Goal: Task Accomplishment & Management: Use online tool/utility

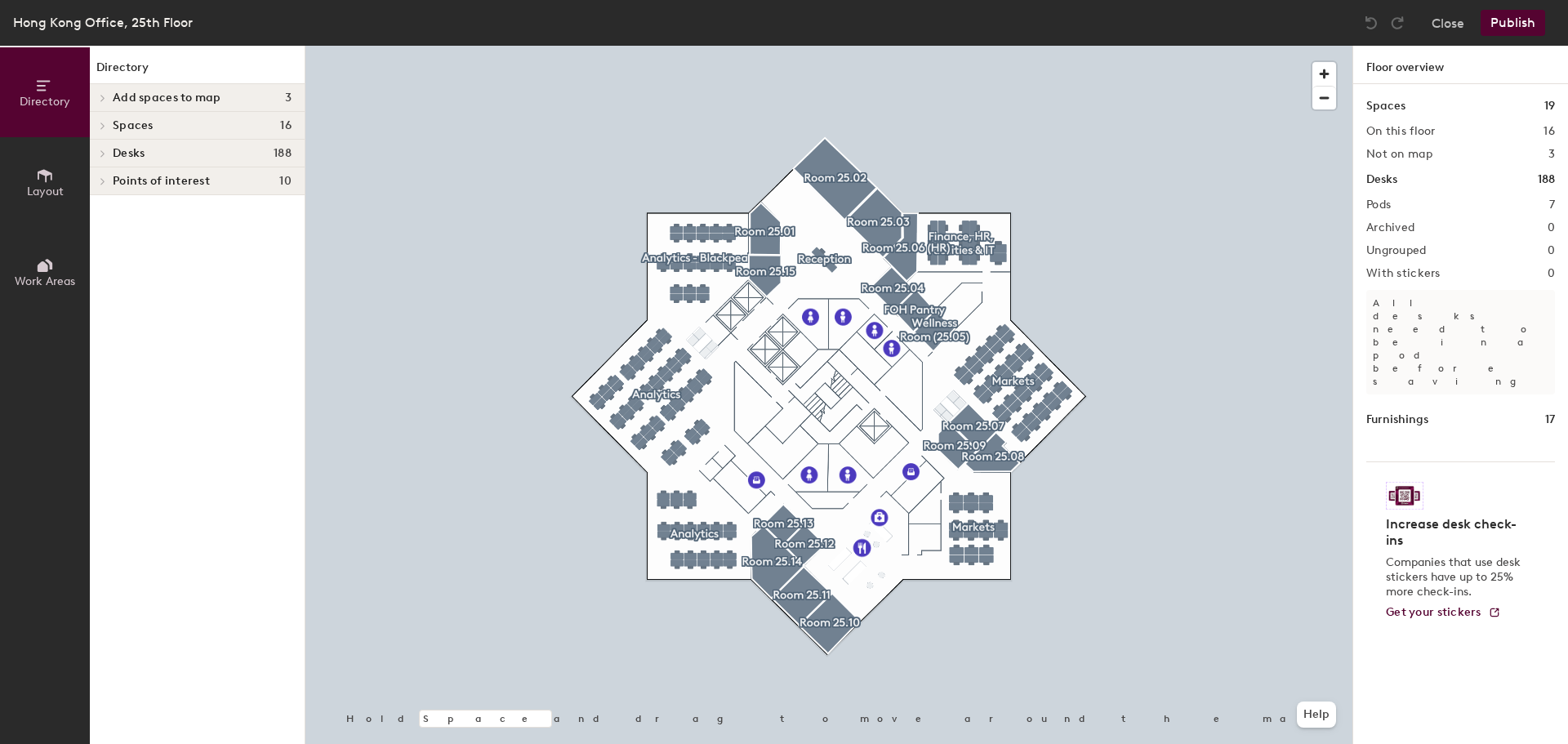
click at [40, 186] on span "Layout" at bounding box center [45, 191] width 36 height 14
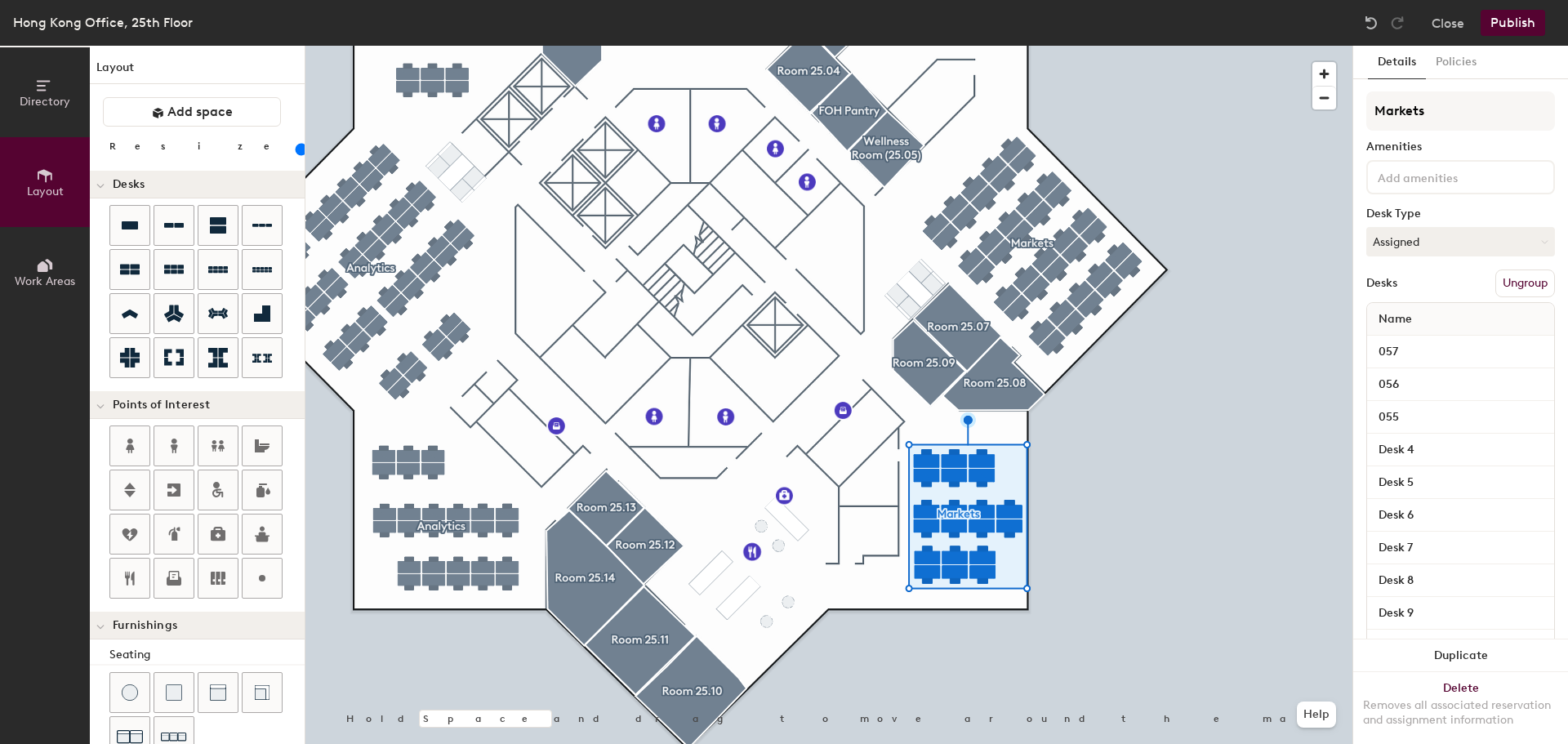
click at [1147, 46] on div at bounding box center [828, 46] width 1047 height 0
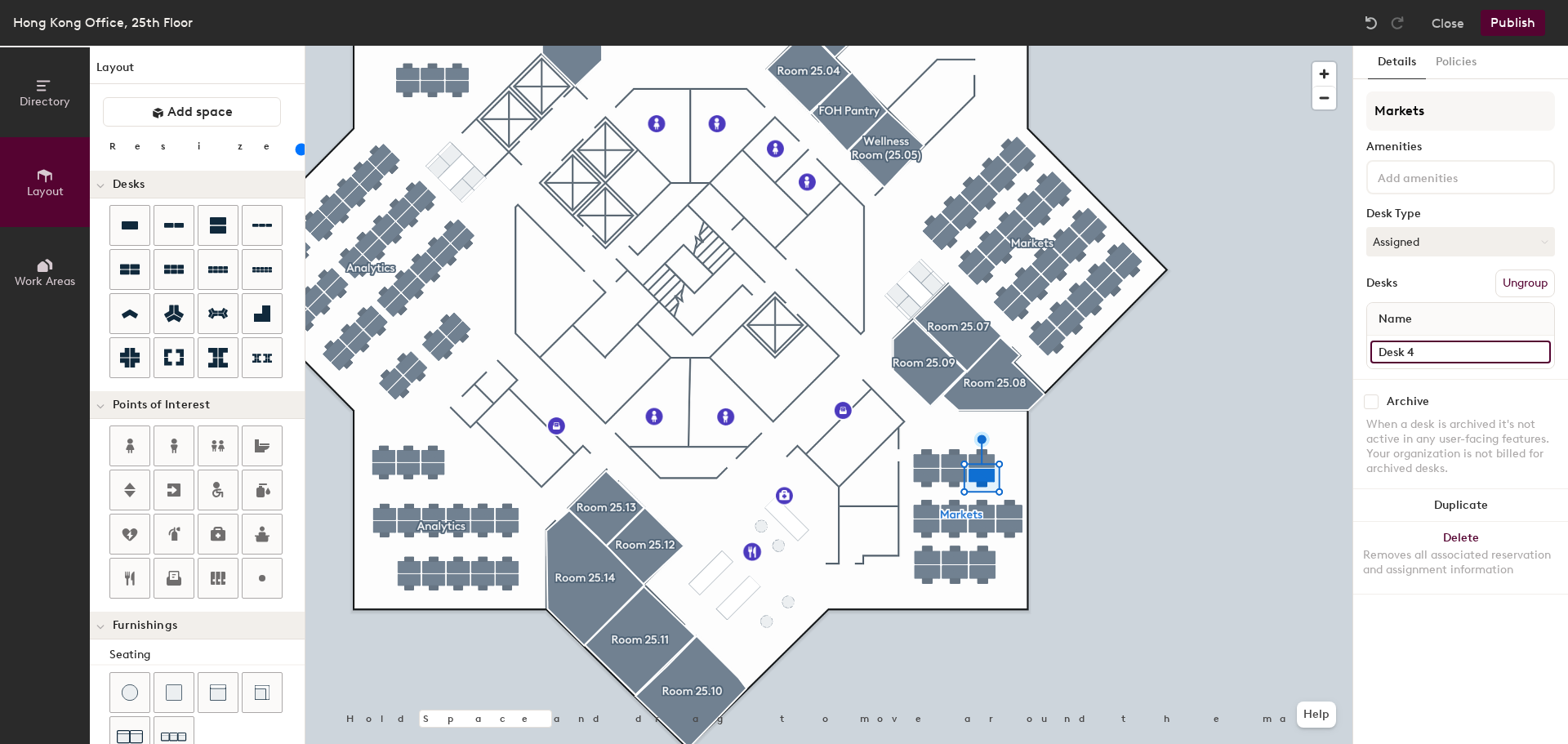
type input "100"
click at [1392, 349] on input "Desk 4" at bounding box center [1460, 352] width 181 height 23
type input "0"
type input "100"
type input "05"
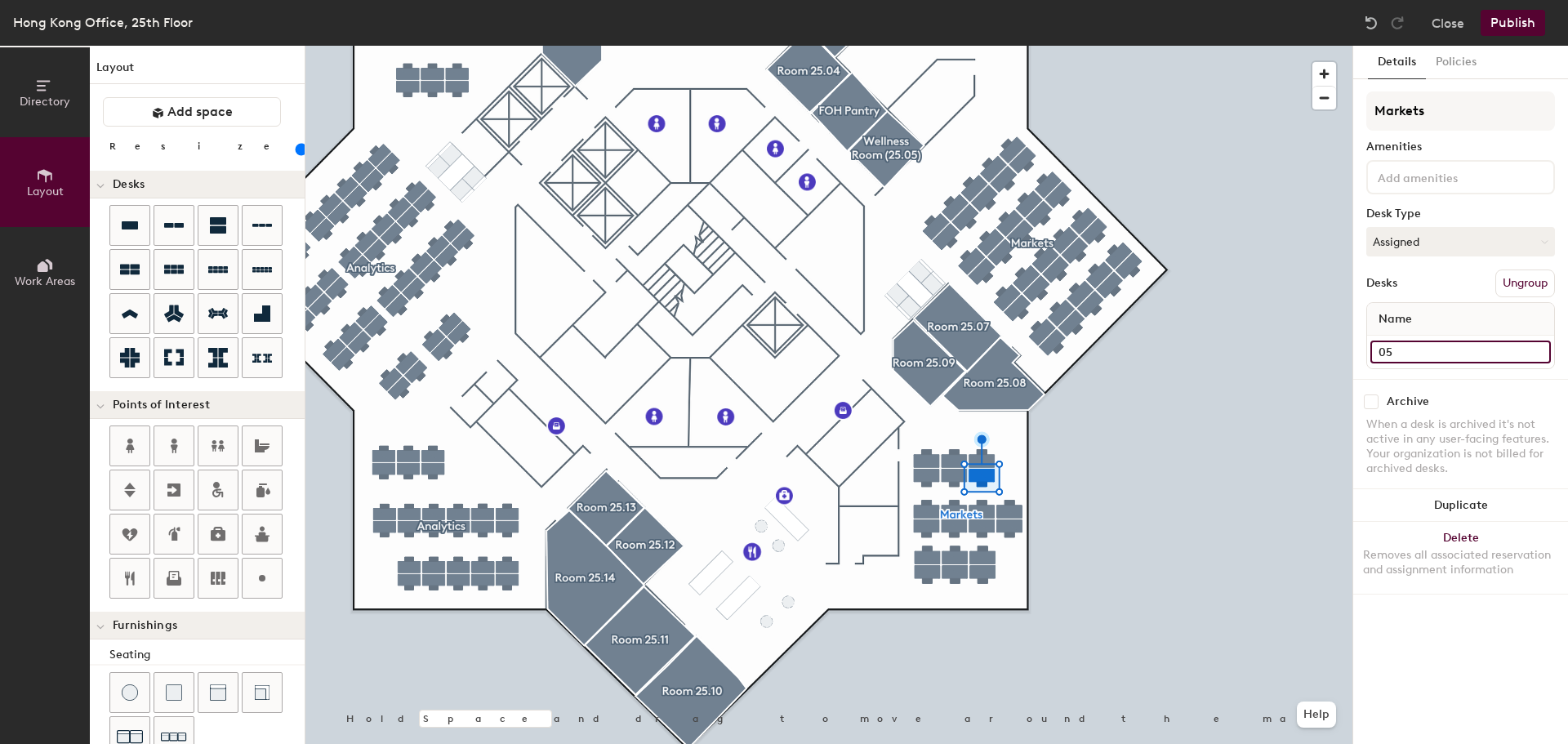
type input "100"
type input "058"
type input "100"
type input "058"
type input "100"
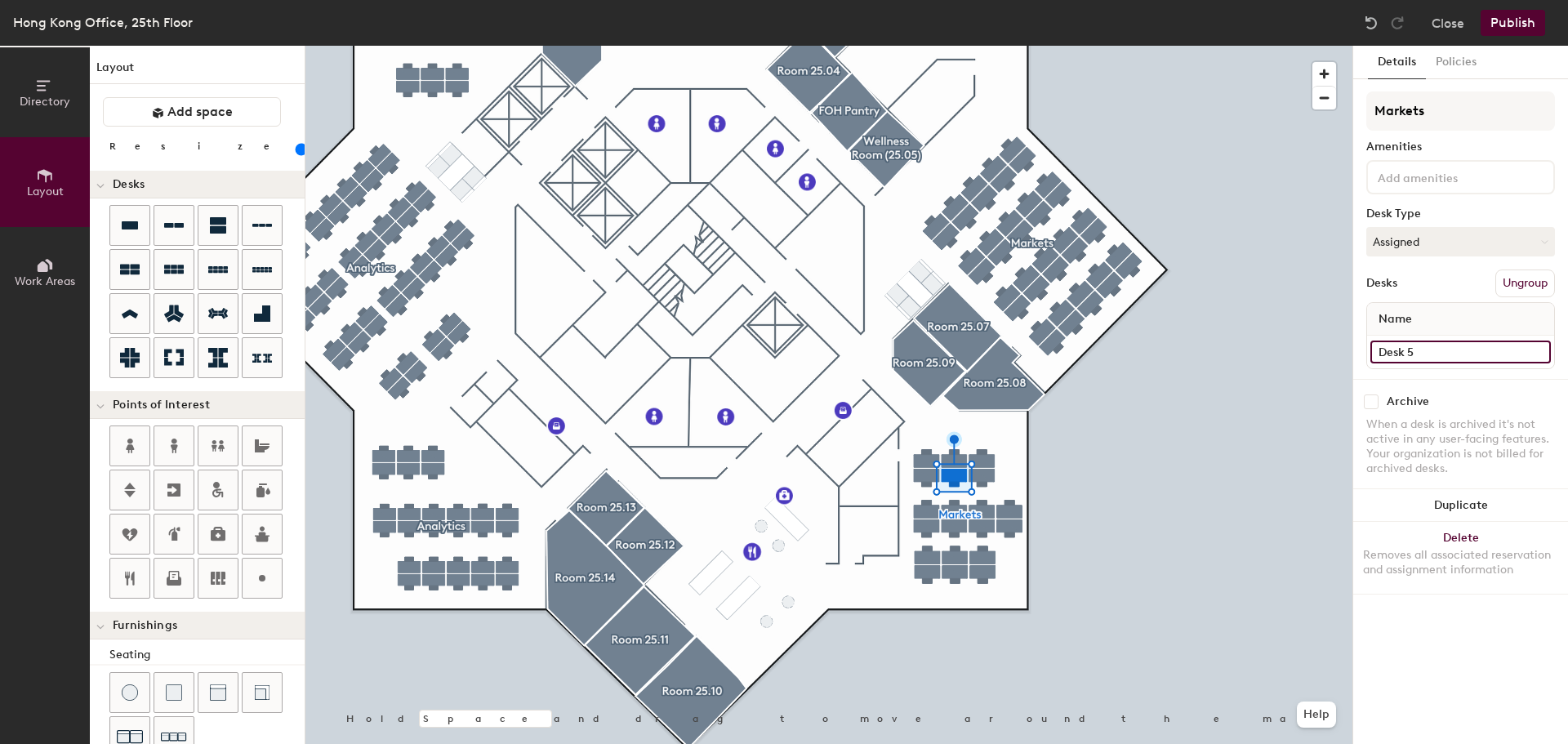
click at [1402, 354] on input "Desk 5" at bounding box center [1460, 352] width 181 height 23
type input "0"
type input "100"
type input "05"
type input "100"
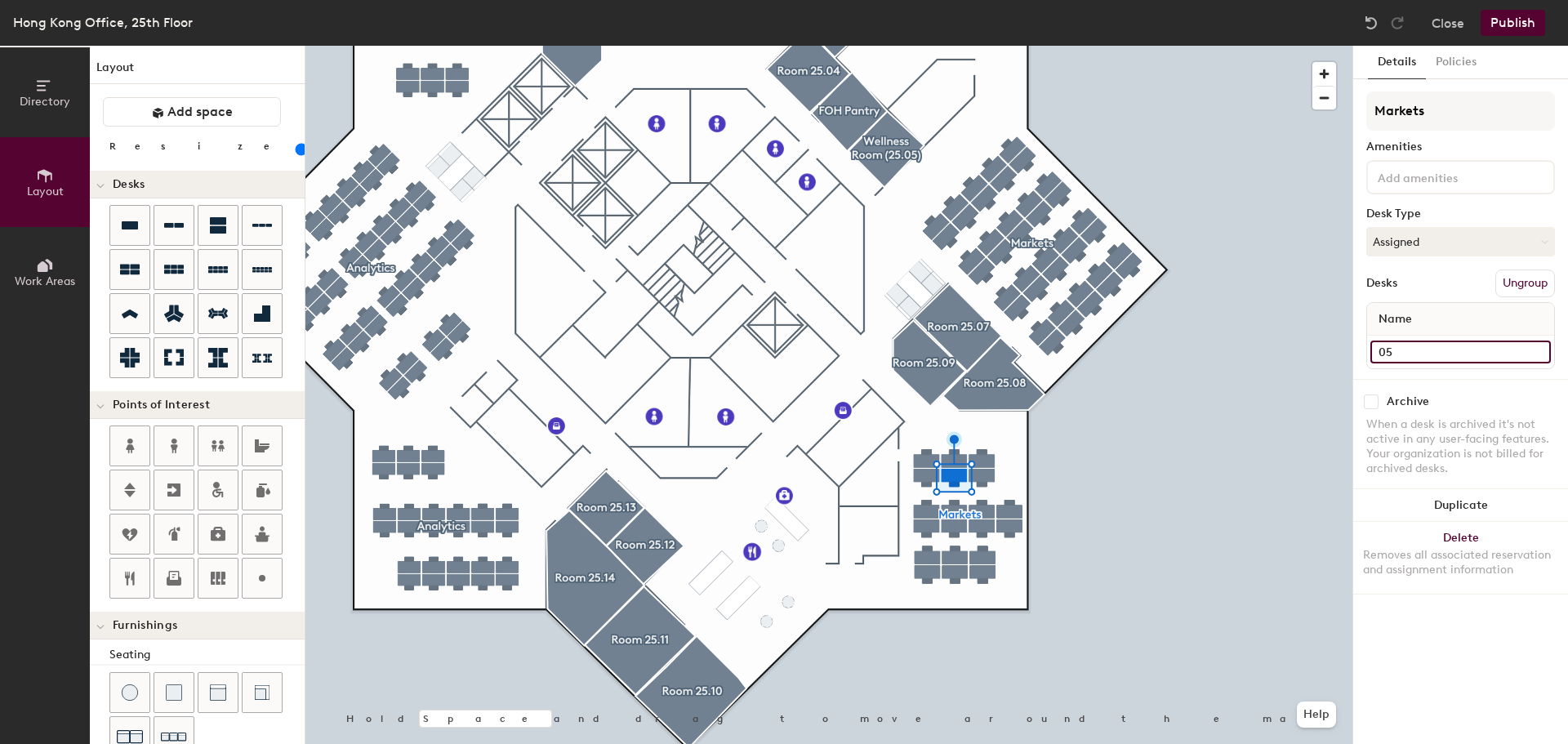
type input "059"
type input "100"
type input "059"
type input "100"
click at [1405, 354] on input "Desk 6" at bounding box center [1460, 352] width 181 height 23
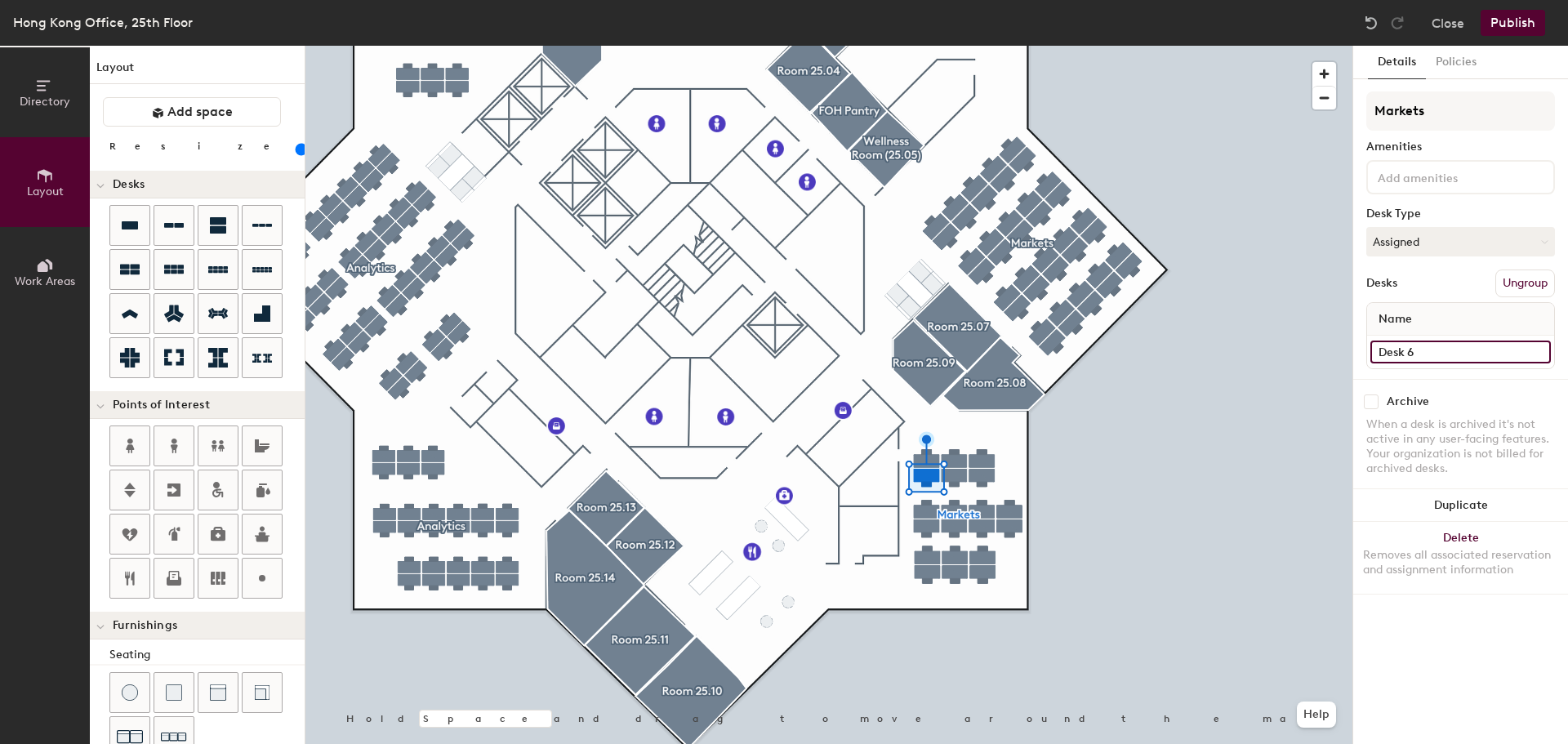
type input "0"
type input "100"
type input "06"
type input "100"
type input "060"
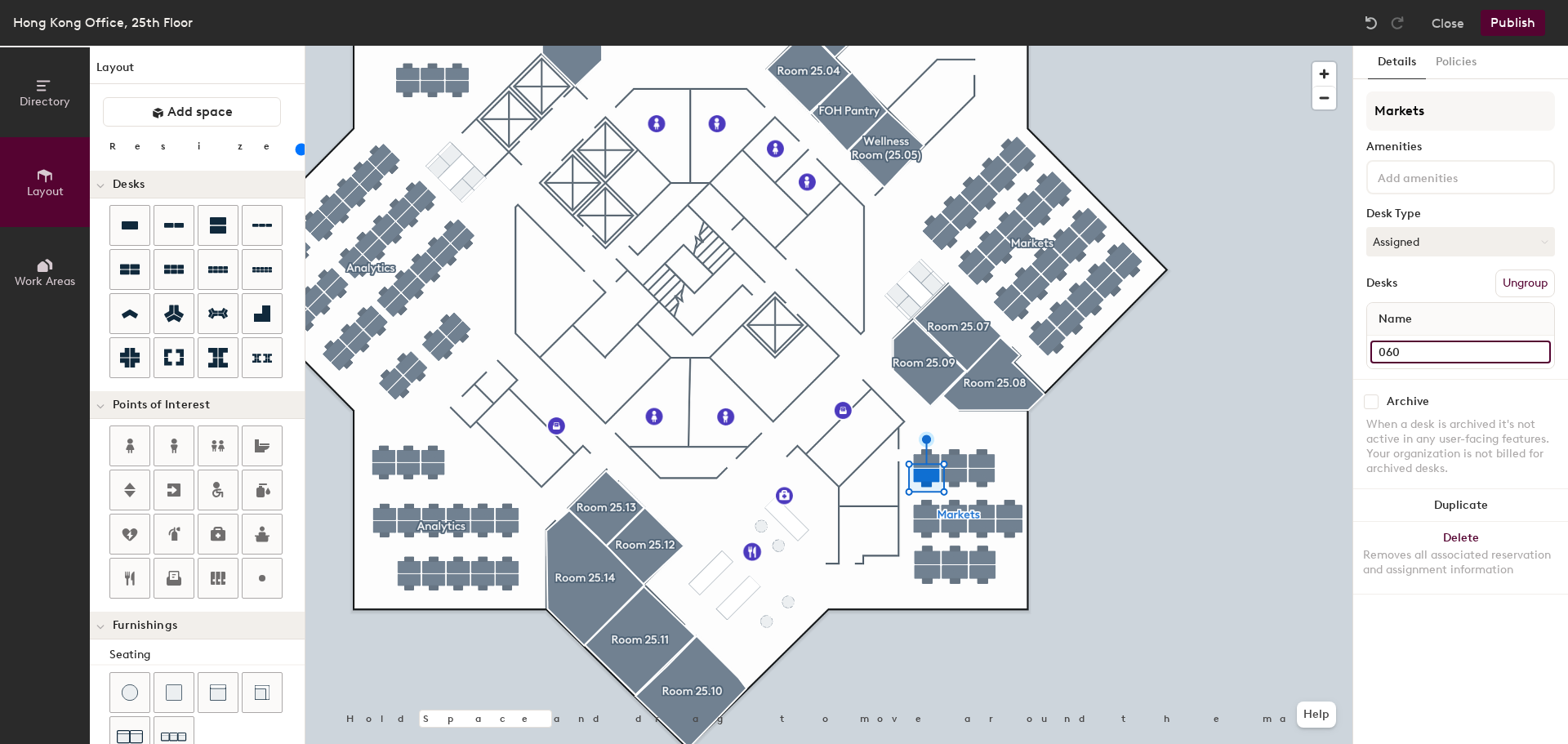
type input "100"
type input "060"
type input "100"
click at [1415, 351] on input "Desk 10" at bounding box center [1460, 352] width 181 height 23
type input "0"
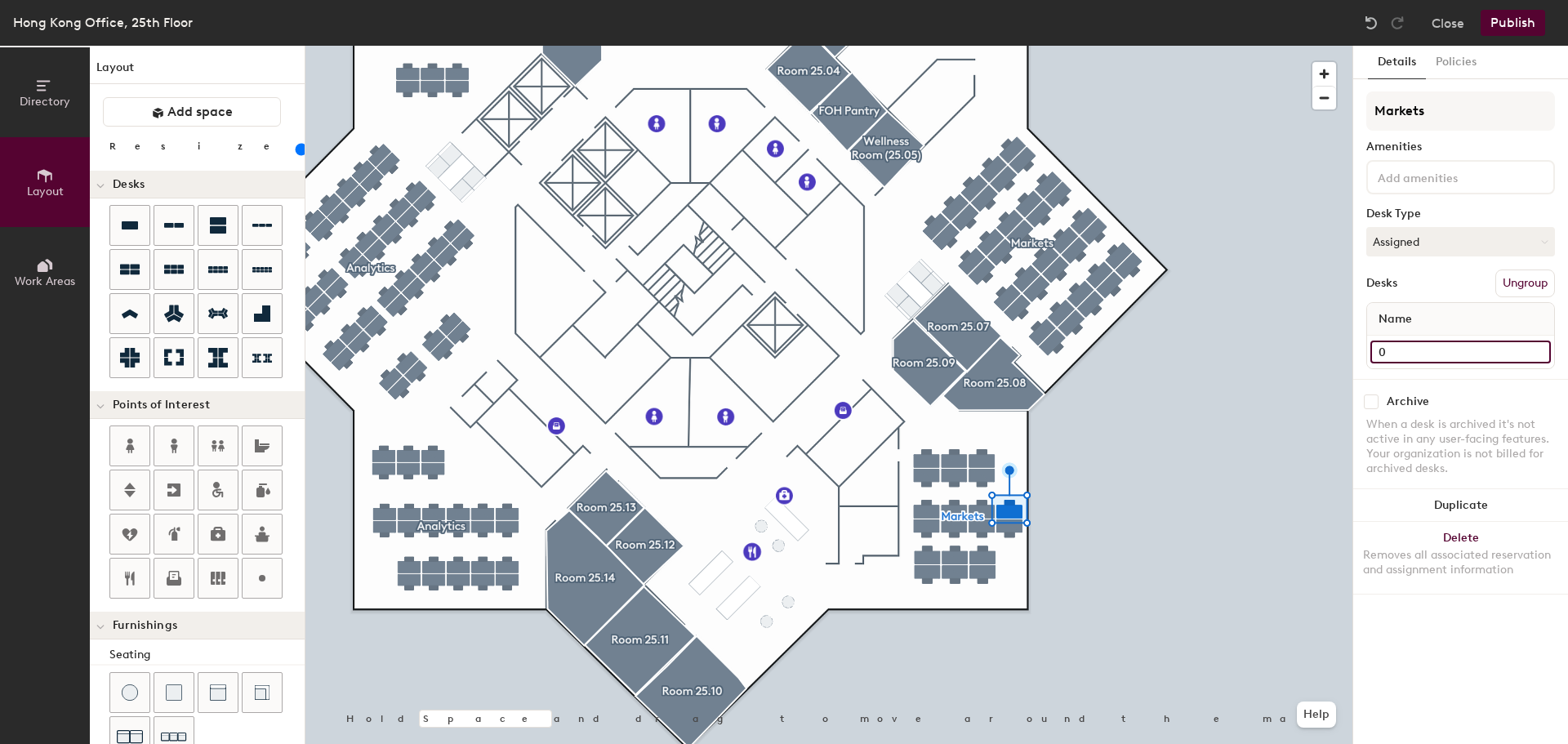
type input "100"
type input "06"
type input "100"
type input "061"
type input "100"
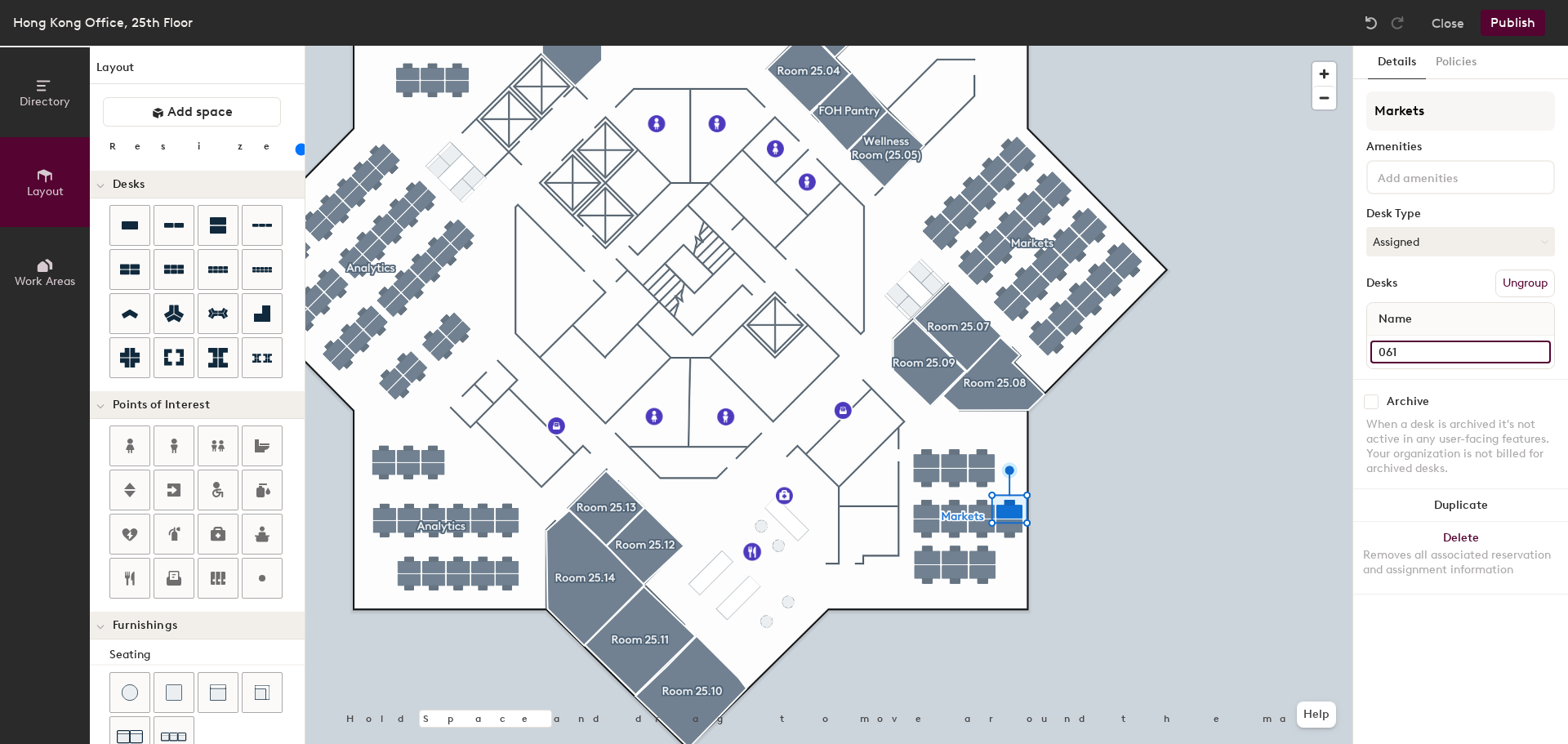
type input "061"
type input "100"
click at [1395, 346] on input "Desk 9" at bounding box center [1460, 352] width 181 height 23
type input "0"
type input "100"
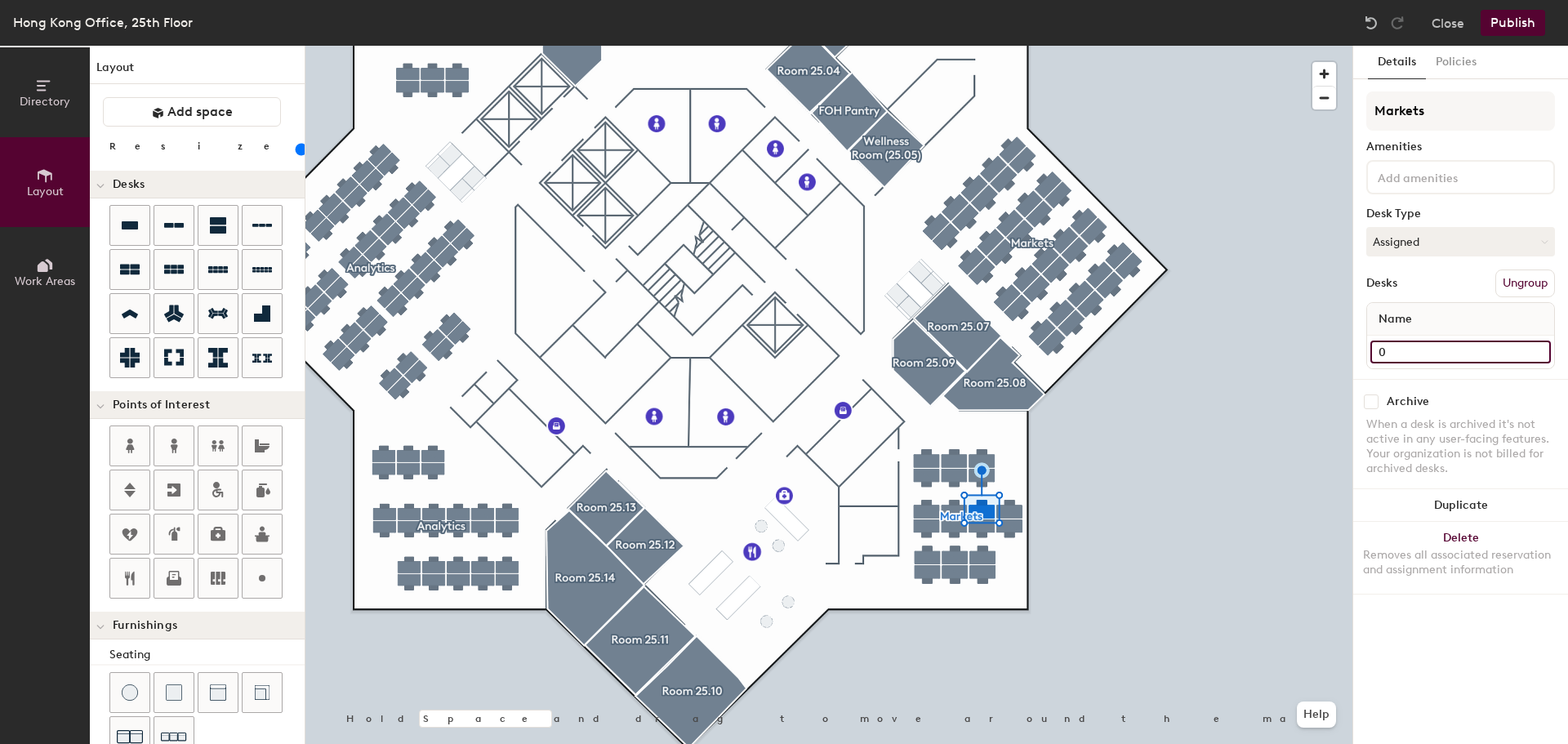
type input "06"
type input "100"
type input "062"
type input "100"
type input "062"
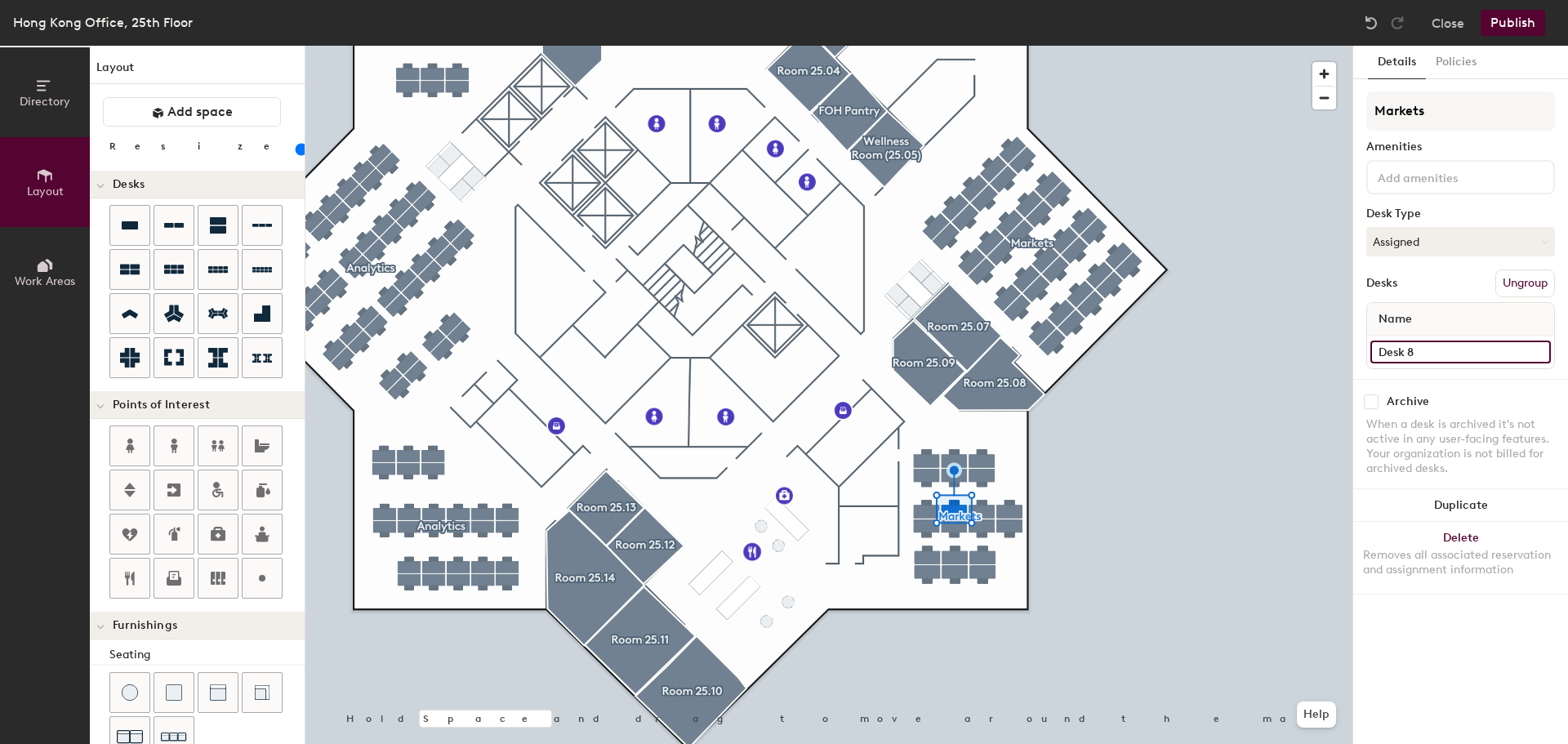
click at [1395, 354] on input "Desk 8" at bounding box center [1460, 352] width 181 height 23
type input "100"
type input "0"
type input "100"
type input "06"
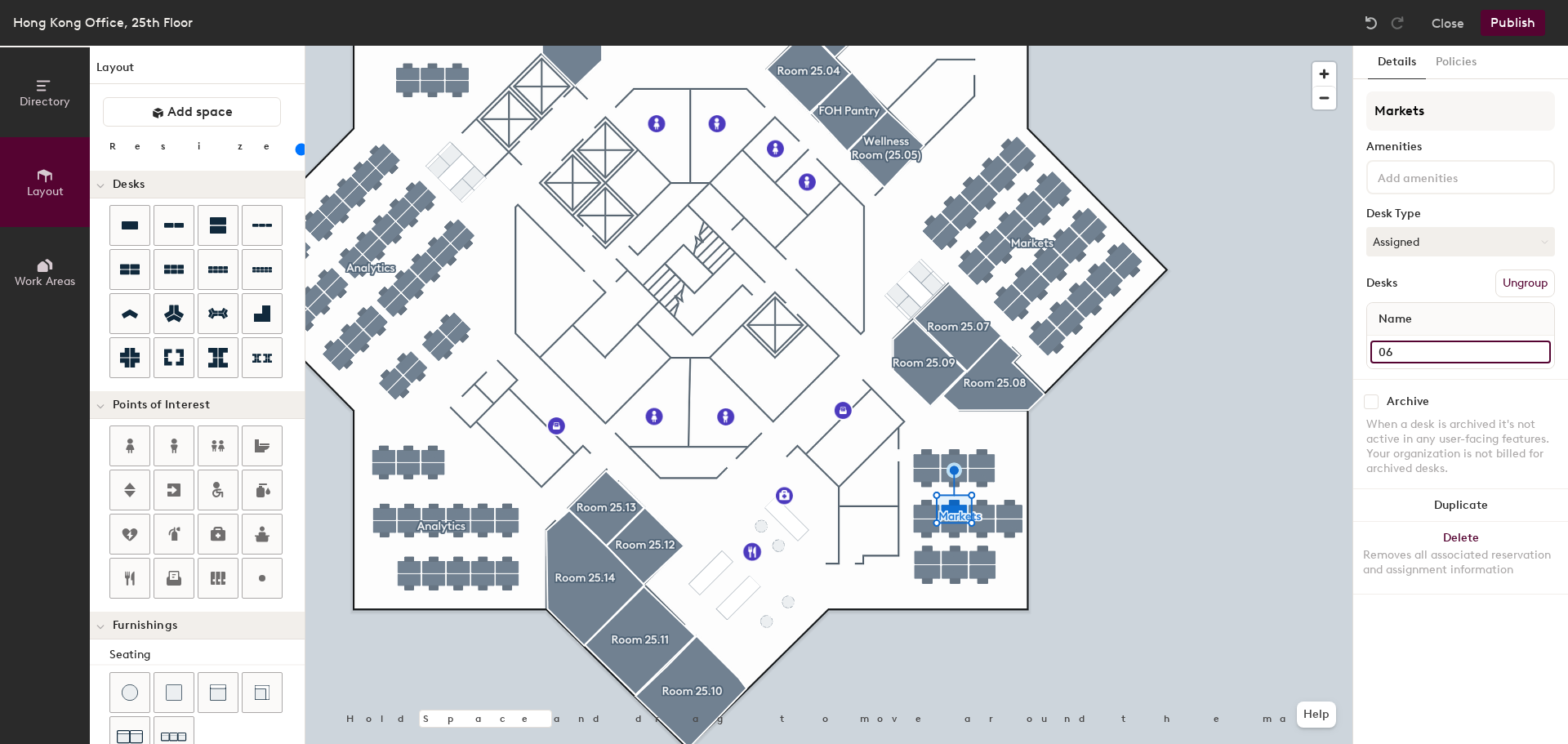
type input "100"
type input "063"
type input "100"
type input "063"
type input "100"
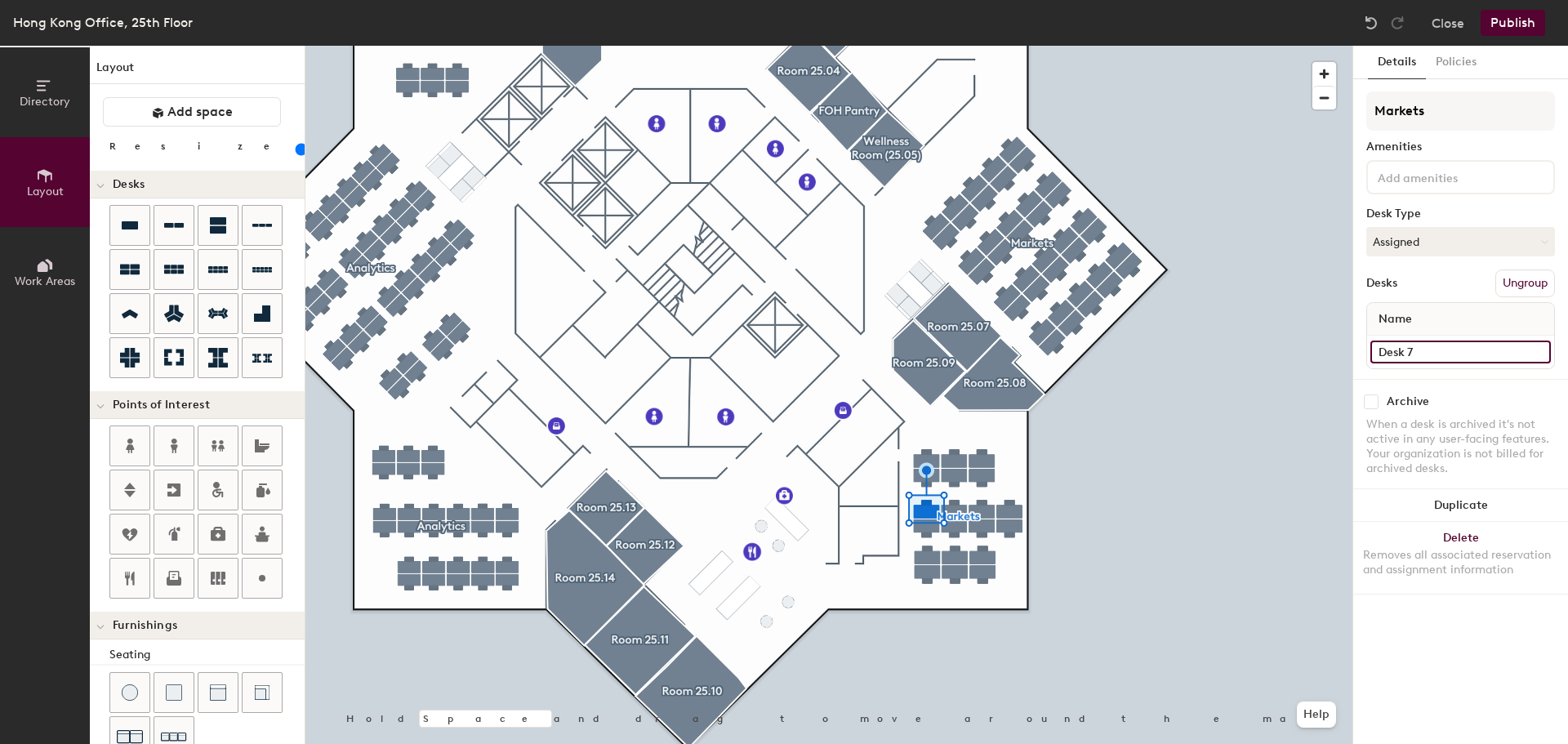
click at [1417, 356] on input "Desk 7" at bounding box center [1460, 352] width 181 height 23
type input "0"
type input "100"
type input "06"
type input "100"
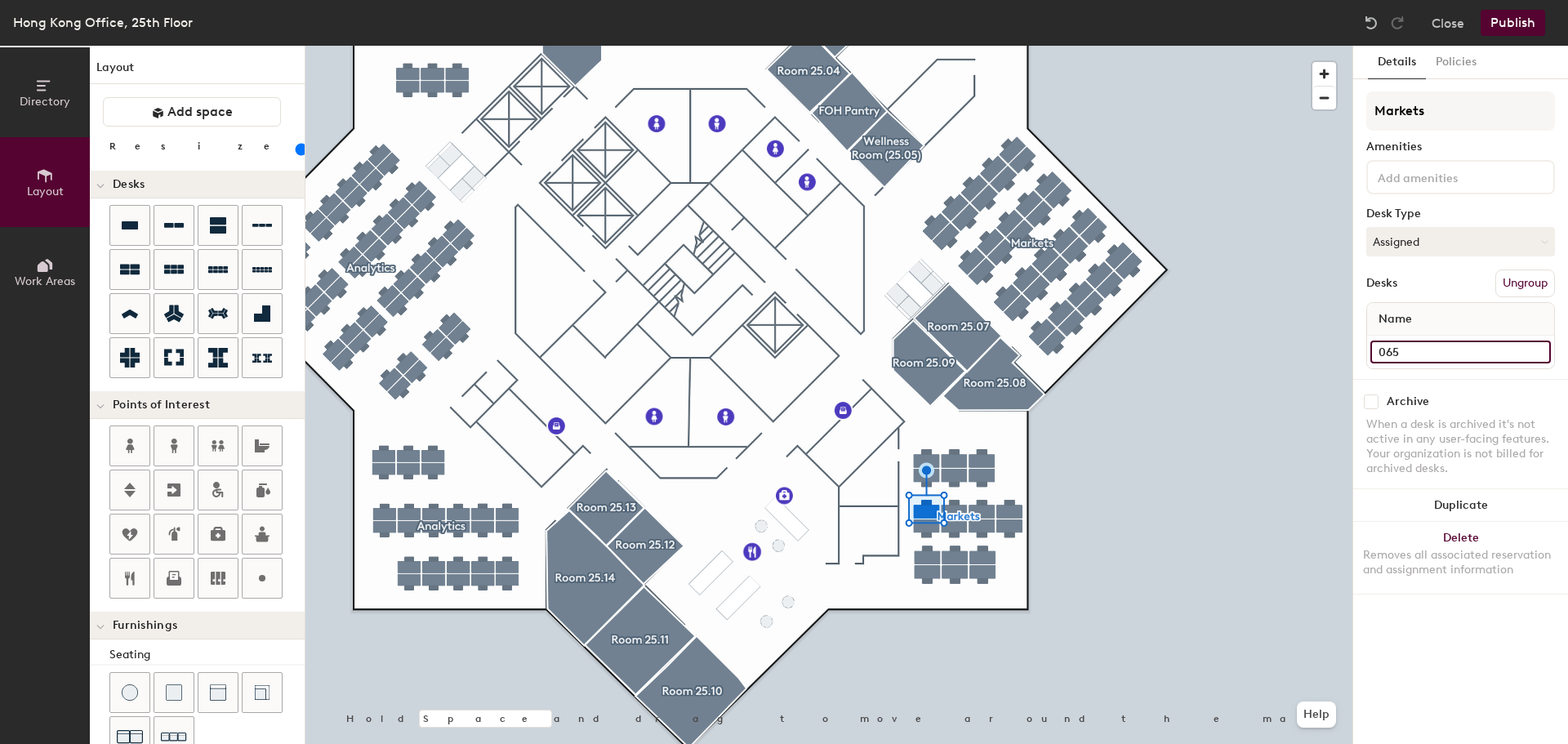
type input "0654"
type input "100"
type input "06"
type input "100"
type input "064"
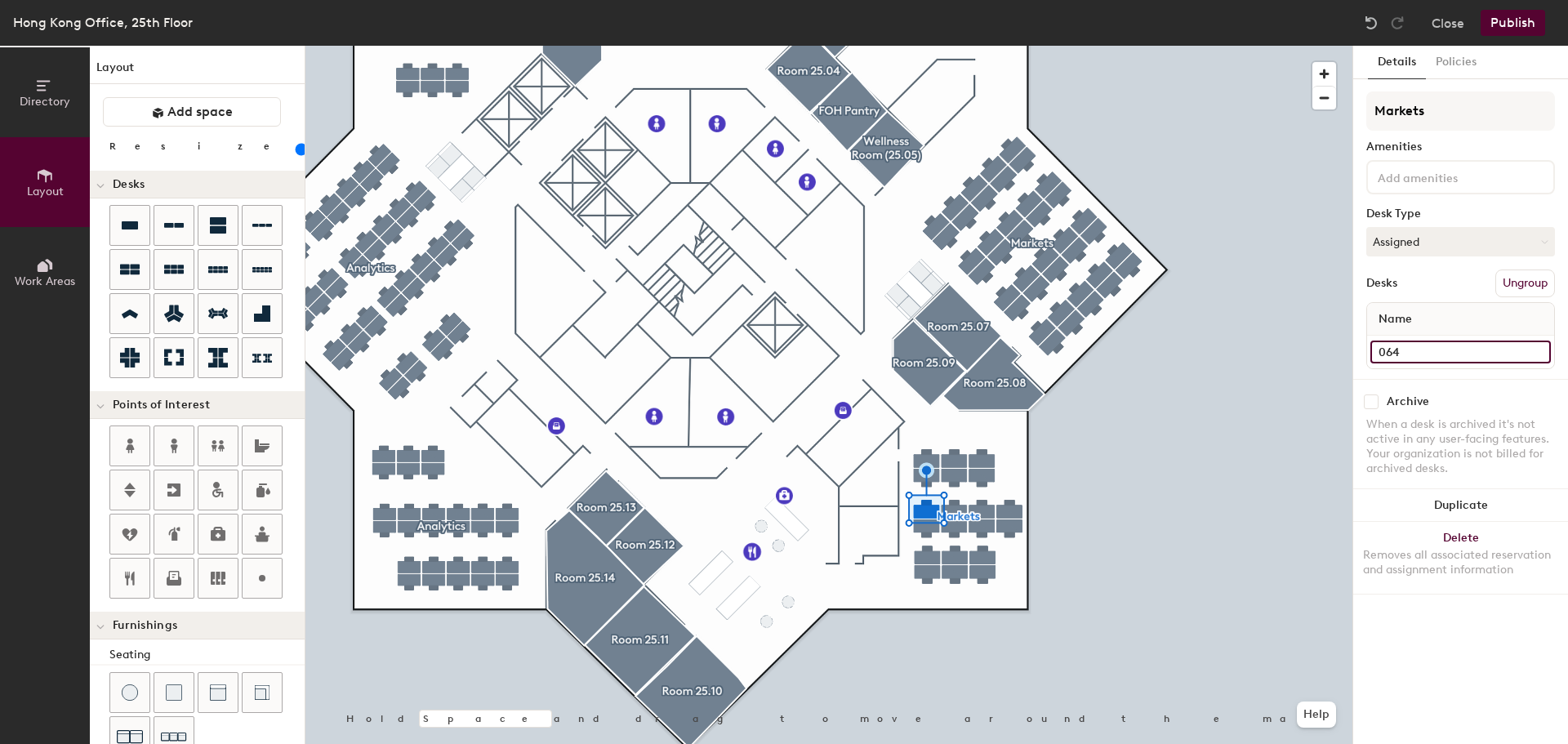
type input "100"
type input "064"
click at [1420, 349] on input "Desk 11" at bounding box center [1460, 352] width 181 height 23
type input "100"
type input "0"
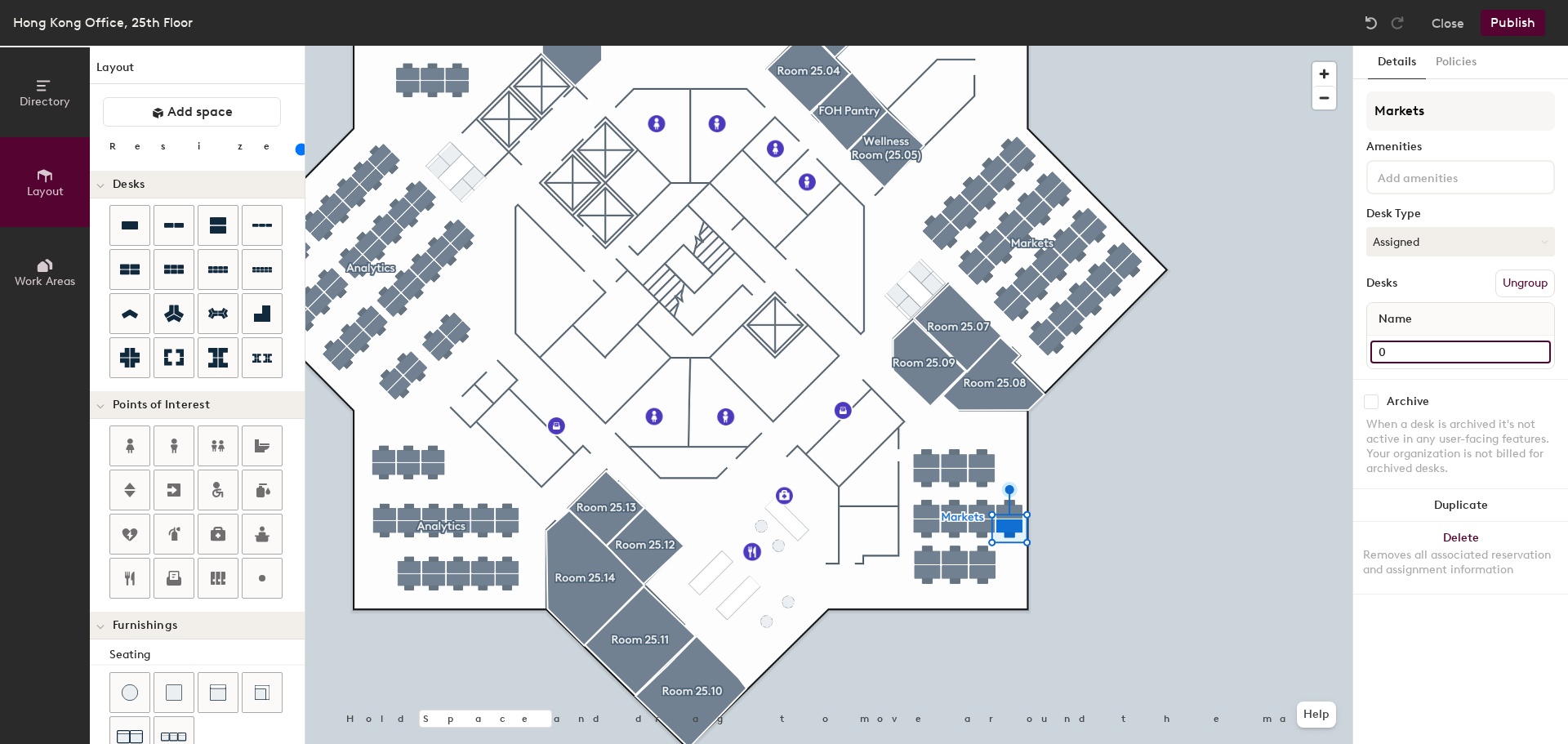
type input "100"
type input "06"
type input "100"
type input "065"
type input "100"
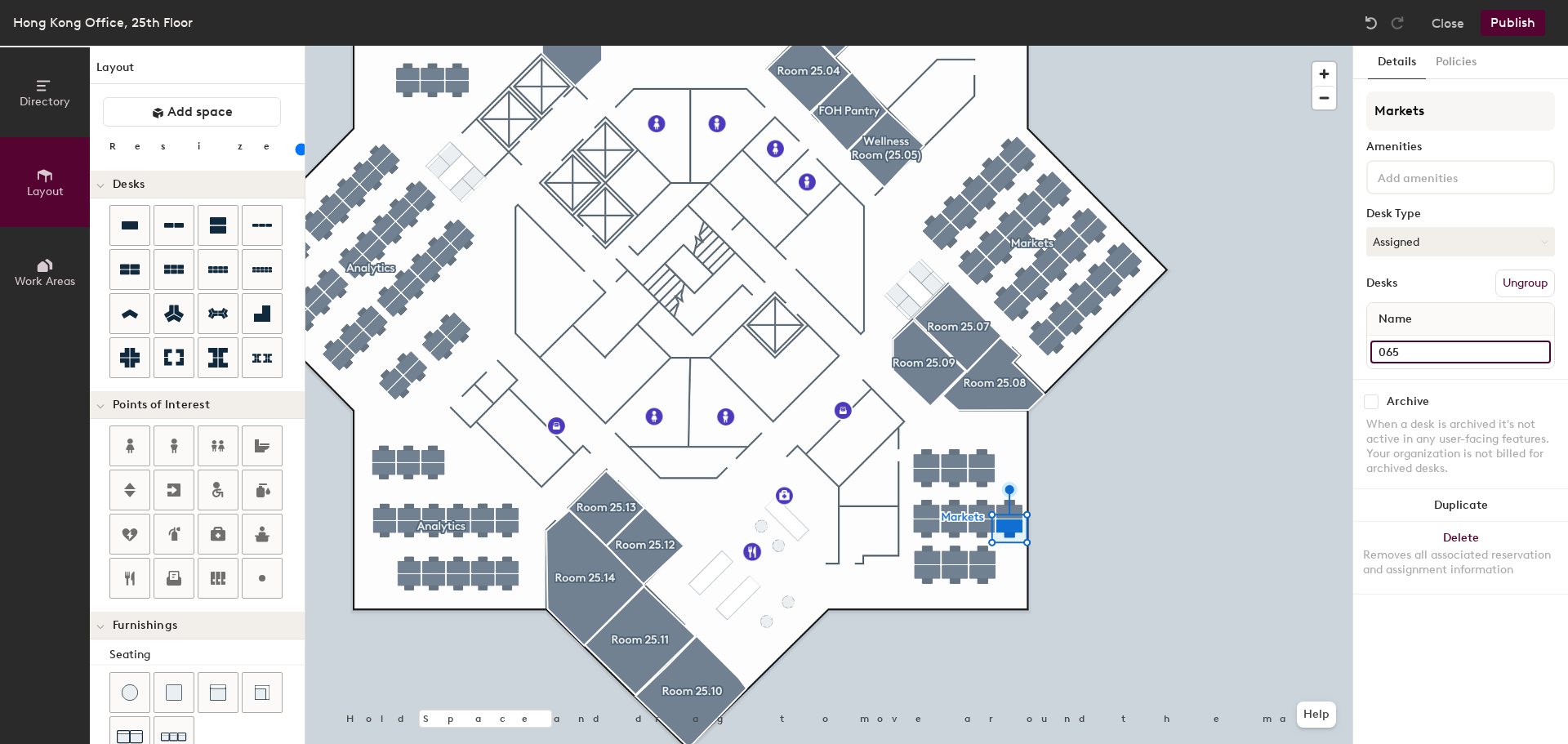
type input "065"
type input "100"
click at [1403, 350] on input "Desk 12" at bounding box center [1460, 352] width 181 height 23
type input "0"
type input "100"
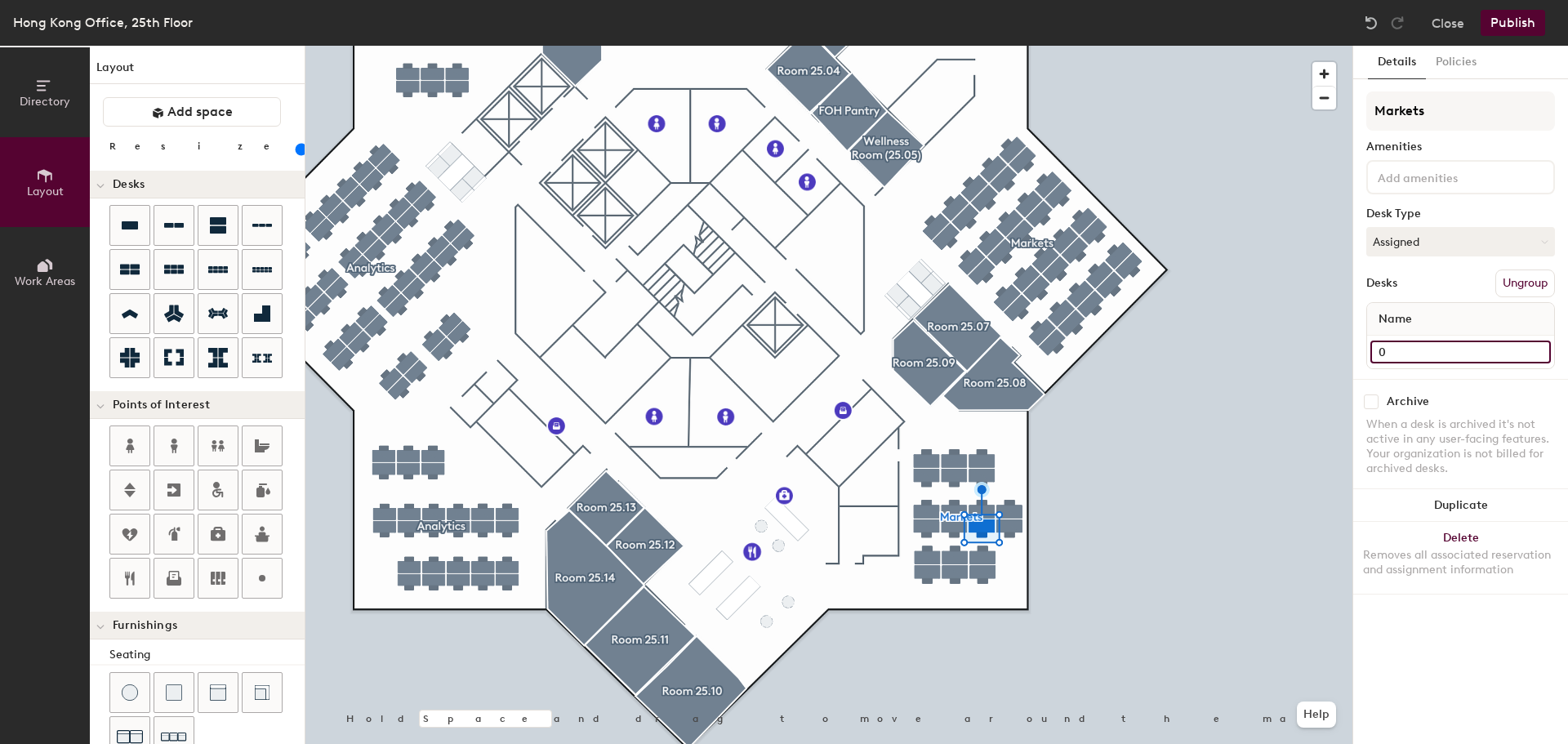
type input "06"
type input "100"
type input "066"
type input "100"
type input "066"
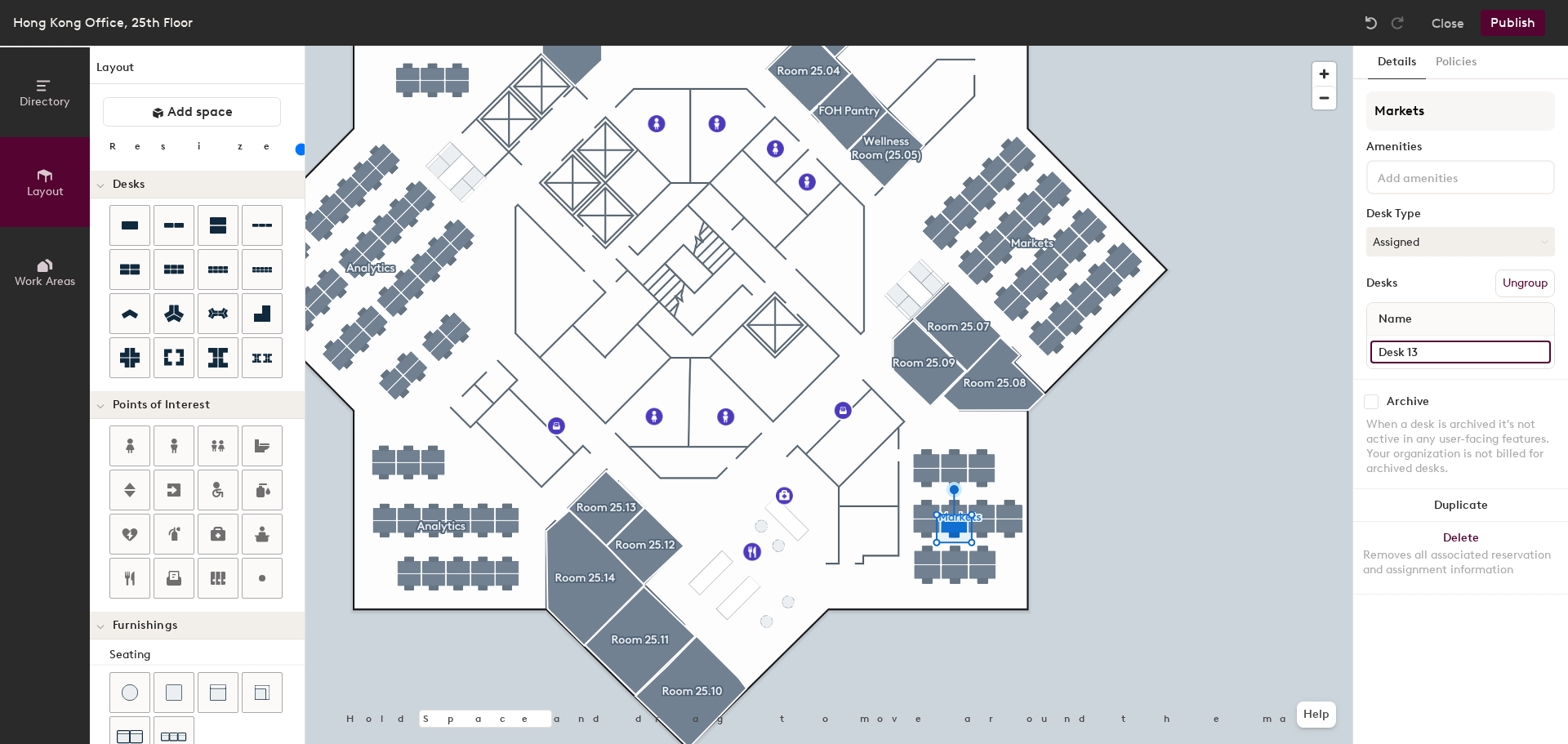
type input "100"
click at [1419, 356] on input "Desk 13" at bounding box center [1460, 352] width 181 height 23
type input "0"
type input "100"
type input "06"
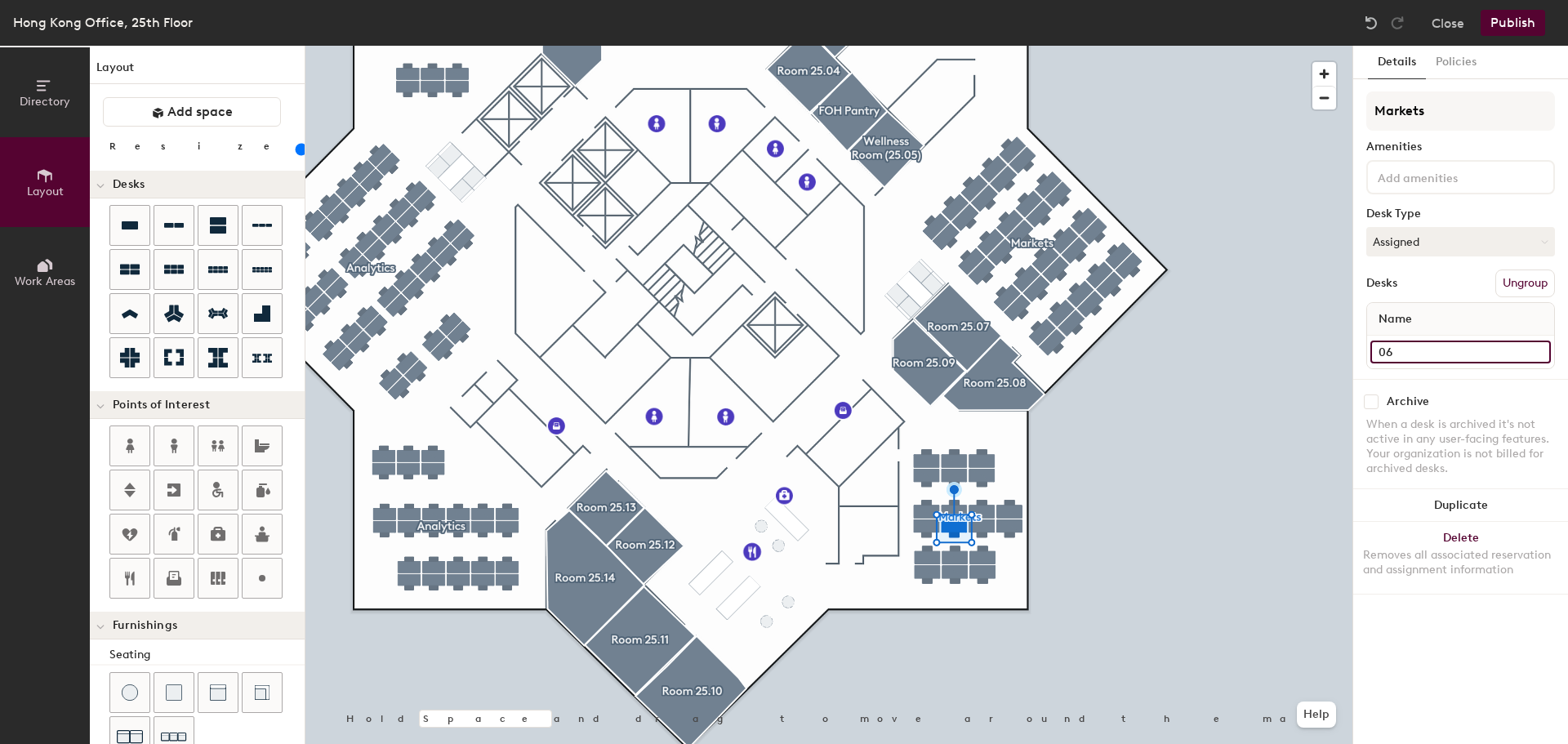
type input "100"
type input "067"
type input "100"
type input "067"
type input "100"
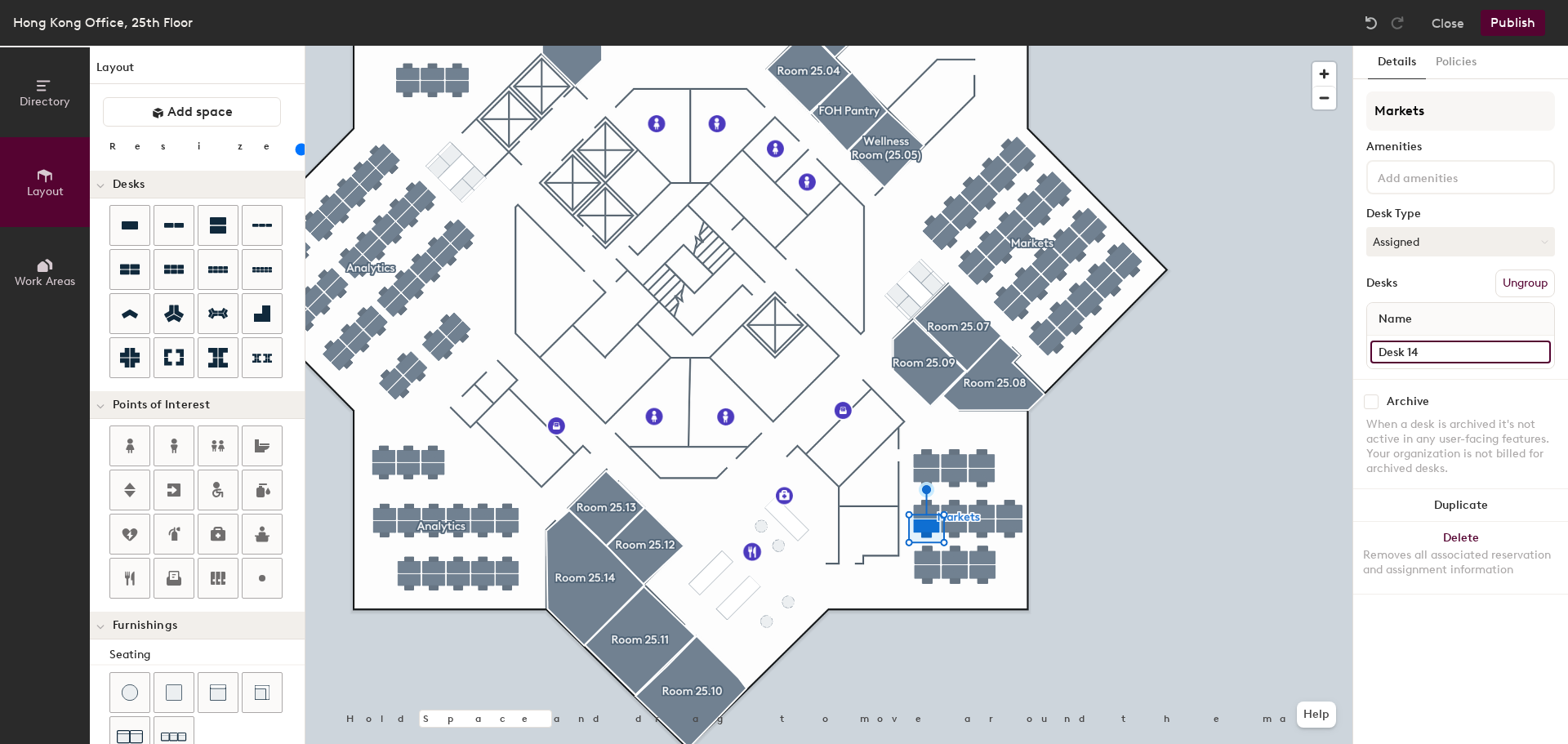
click at [1410, 347] on input "Desk 14" at bounding box center [1460, 352] width 181 height 23
type input "0"
type input "100"
type input "068"
type input "100"
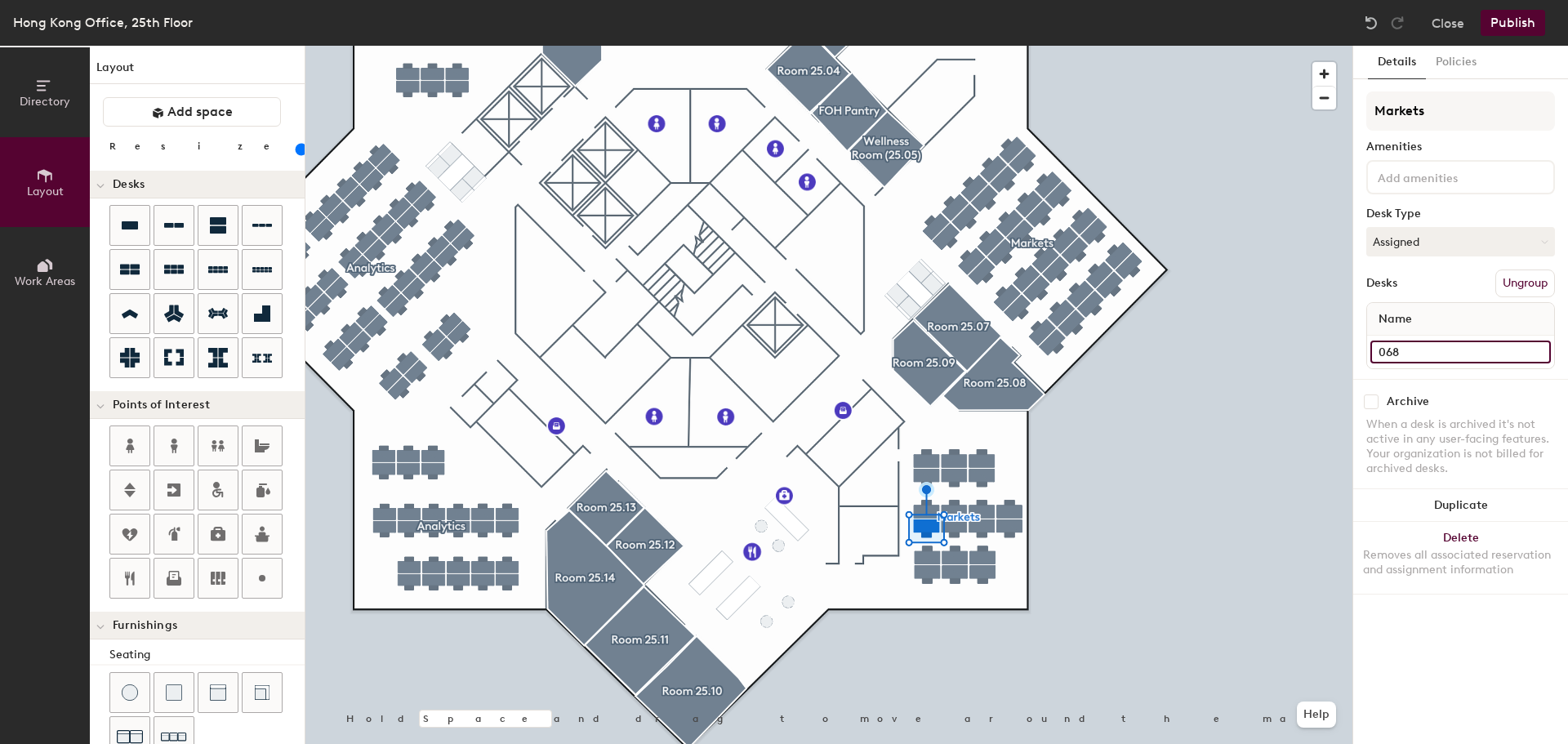
type input "068"
type input "100"
click at [1423, 349] on input "Desk 17" at bounding box center [1460, 352] width 181 height 23
type input "0"
type input "100"
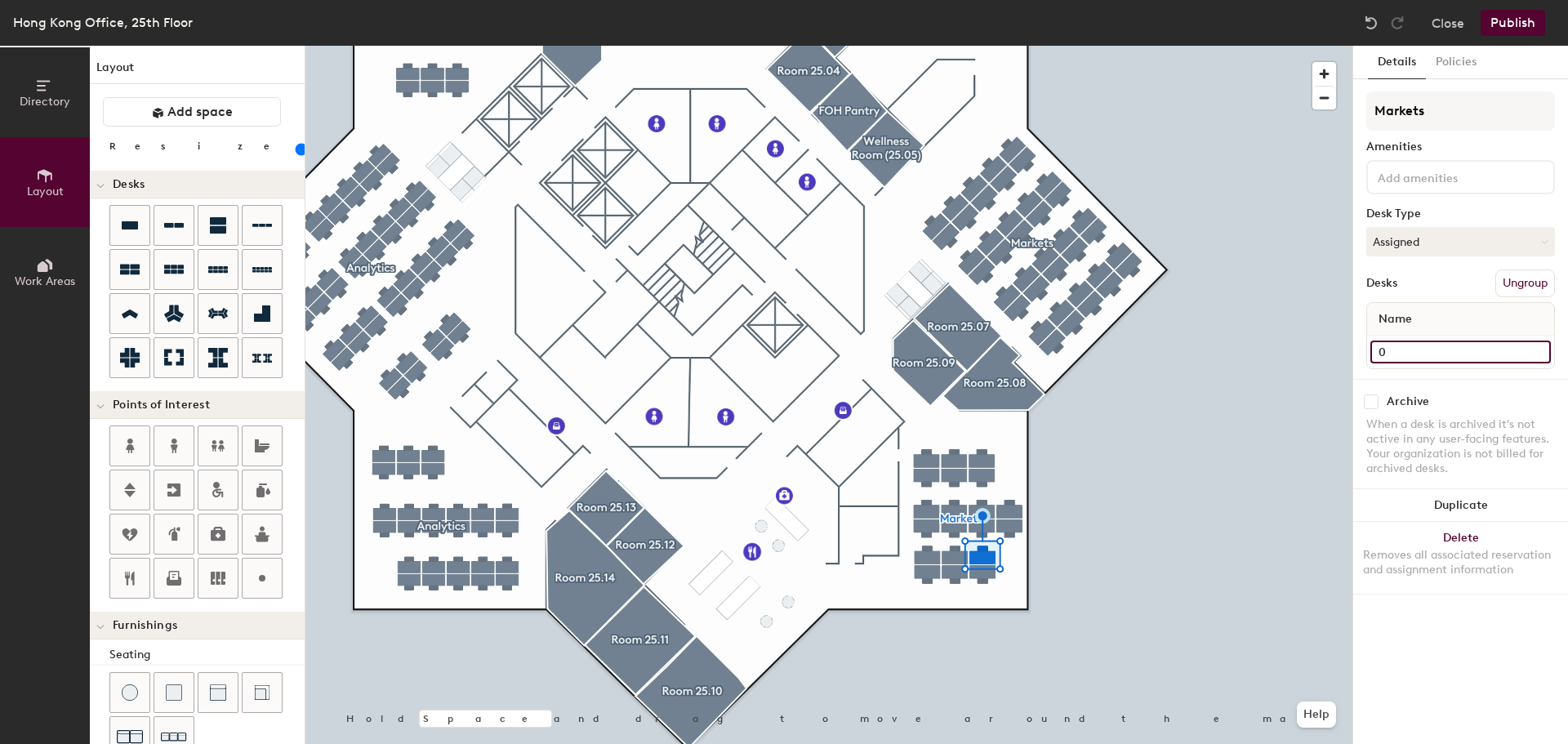
type input "06"
type input "100"
type input "069"
type input "100"
type input "069"
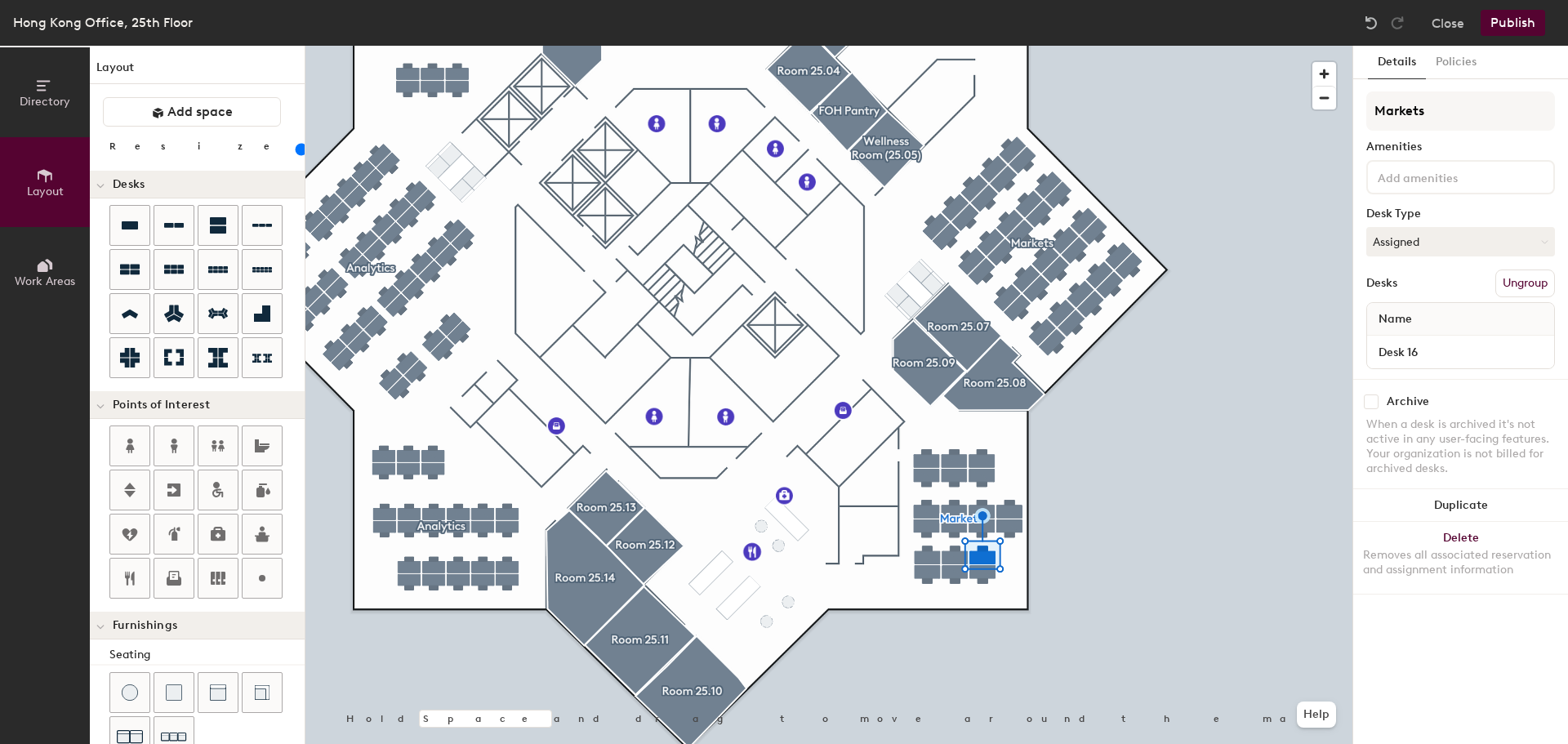
type input "100"
type input "0"
type input "100"
type input "07"
type input "100"
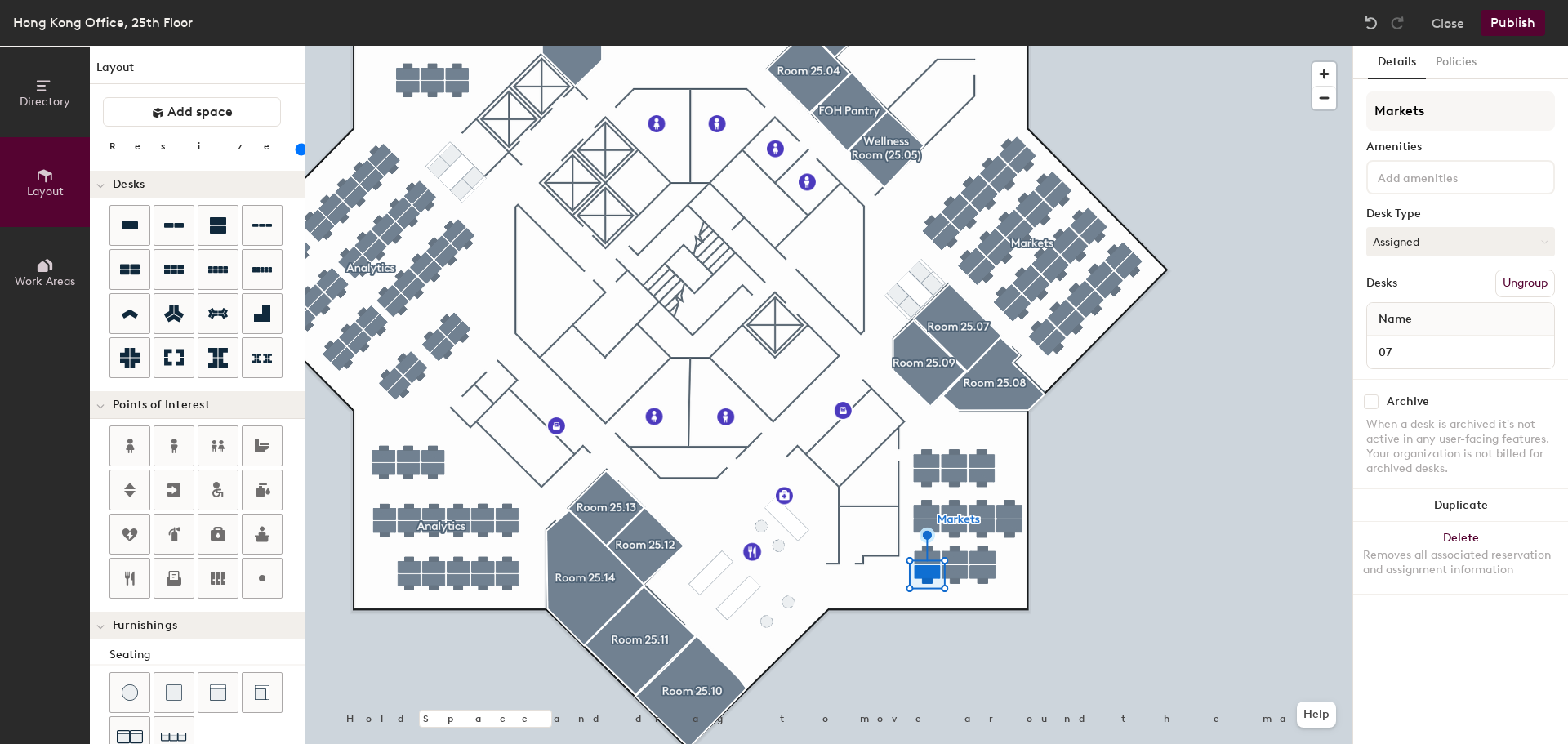
type input "074"
type input "100"
type input "074"
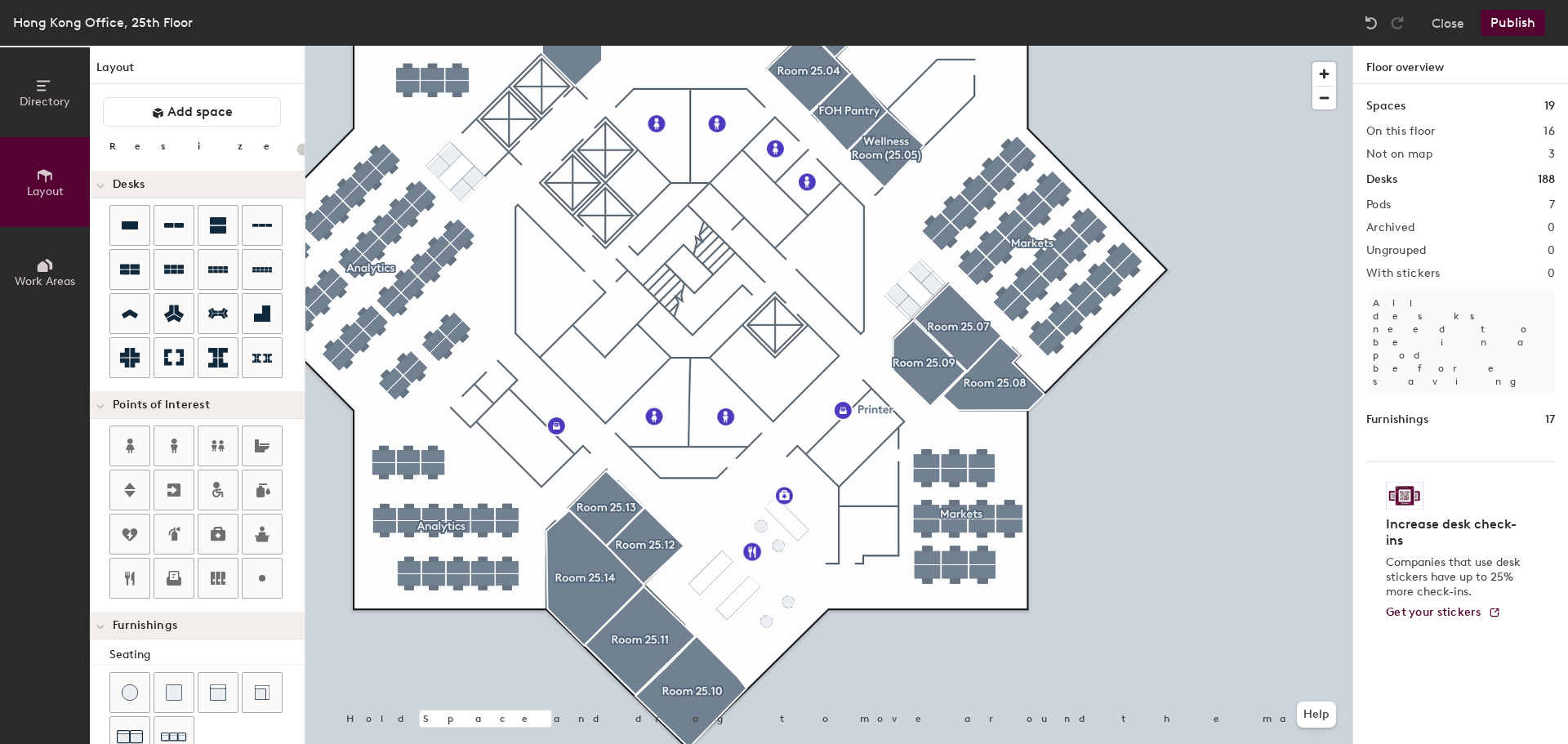
click at [843, 46] on div at bounding box center [828, 46] width 1047 height 0
type input "80"
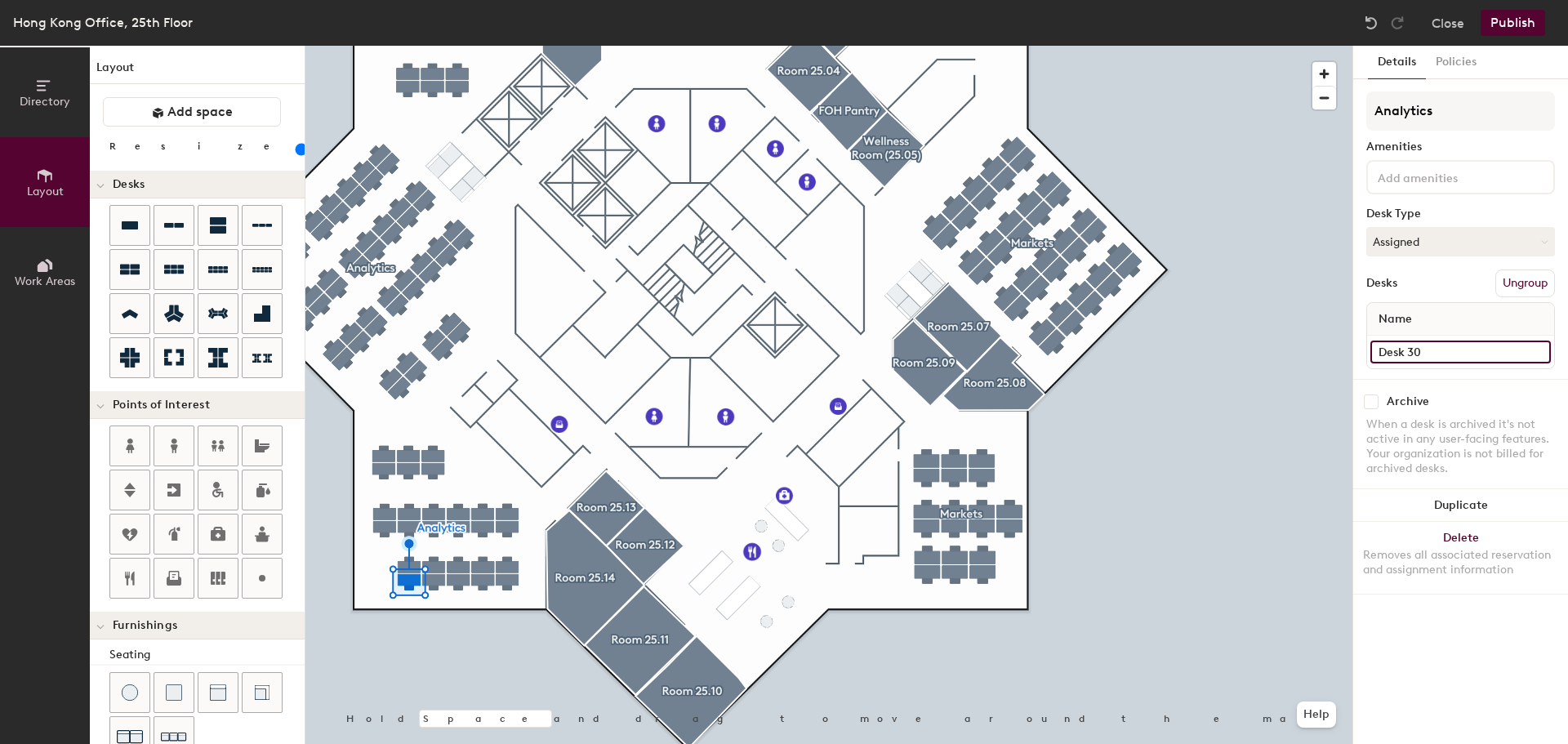
click at [1439, 344] on input "Desk 30" at bounding box center [1460, 352] width 181 height 23
type input "075"
click at [1406, 349] on input "Desk 29" at bounding box center [1460, 352] width 181 height 23
type input "076"
click at [458, 46] on div at bounding box center [828, 46] width 1047 height 0
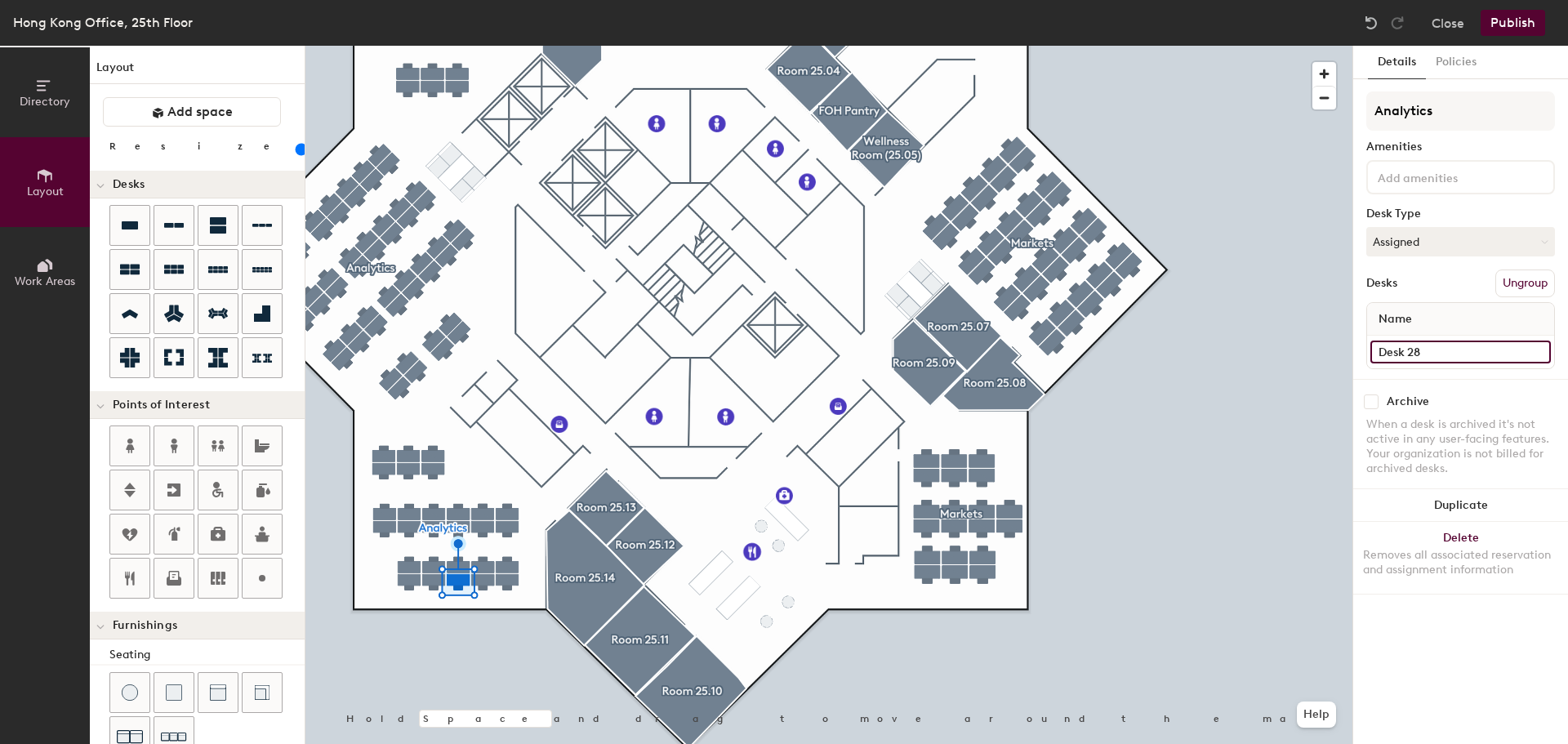
click at [1411, 350] on input "Desk 28" at bounding box center [1460, 352] width 181 height 23
type input "077"
click at [1422, 352] on input "Desk 27" at bounding box center [1460, 352] width 181 height 23
type input "078"
click at [1411, 347] on input "Desk 26" at bounding box center [1460, 352] width 181 height 23
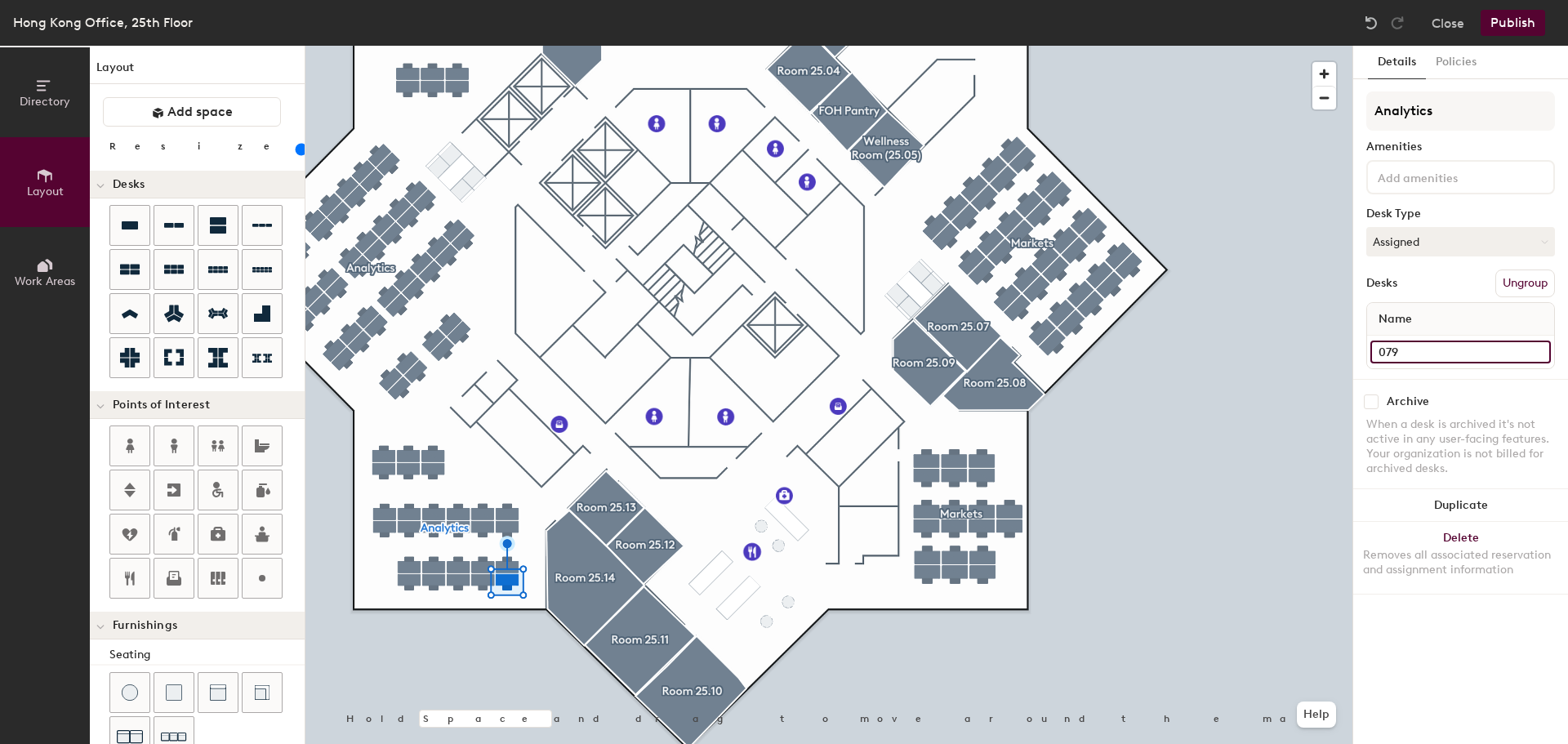
type input "079"
click at [1404, 357] on input "Desk 8" at bounding box center [1460, 352] width 181 height 23
type input "080"
click at [1412, 350] on input "Desk 9" at bounding box center [1460, 352] width 181 height 23
type input "081"
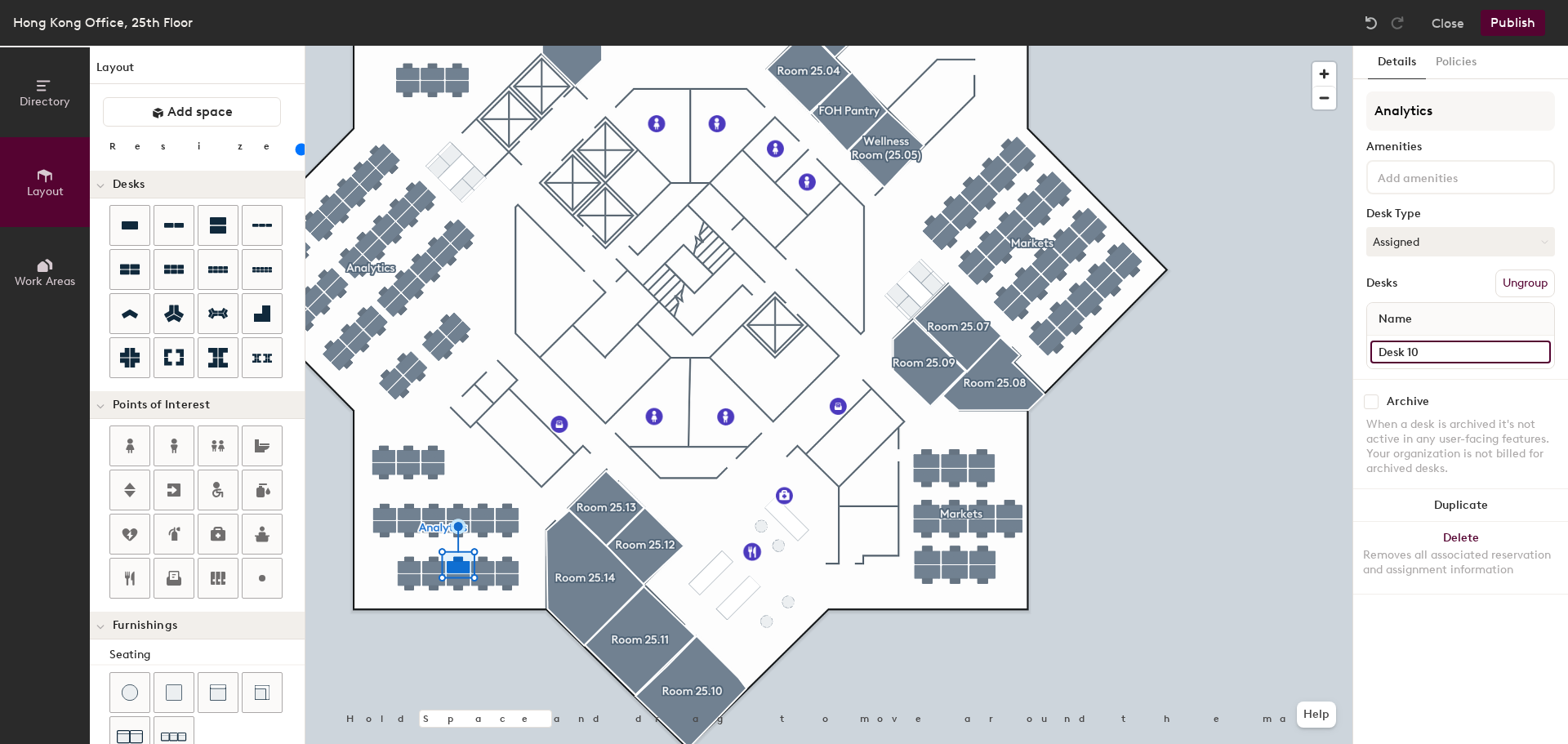
click at [1403, 352] on input "Desk 10" at bounding box center [1460, 352] width 181 height 23
type input "082"
click at [1404, 349] on input "Desk 11" at bounding box center [1460, 352] width 181 height 23
type input "083"
click at [1408, 356] on input "Desk 12" at bounding box center [1460, 352] width 181 height 23
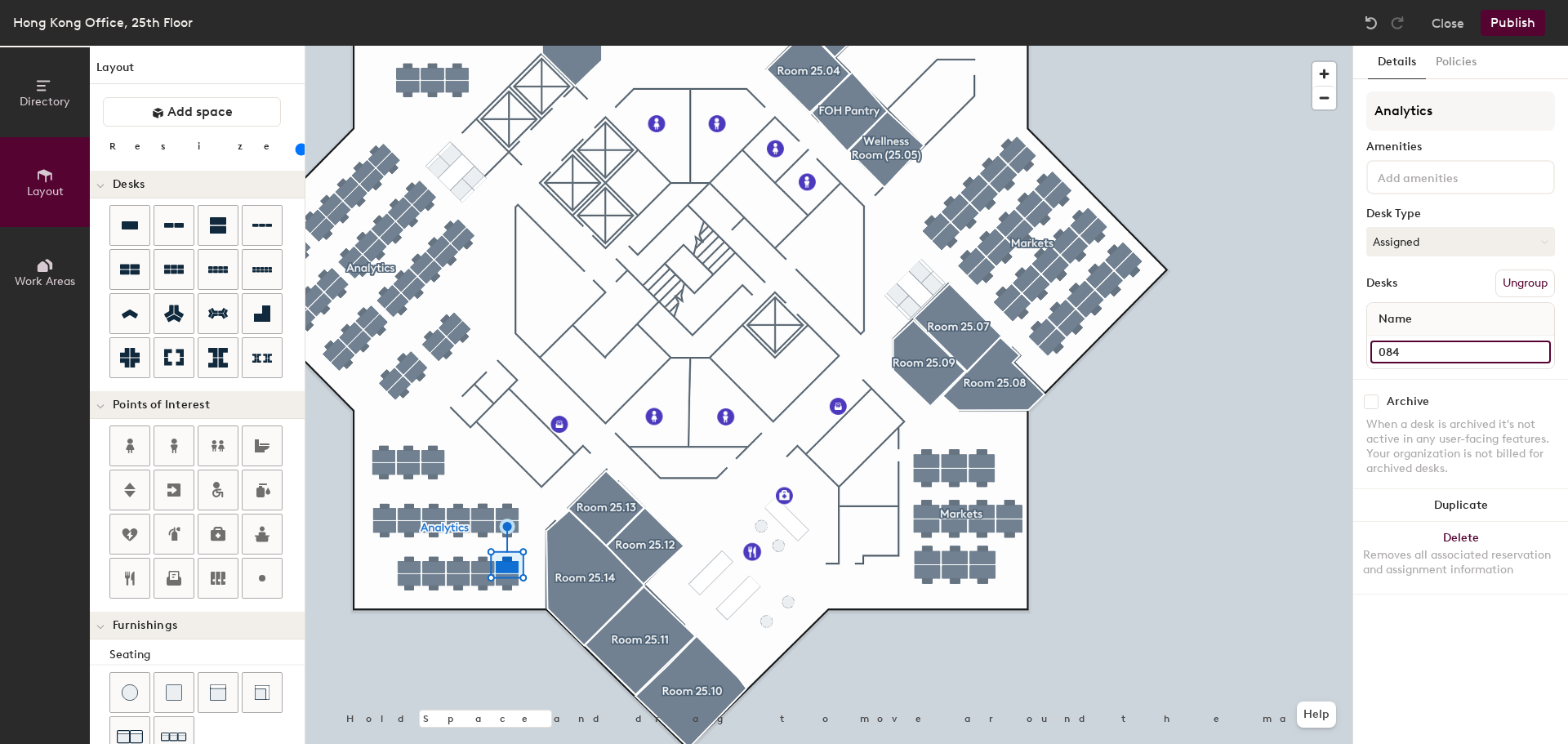
type input "084"
click at [1423, 348] on input "Desk 18" at bounding box center [1460, 352] width 181 height 23
type input "085"
click at [1441, 355] on input "Desk 17" at bounding box center [1460, 352] width 181 height 23
type input "086"
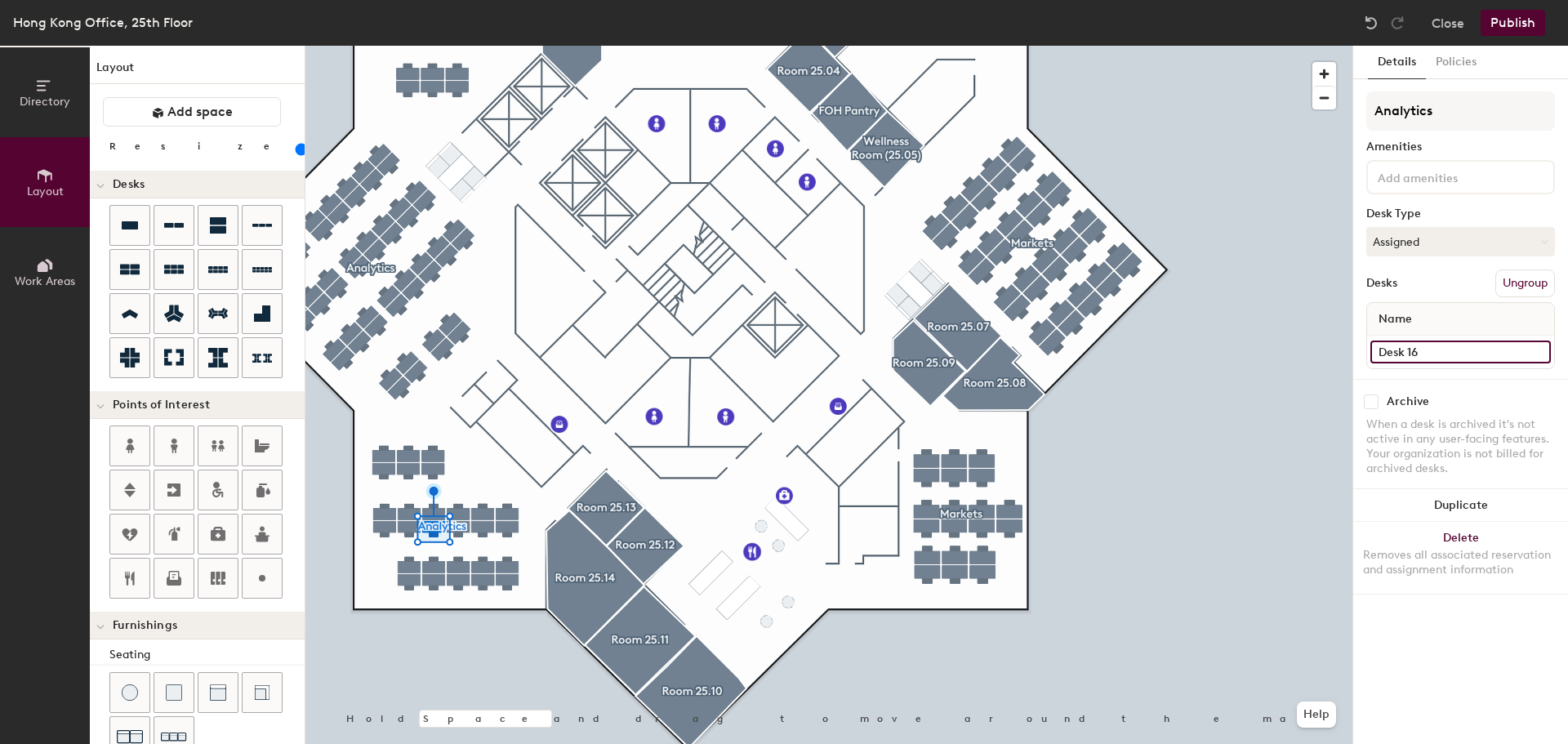
click at [1418, 341] on input "Desk 16" at bounding box center [1460, 352] width 181 height 23
type input "087"
click at [1398, 350] on input "Desk 15" at bounding box center [1460, 352] width 181 height 23
type input "088"
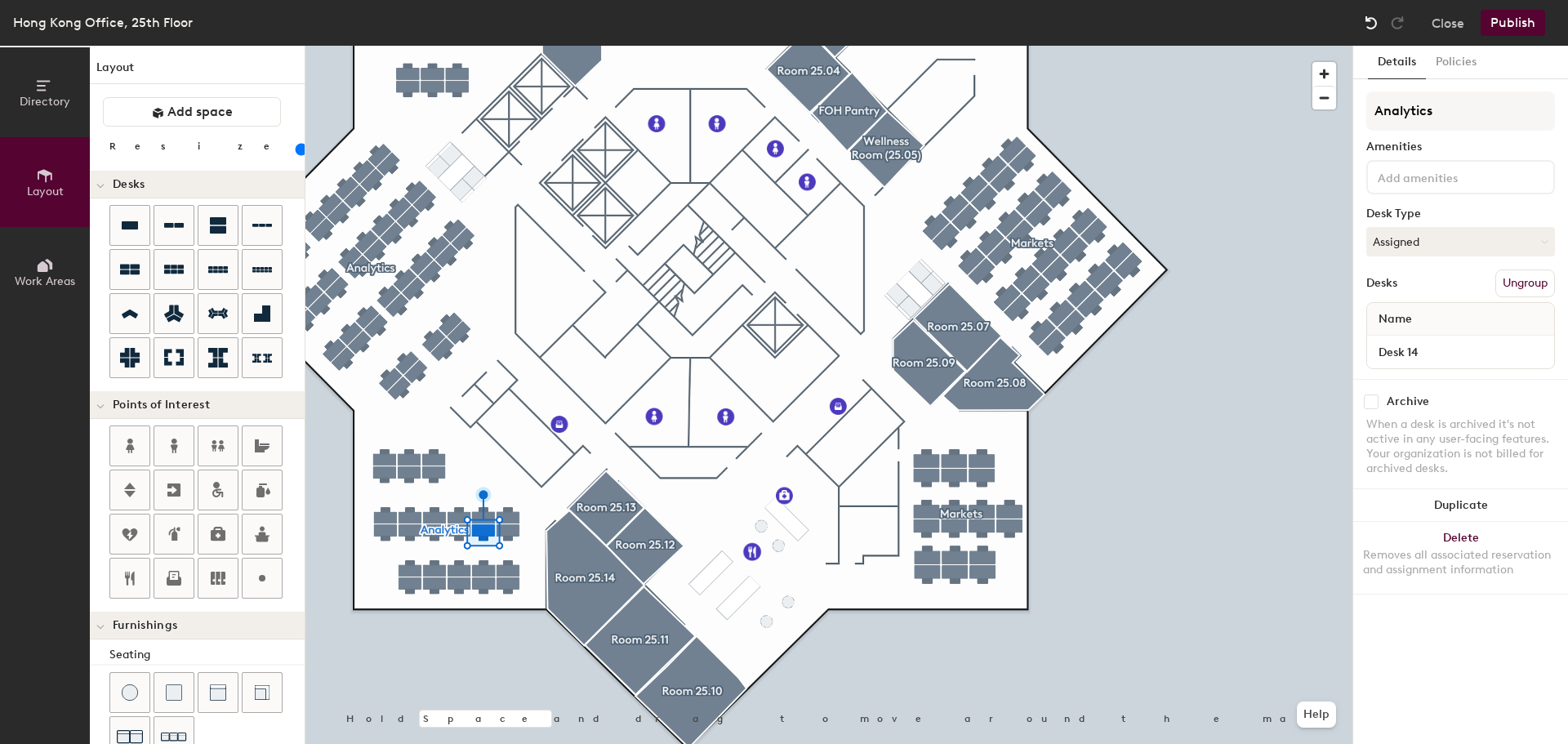
click at [1373, 23] on img at bounding box center [1371, 22] width 16 height 16
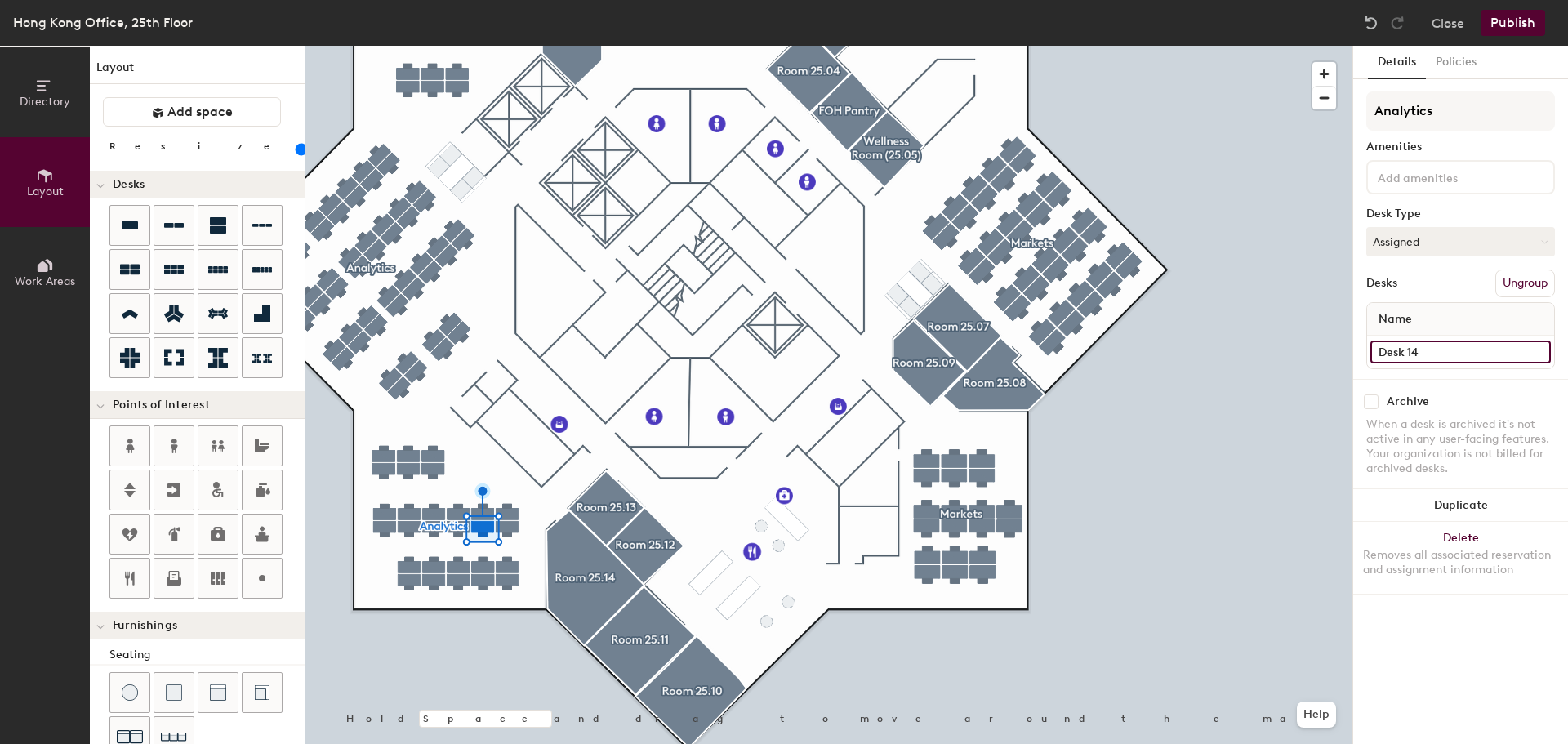
click at [1427, 351] on input "Desk 14" at bounding box center [1460, 352] width 181 height 23
type input "089"
click at [1432, 354] on input "Desk 13" at bounding box center [1460, 352] width 181 height 23
type input "090"
click at [1458, 236] on button "Assigned" at bounding box center [1460, 241] width 188 height 30
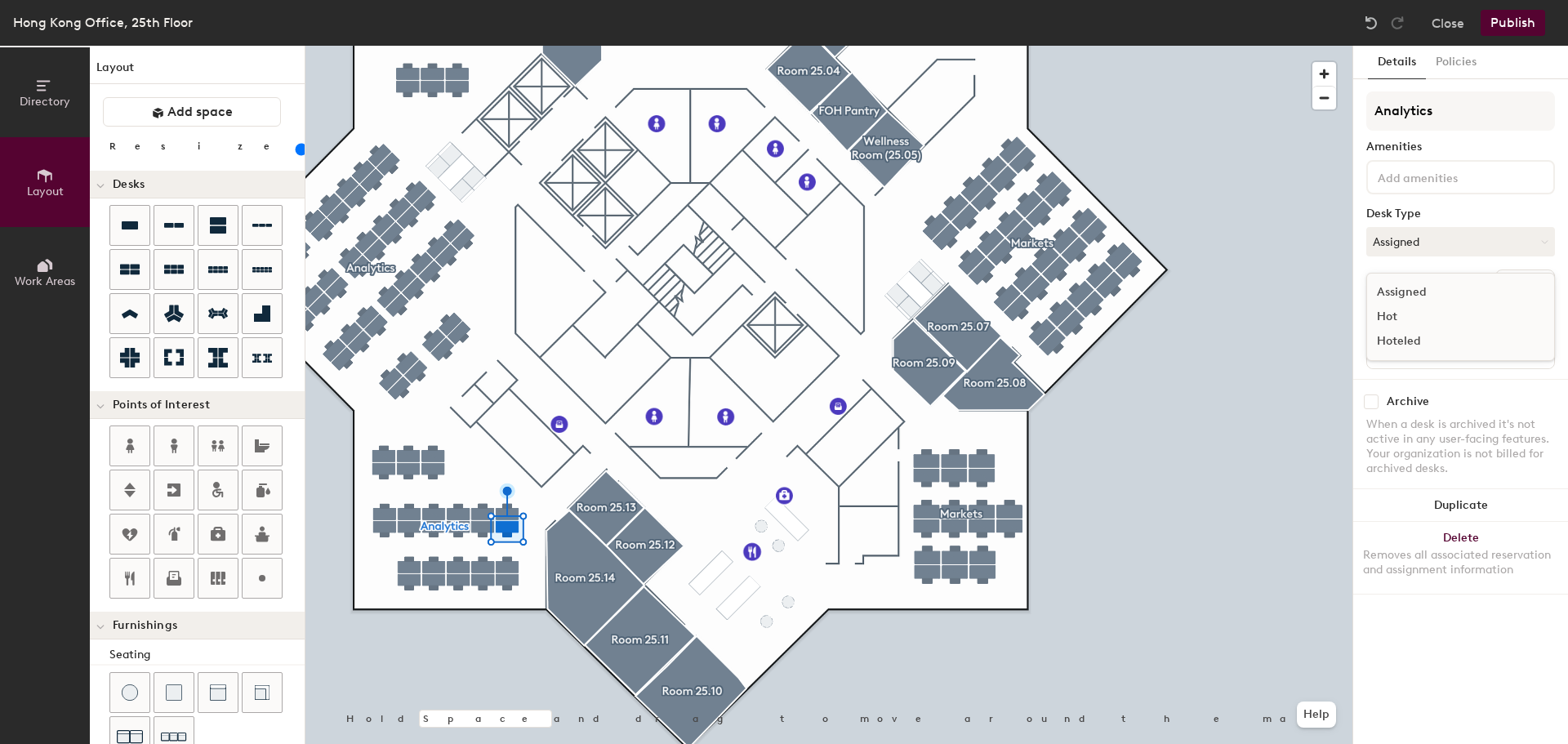
click at [1387, 317] on div "Hot" at bounding box center [1448, 317] width 164 height 25
click at [1470, 228] on button "Assigned" at bounding box center [1460, 241] width 188 height 30
click at [1409, 313] on div "Hot" at bounding box center [1448, 317] width 164 height 25
click at [1445, 234] on button "Assigned" at bounding box center [1460, 241] width 188 height 30
click at [1406, 319] on div "Hot" at bounding box center [1448, 317] width 164 height 25
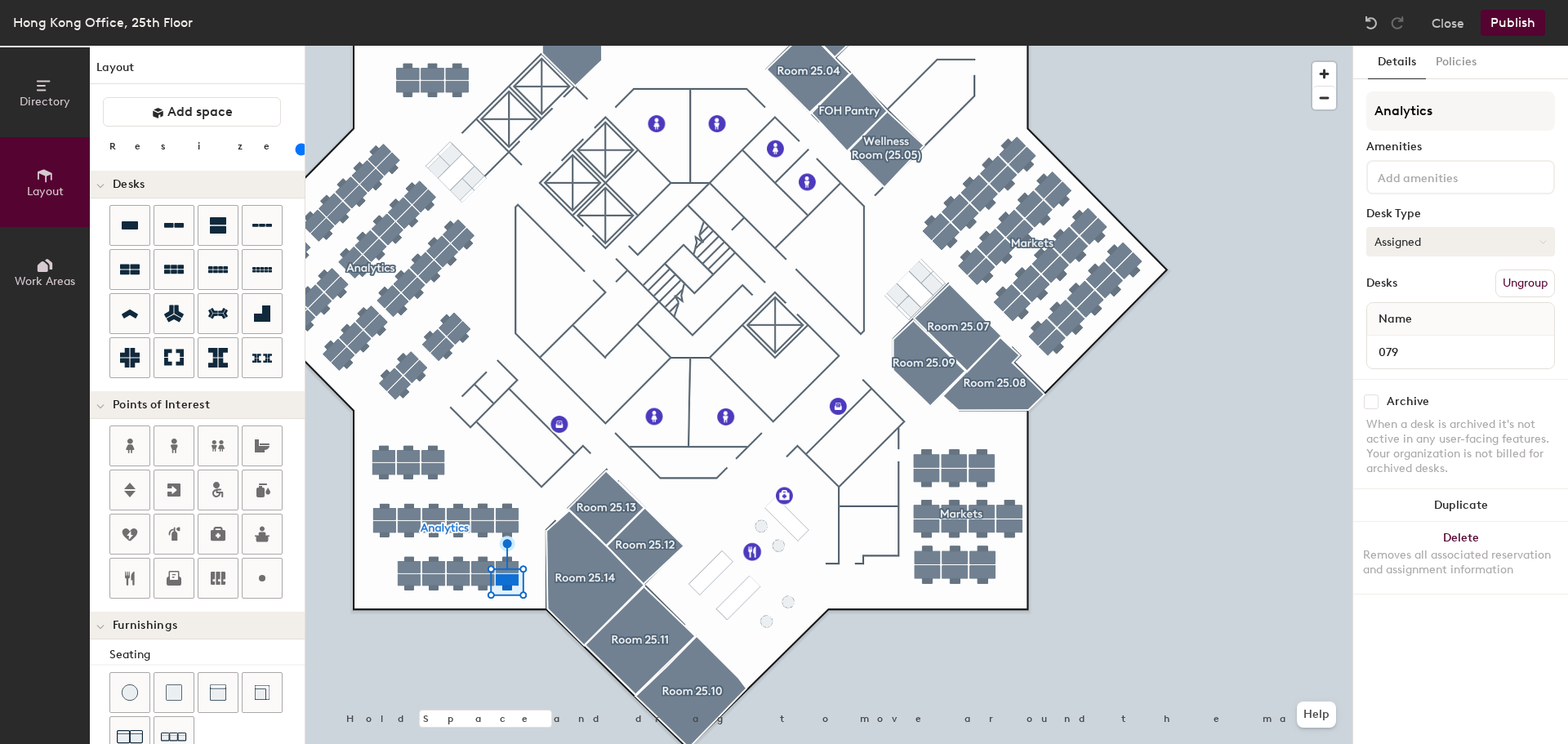
click at [1440, 243] on button "Assigned" at bounding box center [1460, 241] width 188 height 30
click at [1391, 316] on div "Hot" at bounding box center [1448, 317] width 164 height 25
click at [1425, 237] on button "Assigned" at bounding box center [1460, 241] width 188 height 30
click at [1401, 316] on div "Hot" at bounding box center [1448, 317] width 164 height 25
click at [1418, 253] on button "Assigned" at bounding box center [1460, 241] width 188 height 30
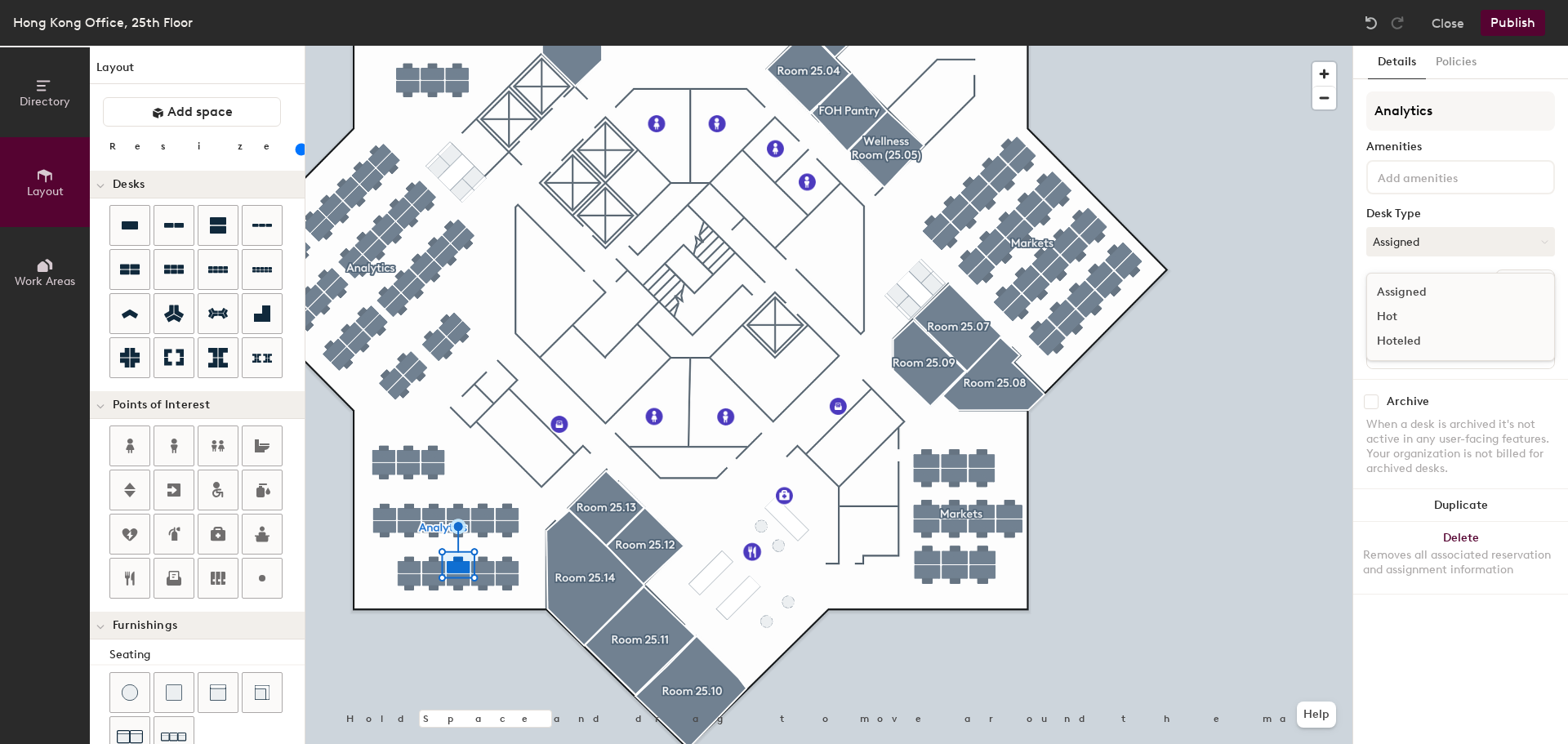
click at [1415, 315] on div "Hot" at bounding box center [1448, 317] width 164 height 25
click at [1442, 232] on button "Assigned" at bounding box center [1460, 241] width 188 height 30
click at [1397, 310] on div "Hot" at bounding box center [1448, 317] width 164 height 25
click at [1397, 247] on button "Assigned" at bounding box center [1460, 241] width 188 height 30
click at [1384, 310] on div "Hot" at bounding box center [1448, 317] width 164 height 25
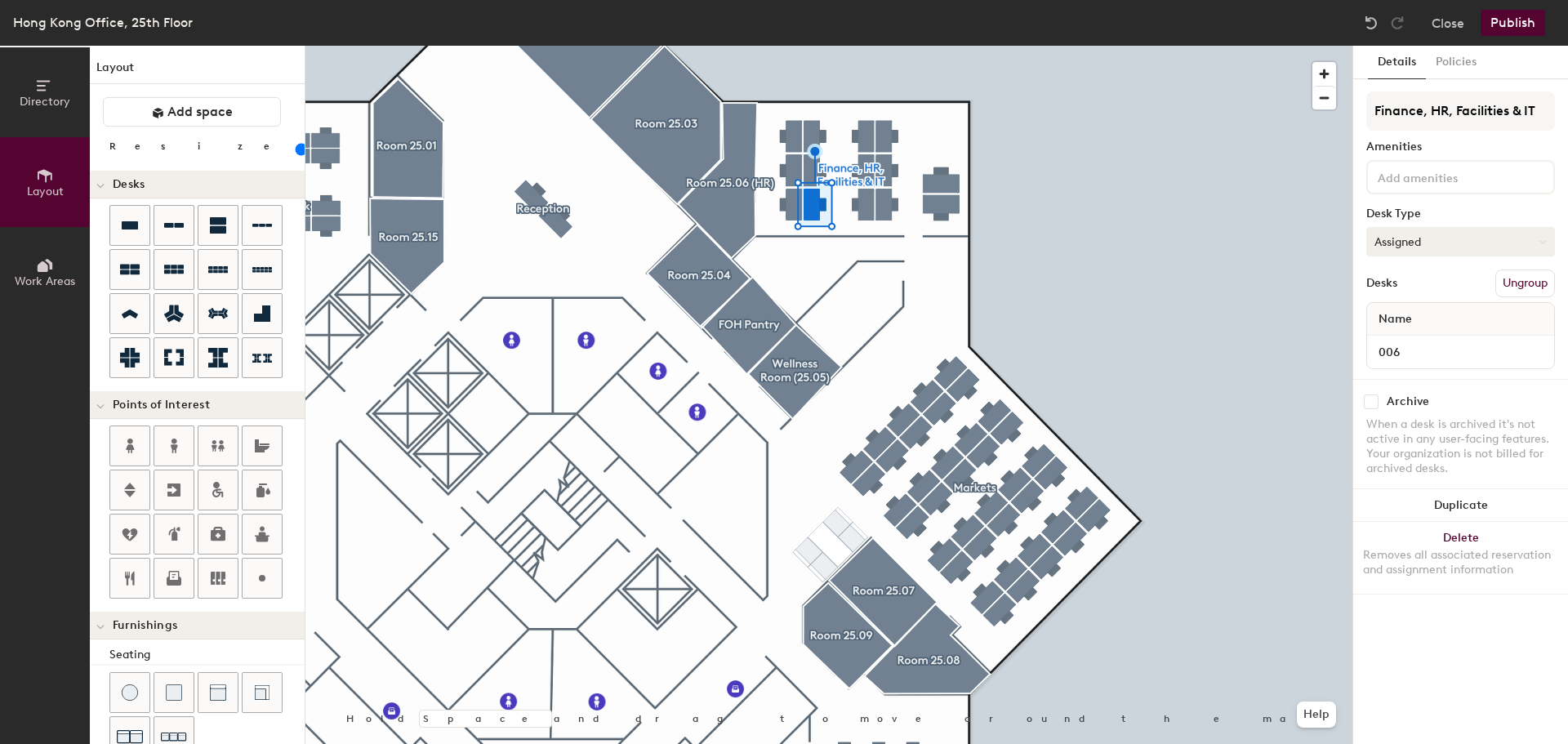
click at [1423, 245] on button "Assigned" at bounding box center [1460, 241] width 188 height 30
click at [1387, 313] on div "Hot" at bounding box center [1448, 317] width 164 height 25
click at [1419, 240] on button "Assigned" at bounding box center [1460, 241] width 188 height 30
click at [1388, 315] on div "Hot" at bounding box center [1448, 317] width 164 height 25
click at [1403, 238] on button "Assigned" at bounding box center [1460, 241] width 188 height 30
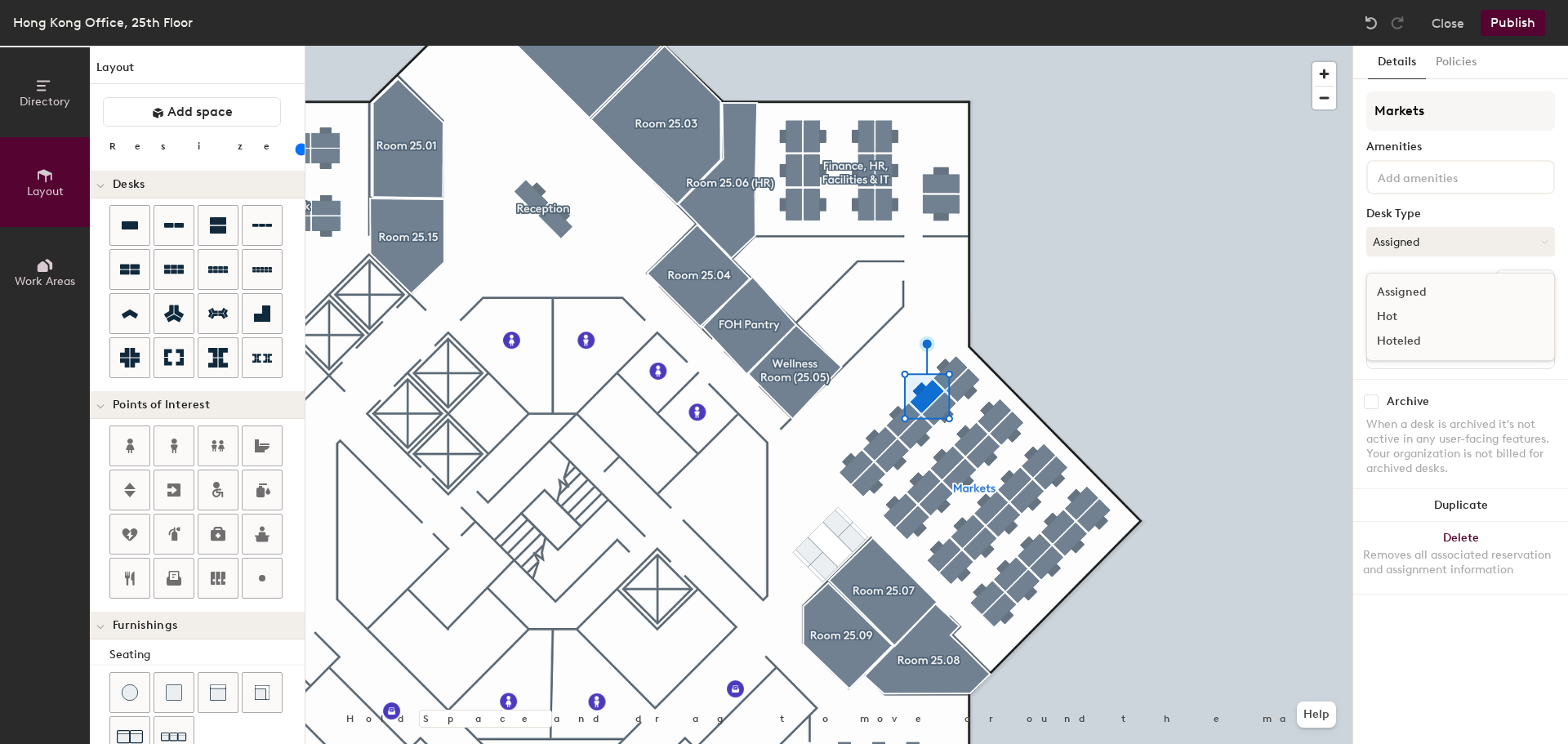
click at [1399, 313] on div "Hot" at bounding box center [1448, 317] width 164 height 25
click at [1383, 238] on button "Assigned" at bounding box center [1460, 241] width 188 height 30
click at [1389, 318] on div "Hot" at bounding box center [1448, 317] width 164 height 25
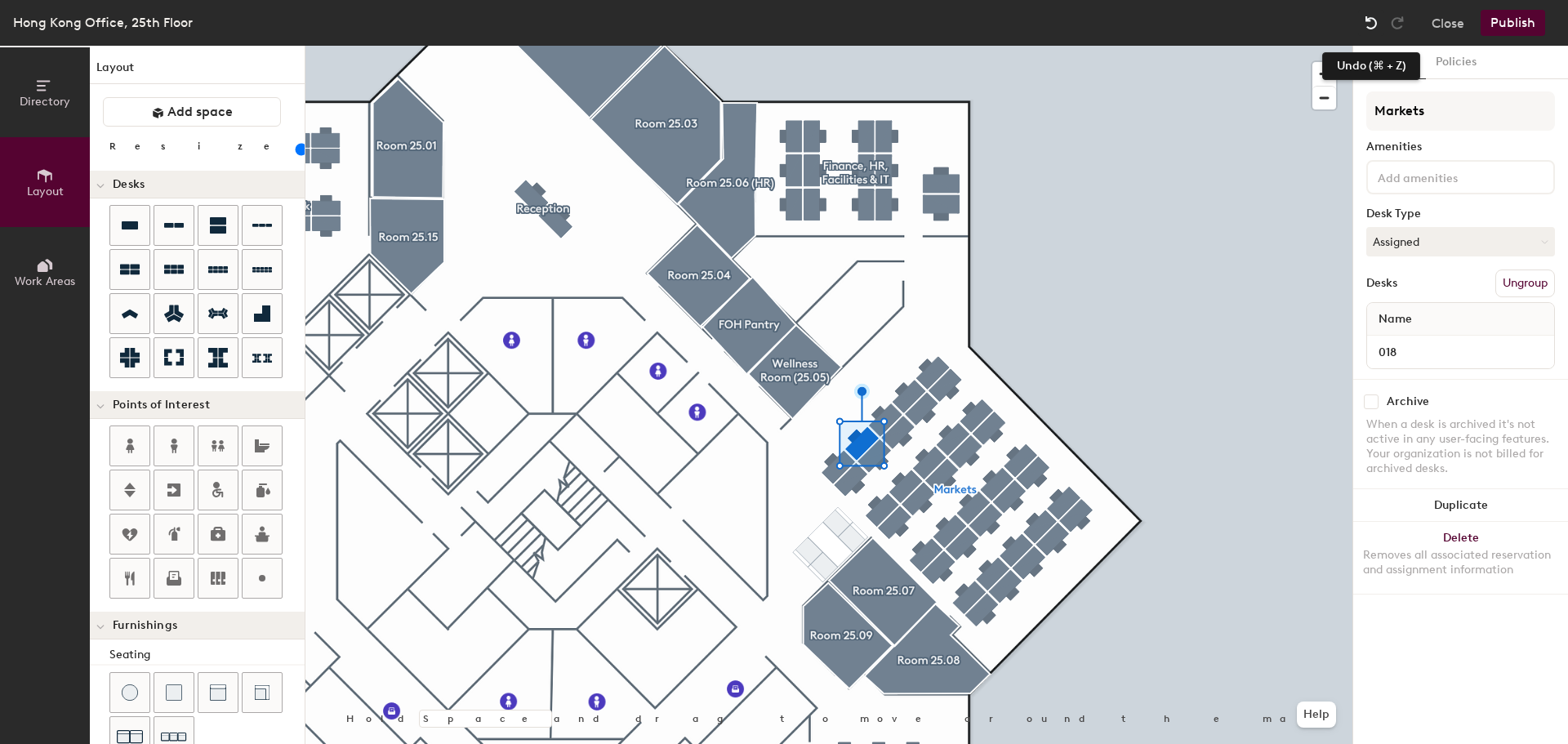
click at [1367, 22] on img at bounding box center [1371, 22] width 16 height 16
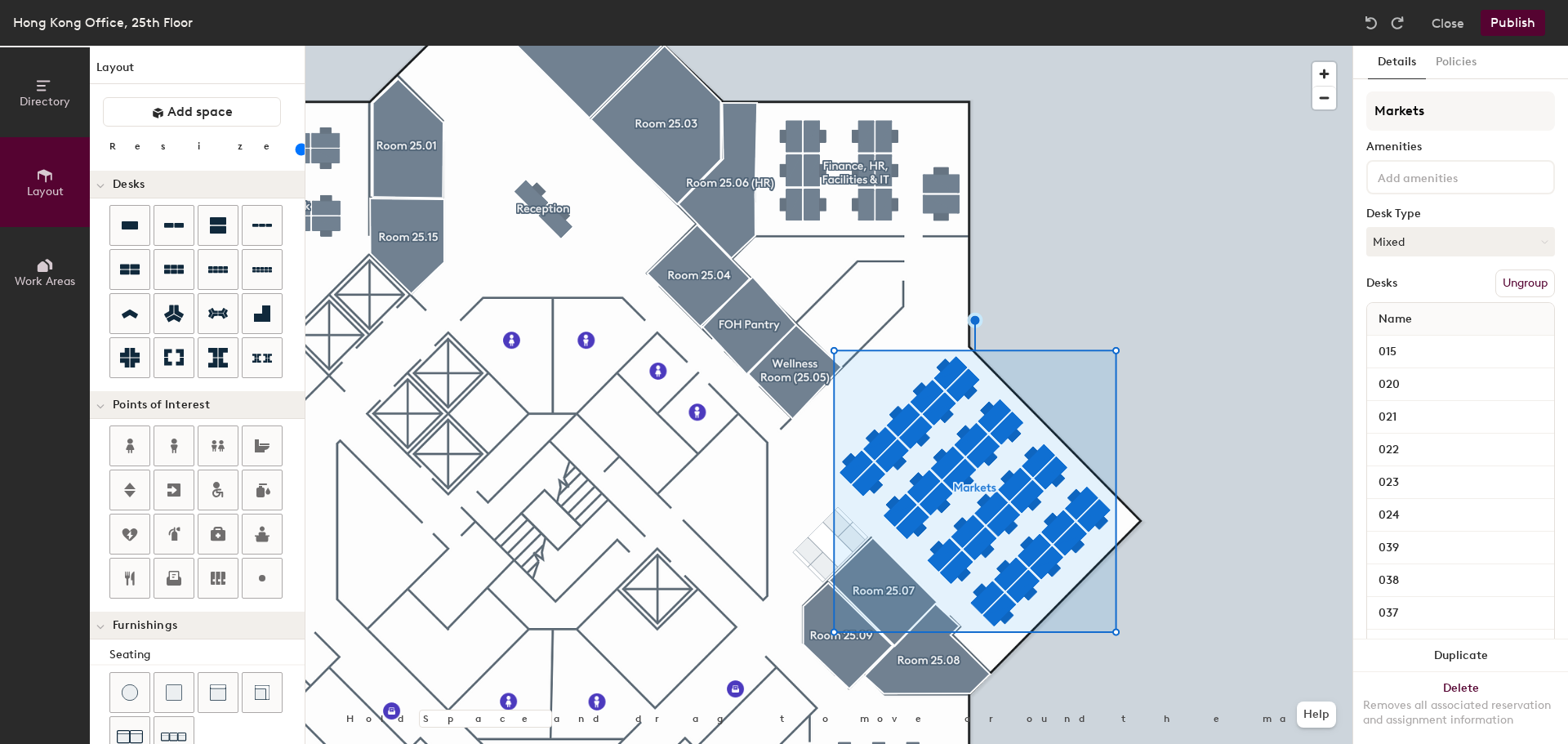
click at [1163, 46] on div at bounding box center [828, 46] width 1047 height 0
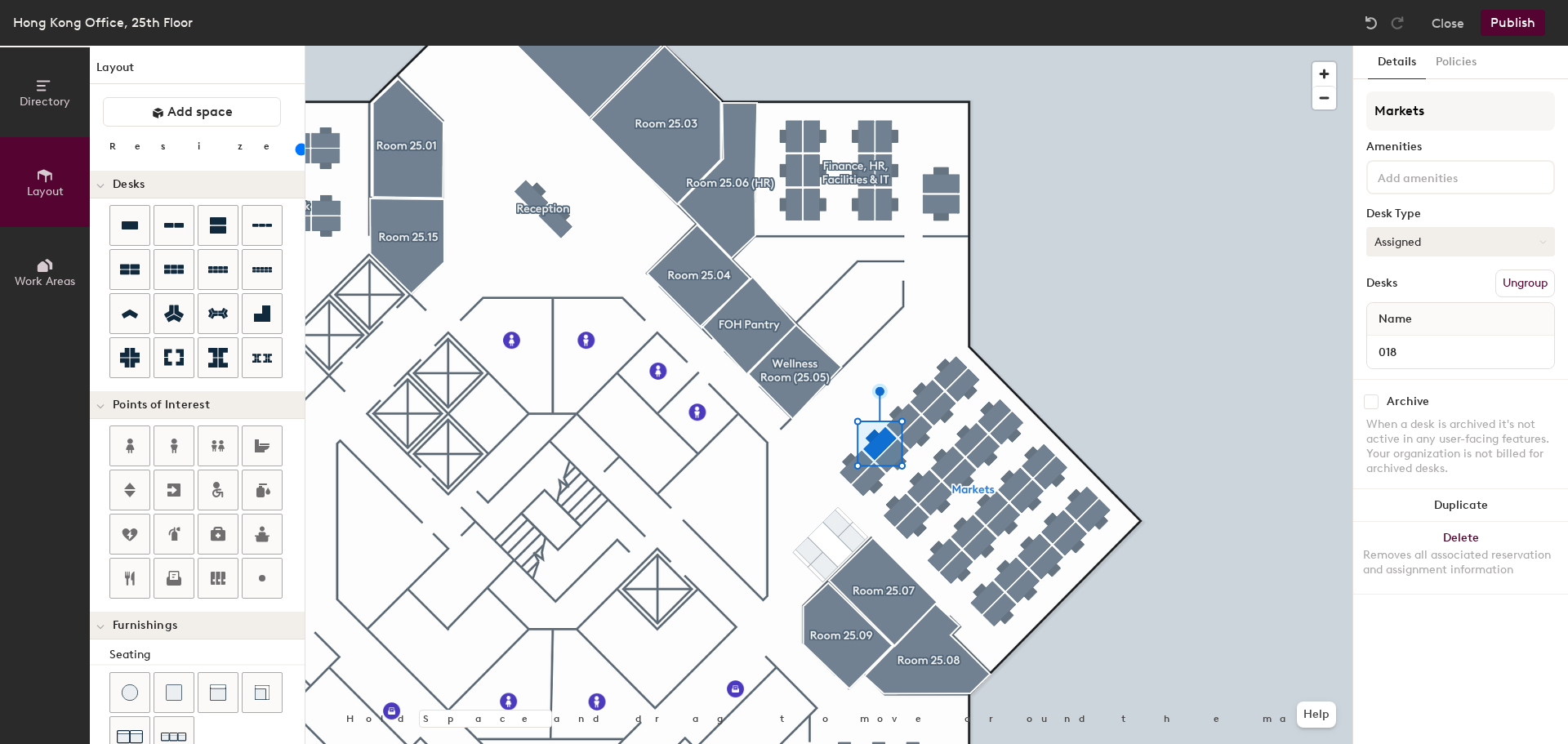
click at [1416, 243] on button "Assigned" at bounding box center [1460, 241] width 188 height 30
click at [1393, 315] on div "Hot" at bounding box center [1448, 317] width 164 height 25
click at [1388, 242] on button "Assigned" at bounding box center [1460, 241] width 188 height 30
click at [1395, 316] on div "Hot" at bounding box center [1448, 317] width 164 height 25
type input "100"
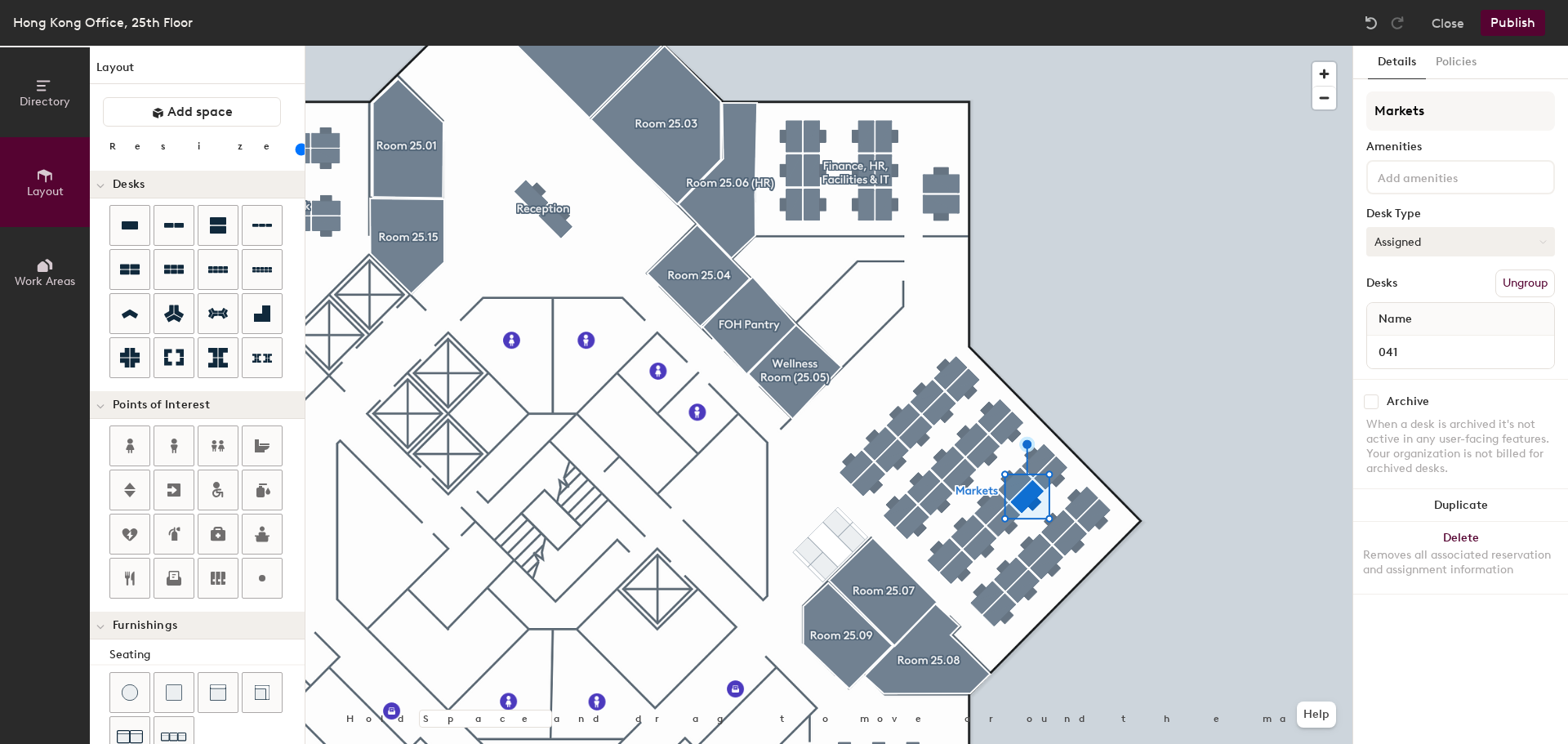
click at [1388, 245] on button "Assigned" at bounding box center [1460, 241] width 188 height 30
click at [1384, 313] on div "Hot" at bounding box center [1448, 317] width 164 height 25
click at [1004, 46] on div at bounding box center [828, 46] width 1047 height 0
click at [1393, 240] on button "Assigned" at bounding box center [1460, 241] width 188 height 30
click at [1399, 314] on div "Hot" at bounding box center [1448, 317] width 164 height 25
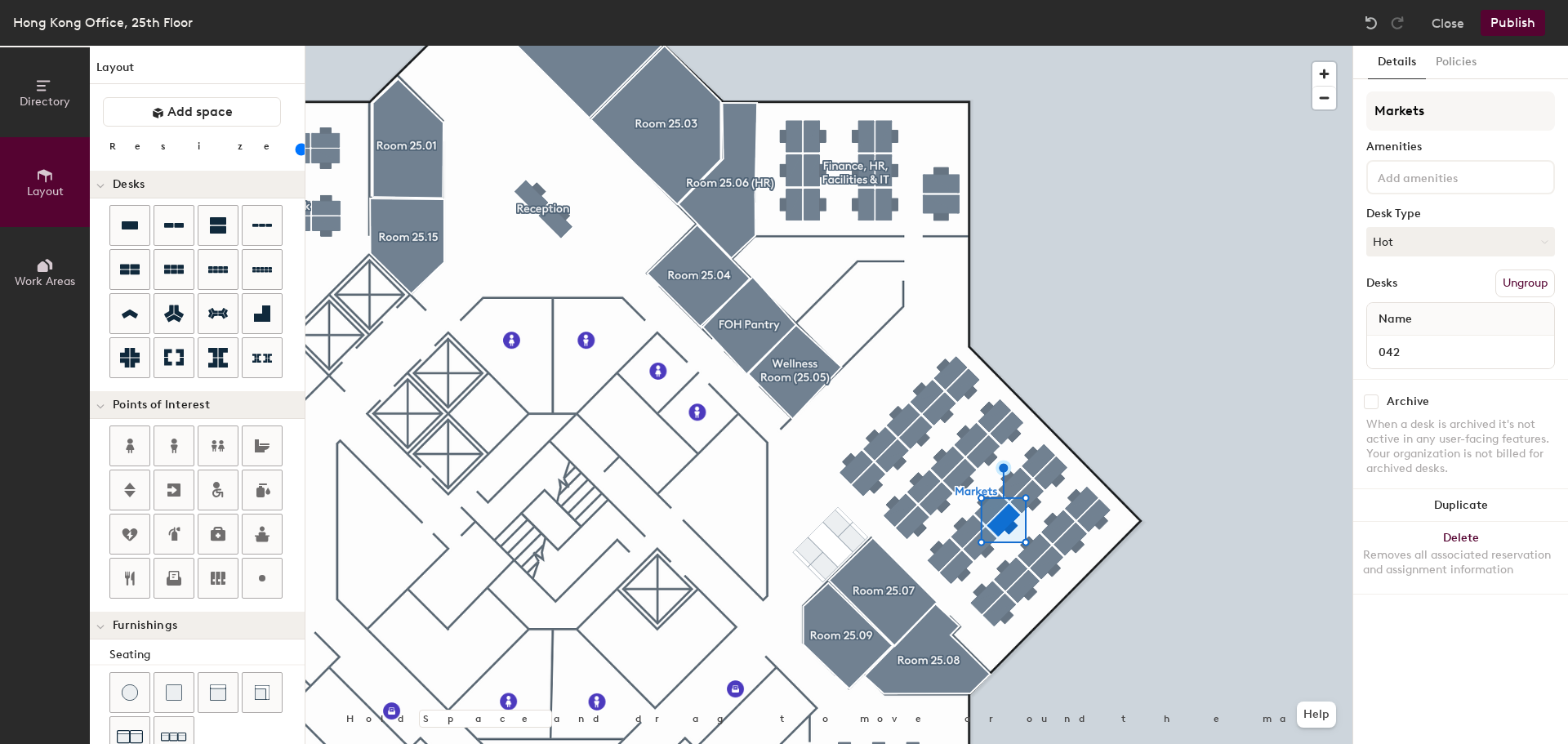
click at [985, 46] on div at bounding box center [828, 46] width 1047 height 0
drag, startPoint x: 1415, startPoint y: 243, endPoint x: 1407, endPoint y: 268, distance: 26.2
click at [1415, 244] on button "Assigned" at bounding box center [1460, 241] width 188 height 30
click at [1393, 316] on div "Hot" at bounding box center [1448, 317] width 164 height 25
click at [955, 46] on div at bounding box center [828, 46] width 1047 height 0
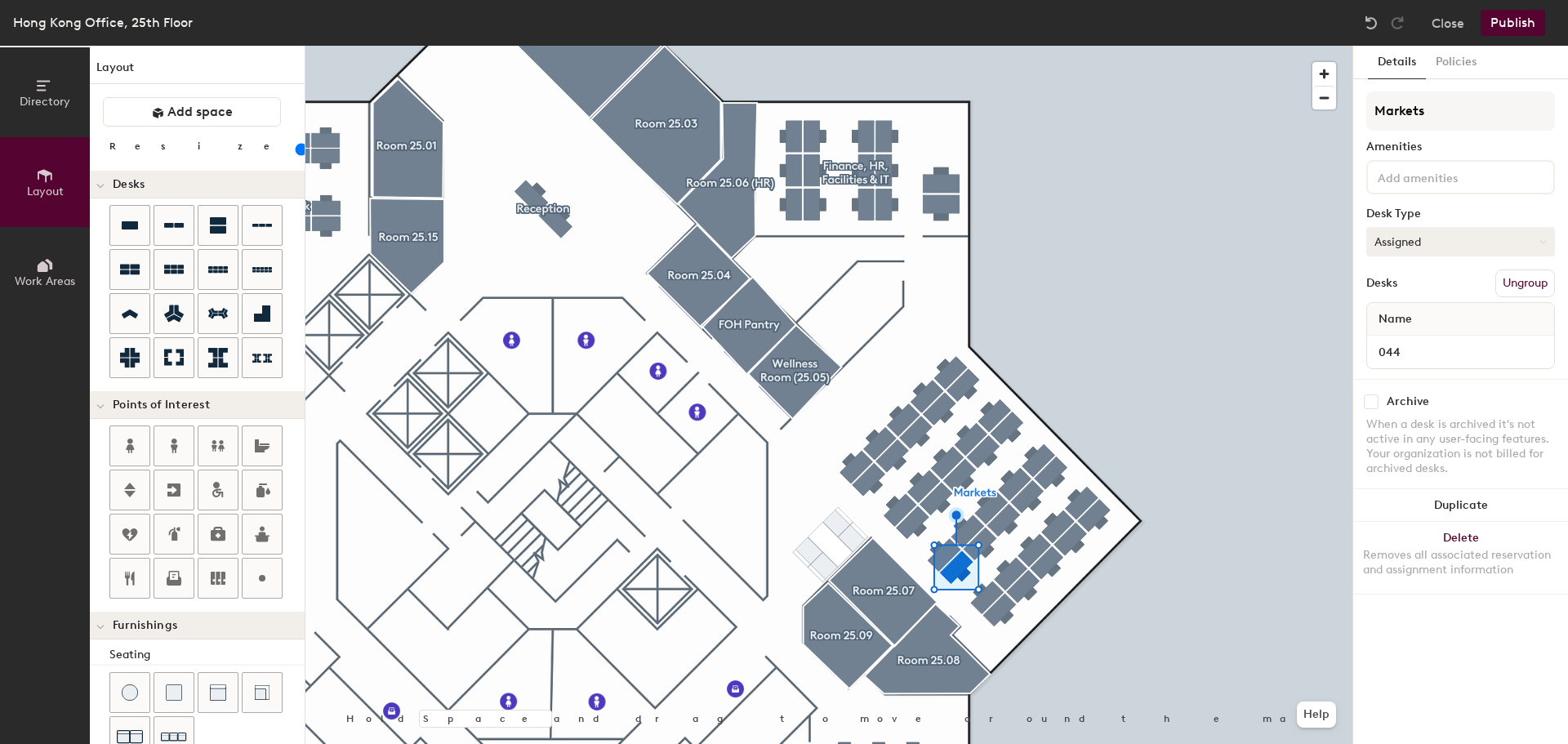
click at [1407, 243] on button "Assigned" at bounding box center [1460, 241] width 188 height 30
click at [1392, 313] on div "Hot" at bounding box center [1448, 317] width 164 height 25
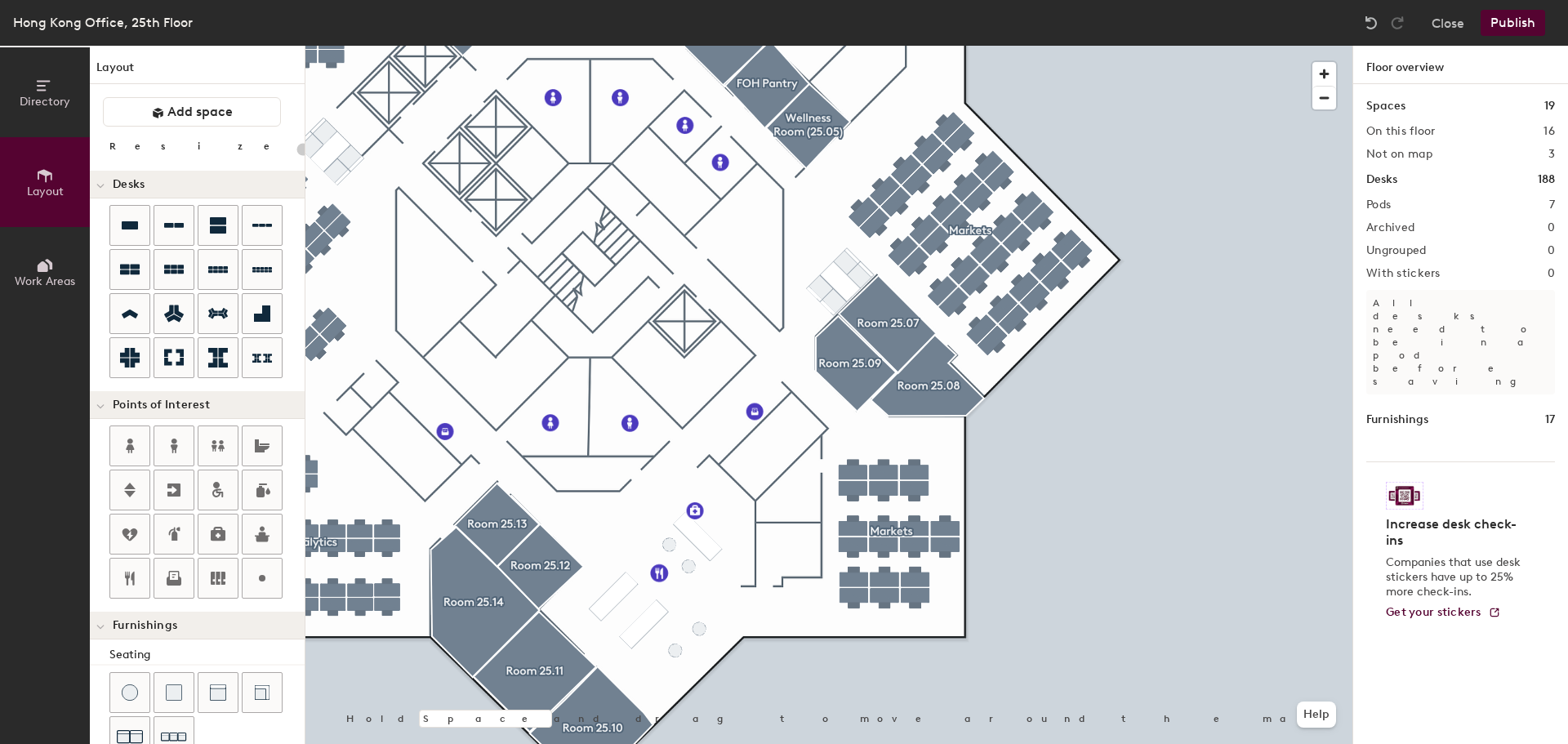
click at [849, 46] on div at bounding box center [828, 46] width 1047 height 0
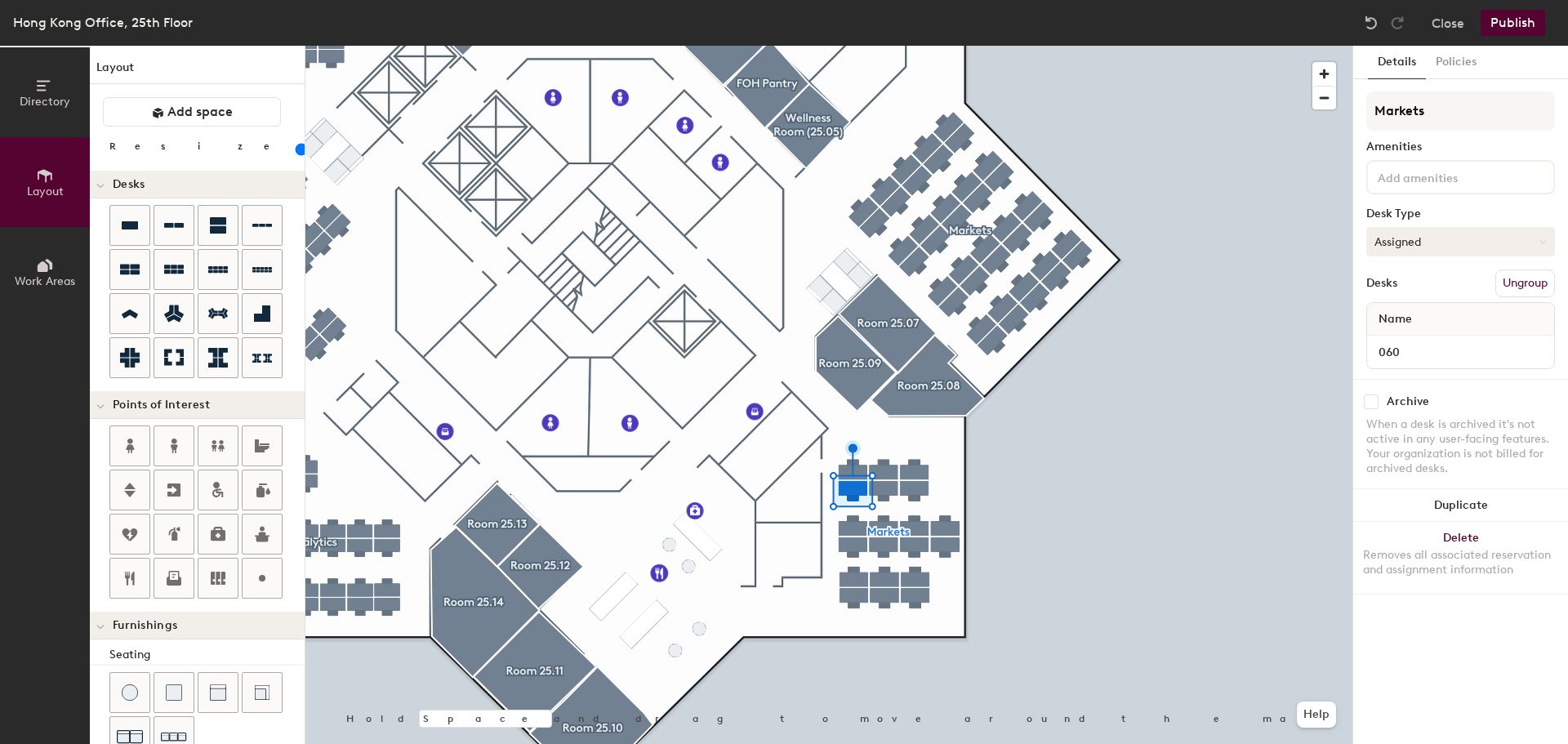
click at [1391, 237] on button "Assigned" at bounding box center [1460, 241] width 188 height 30
click at [1402, 314] on div "Hot" at bounding box center [1448, 317] width 164 height 25
click at [1433, 234] on button "Assigned" at bounding box center [1460, 241] width 188 height 30
click at [1394, 314] on div "Hot" at bounding box center [1448, 317] width 164 height 25
click at [1440, 237] on button "Assigned" at bounding box center [1460, 241] width 188 height 30
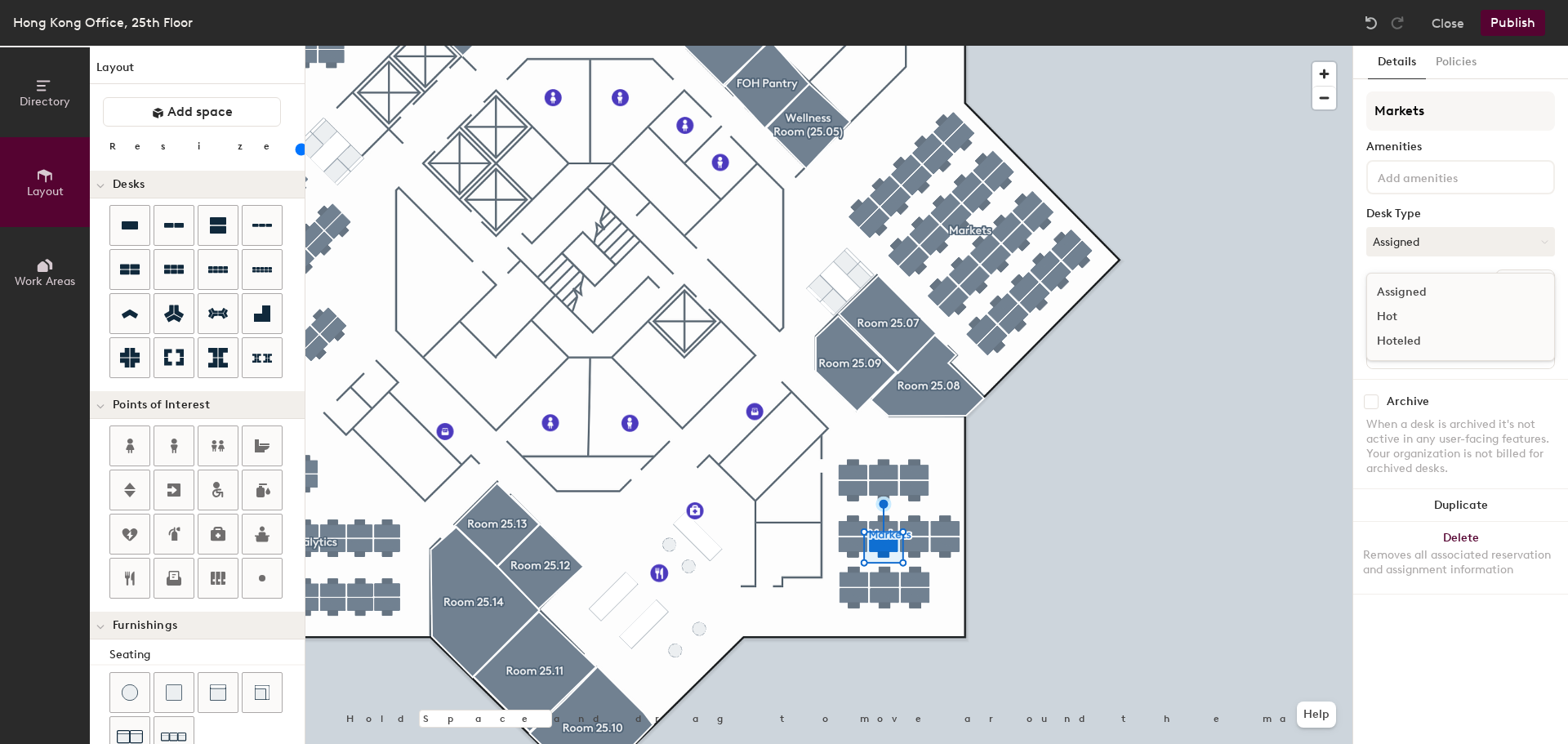
click at [1395, 315] on div "Hot" at bounding box center [1448, 317] width 164 height 25
click at [1367, 28] on img at bounding box center [1371, 22] width 16 height 16
click at [1424, 231] on button "Assigned" at bounding box center [1460, 241] width 188 height 30
click at [1397, 313] on div "Hot" at bounding box center [1448, 317] width 164 height 25
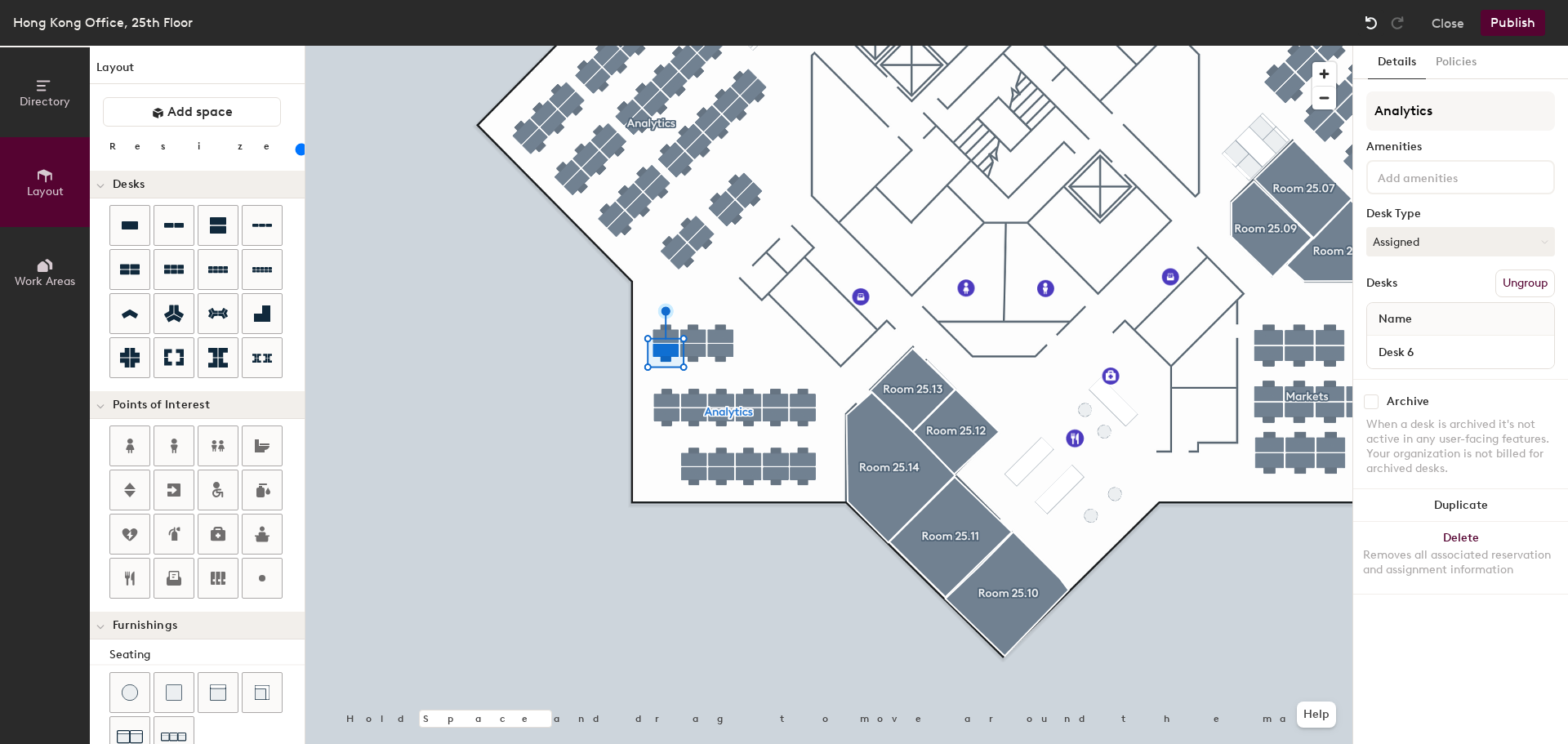
click at [1368, 23] on img at bounding box center [1371, 22] width 16 height 16
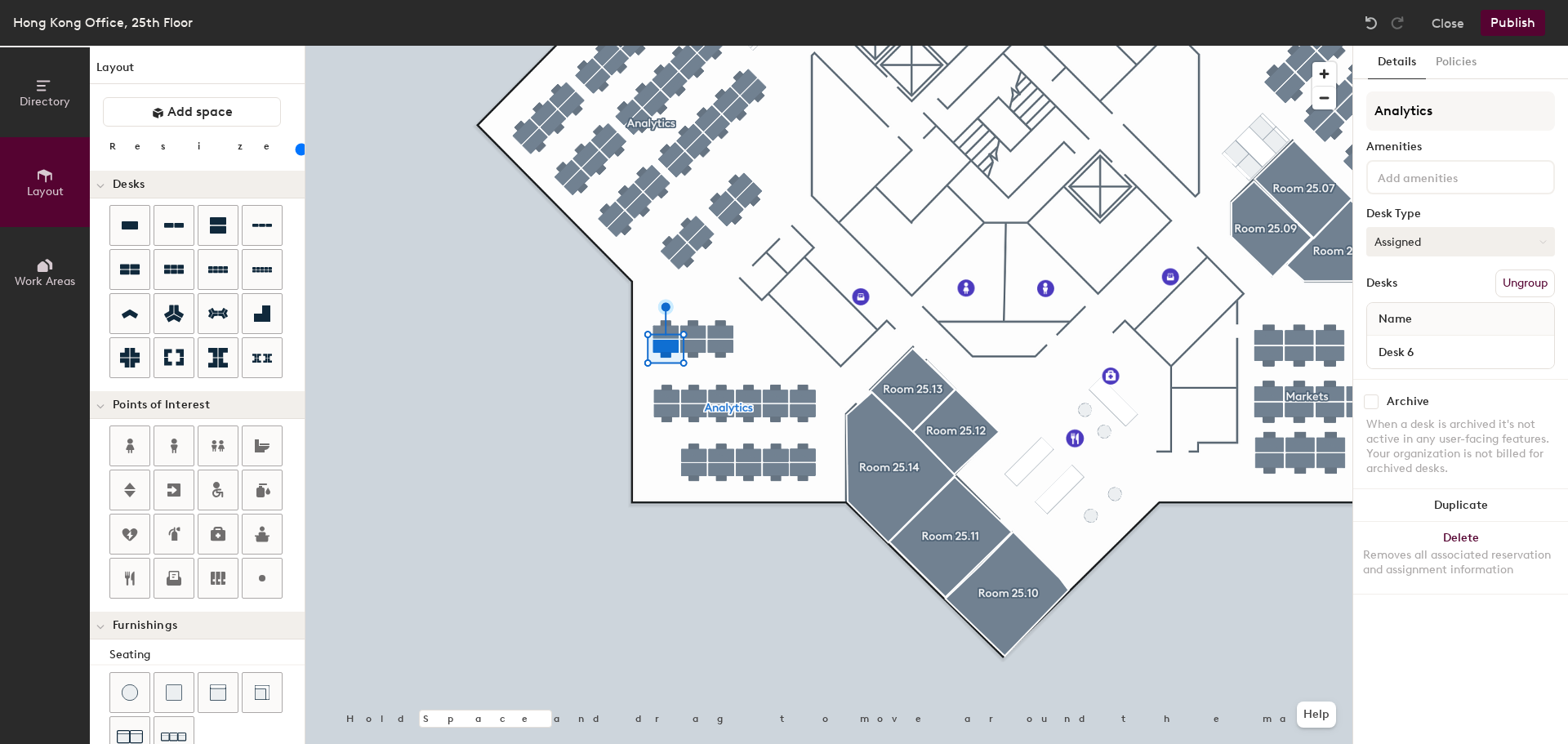
click at [1413, 239] on button "Assigned" at bounding box center [1460, 241] width 188 height 30
click at [1393, 314] on div "Hot" at bounding box center [1448, 317] width 164 height 25
click at [1431, 237] on button "Assigned" at bounding box center [1460, 241] width 188 height 30
click at [1393, 314] on div "Hot" at bounding box center [1448, 317] width 164 height 25
click at [1431, 238] on button "Assigned" at bounding box center [1460, 241] width 188 height 30
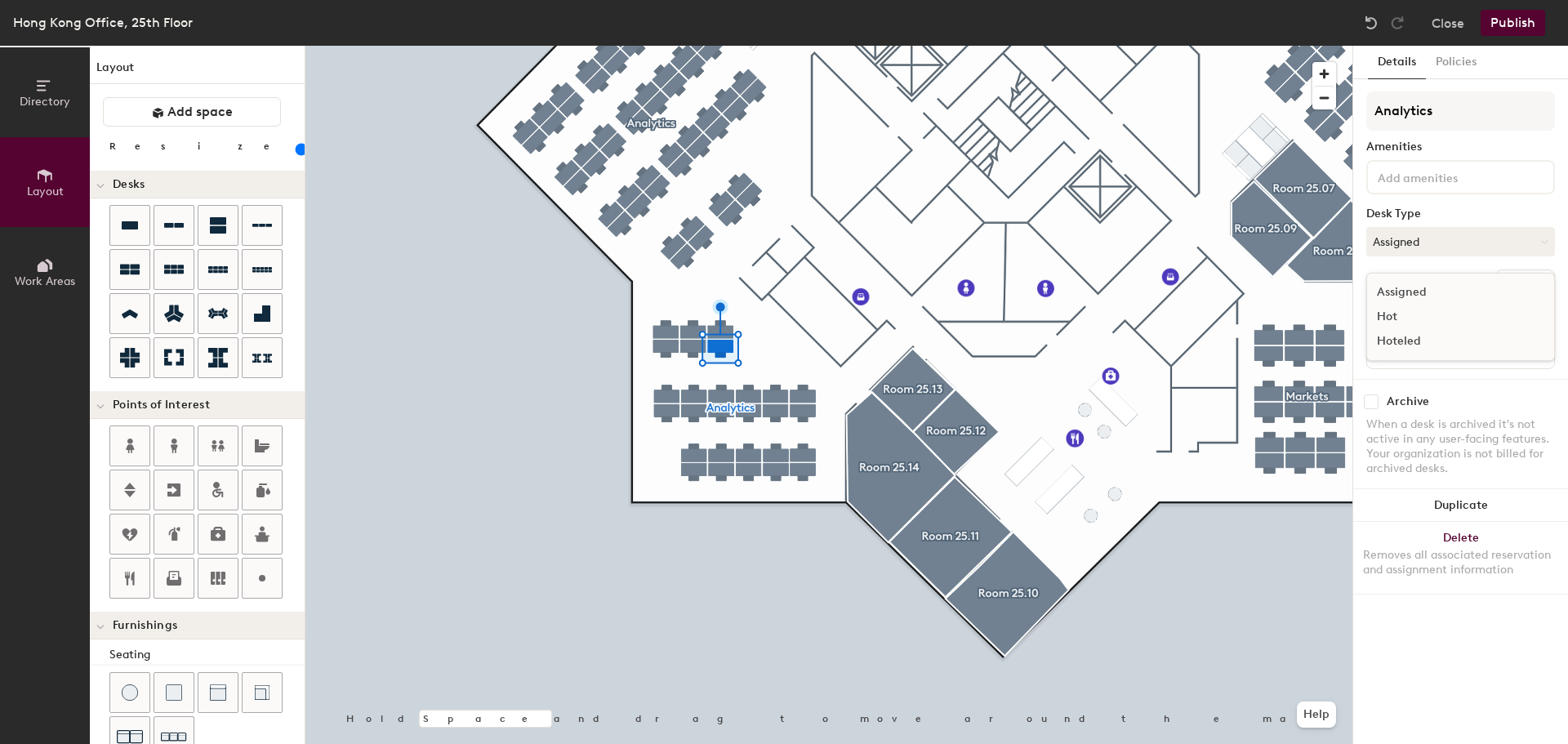
drag, startPoint x: 1396, startPoint y: 314, endPoint x: 1432, endPoint y: 316, distance: 36.1
click at [1396, 315] on div "Hot" at bounding box center [1448, 317] width 164 height 25
click at [1452, 236] on button "Assigned" at bounding box center [1460, 241] width 188 height 30
drag, startPoint x: 1387, startPoint y: 316, endPoint x: 1405, endPoint y: 317, distance: 18.0
click at [1387, 316] on div "Hot" at bounding box center [1448, 317] width 164 height 25
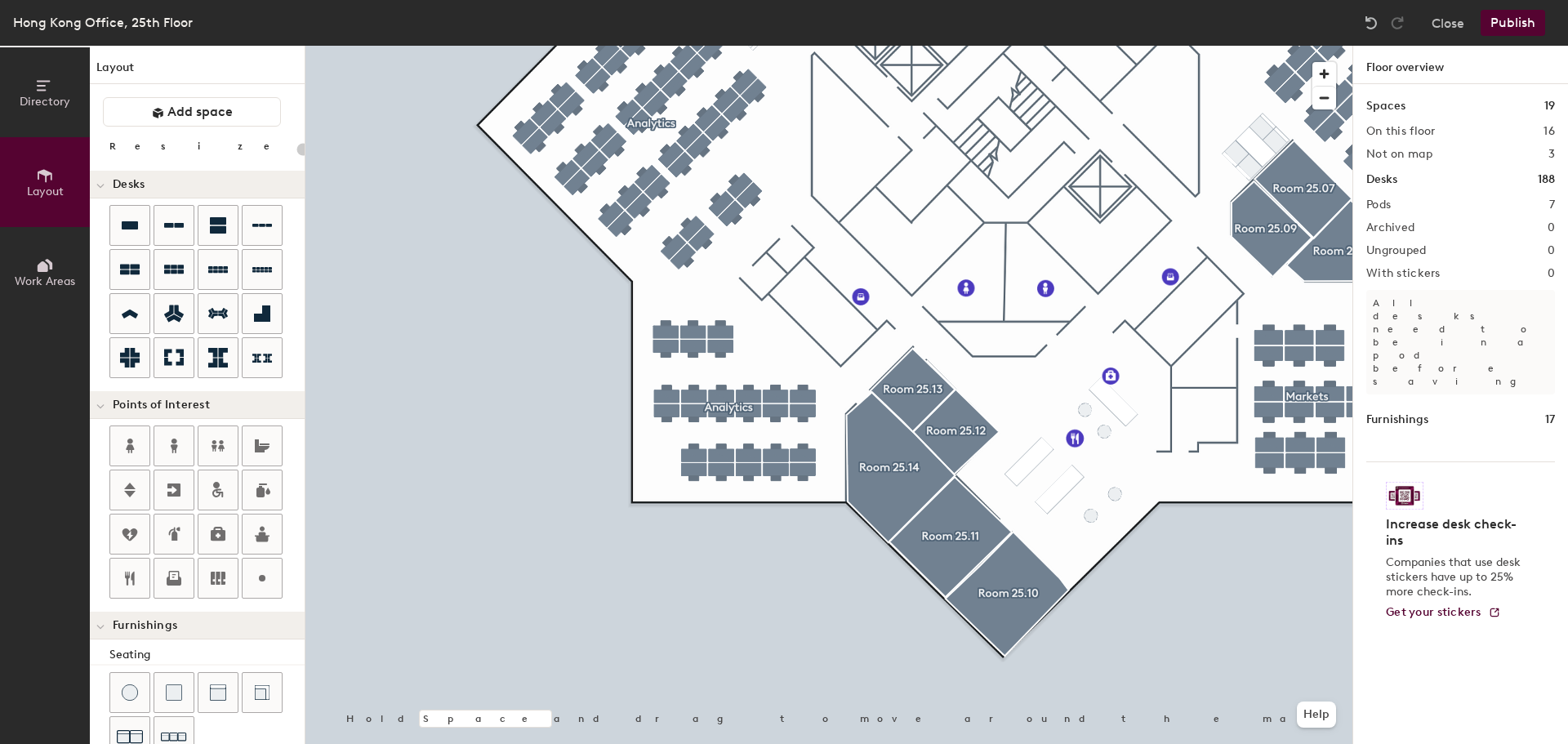
type input "80"
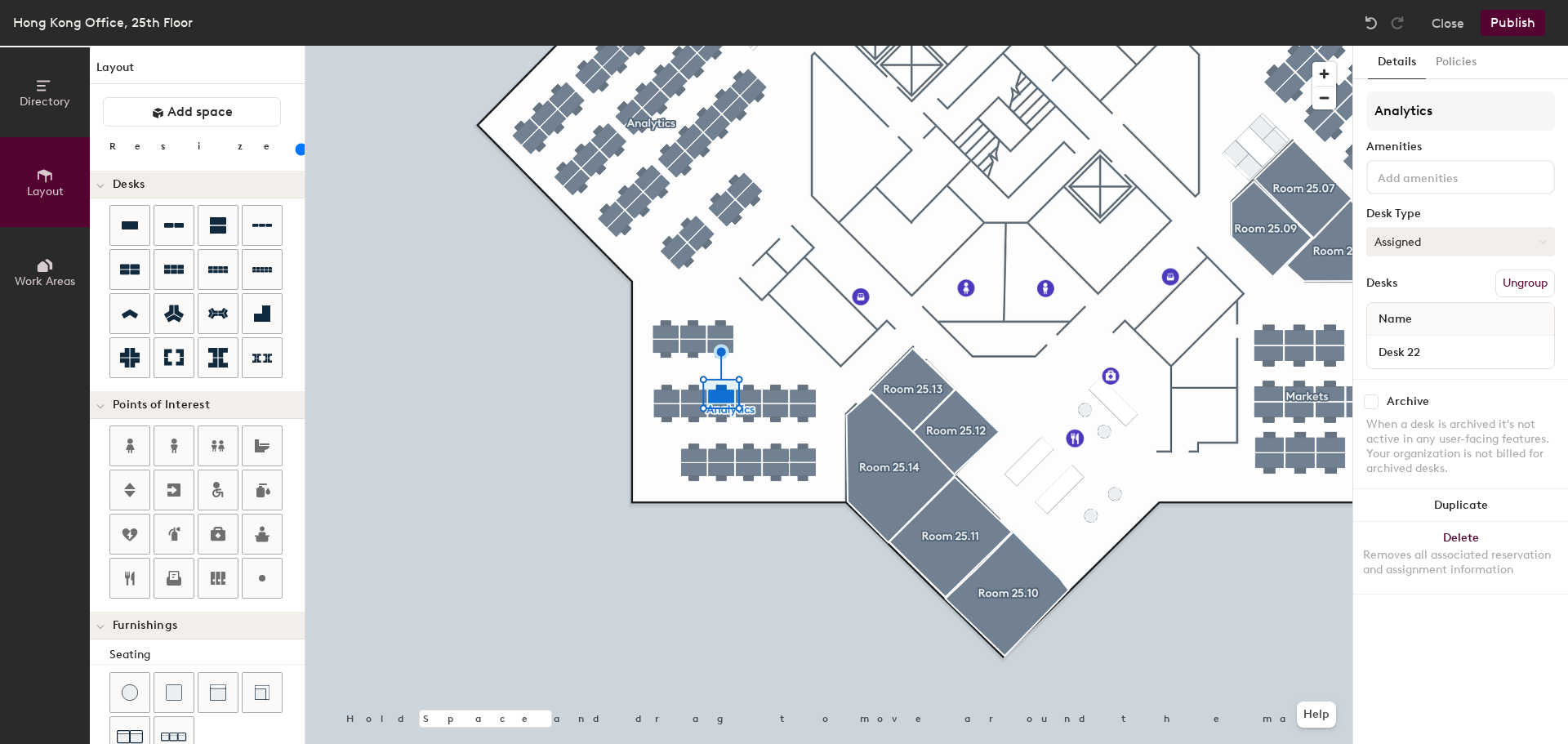
click at [1416, 241] on button "Assigned" at bounding box center [1460, 241] width 188 height 30
click at [1393, 316] on div "Hot" at bounding box center [1448, 317] width 164 height 25
click at [744, 46] on div at bounding box center [828, 46] width 1047 height 0
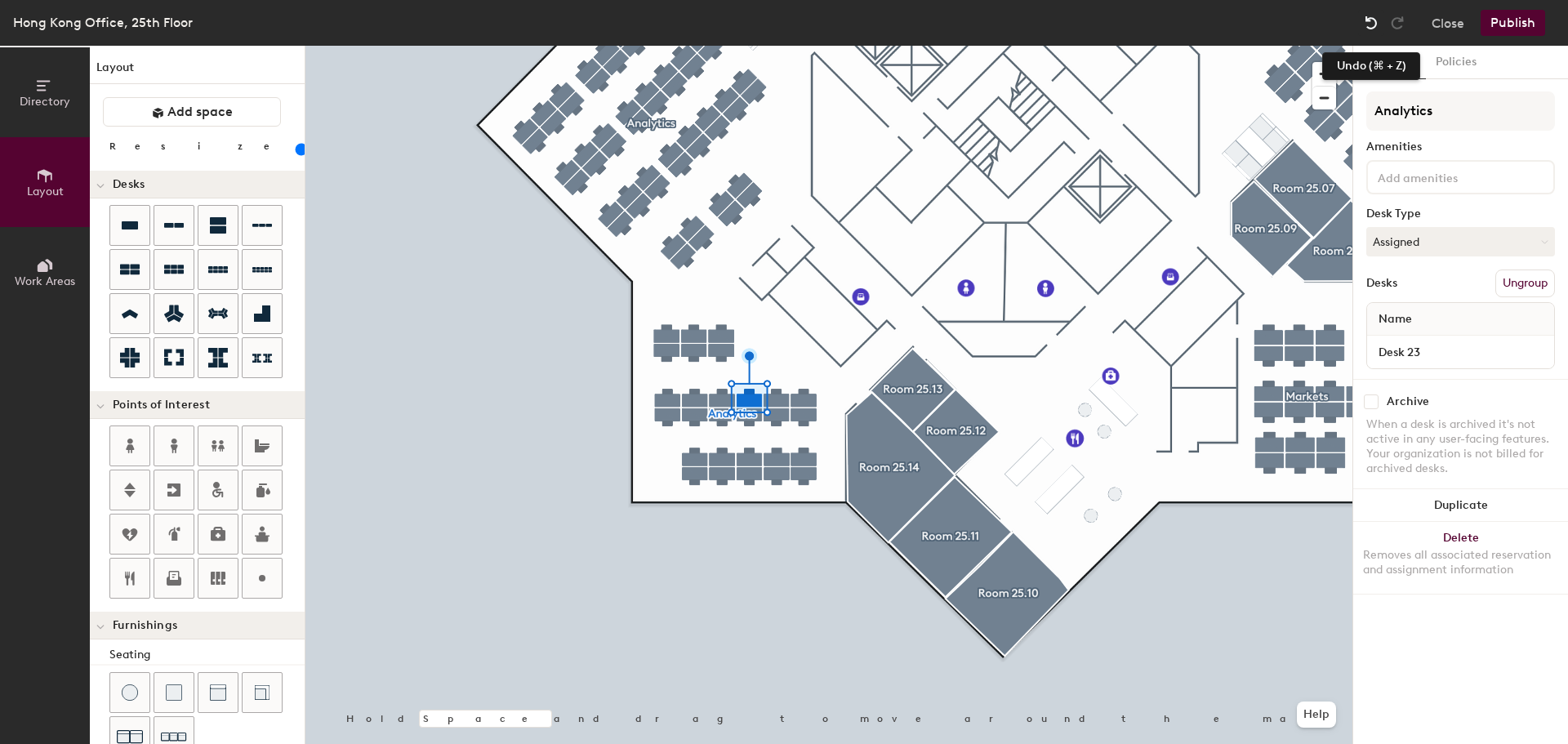
click at [1368, 25] on img at bounding box center [1371, 22] width 16 height 16
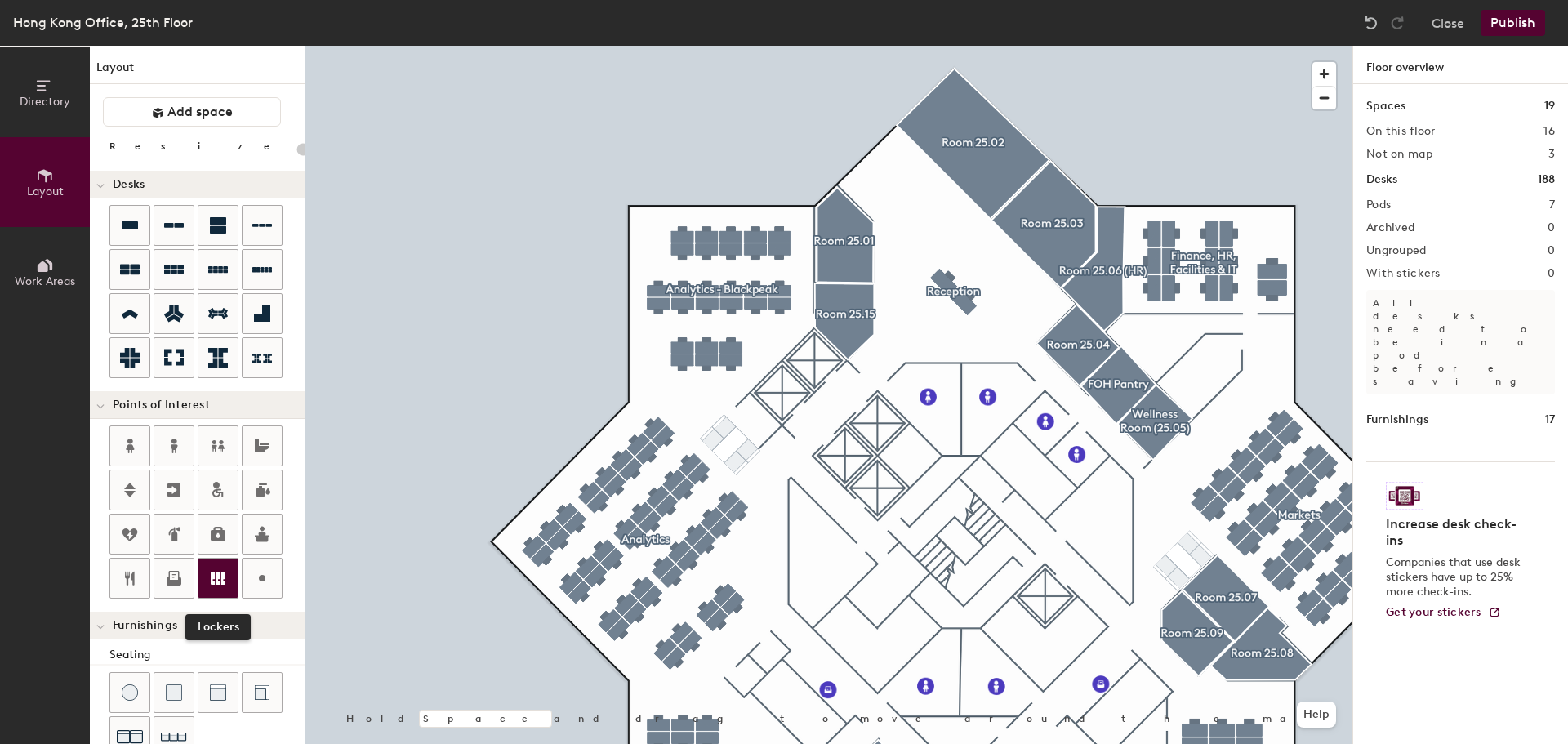
click at [220, 573] on icon at bounding box center [218, 578] width 19 height 19
click at [806, 46] on div at bounding box center [828, 46] width 1047 height 0
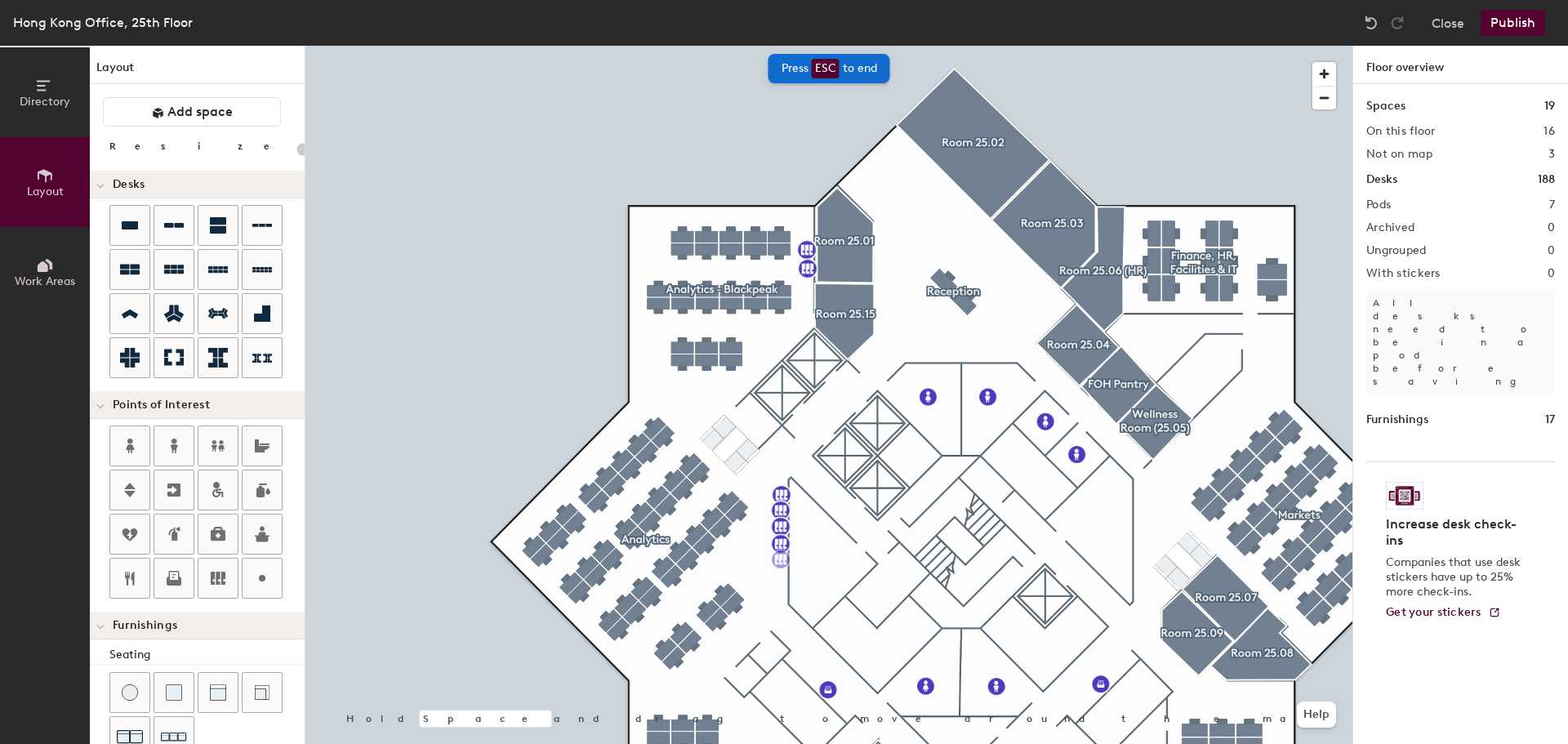
type input "20"
click at [795, 296] on img at bounding box center [796, 297] width 19 height 19
click at [854, 330] on span "Delete" at bounding box center [852, 334] width 57 height 28
click at [857, 304] on span "Delete" at bounding box center [864, 305] width 57 height 28
click at [539, 46] on div at bounding box center [828, 46] width 1047 height 0
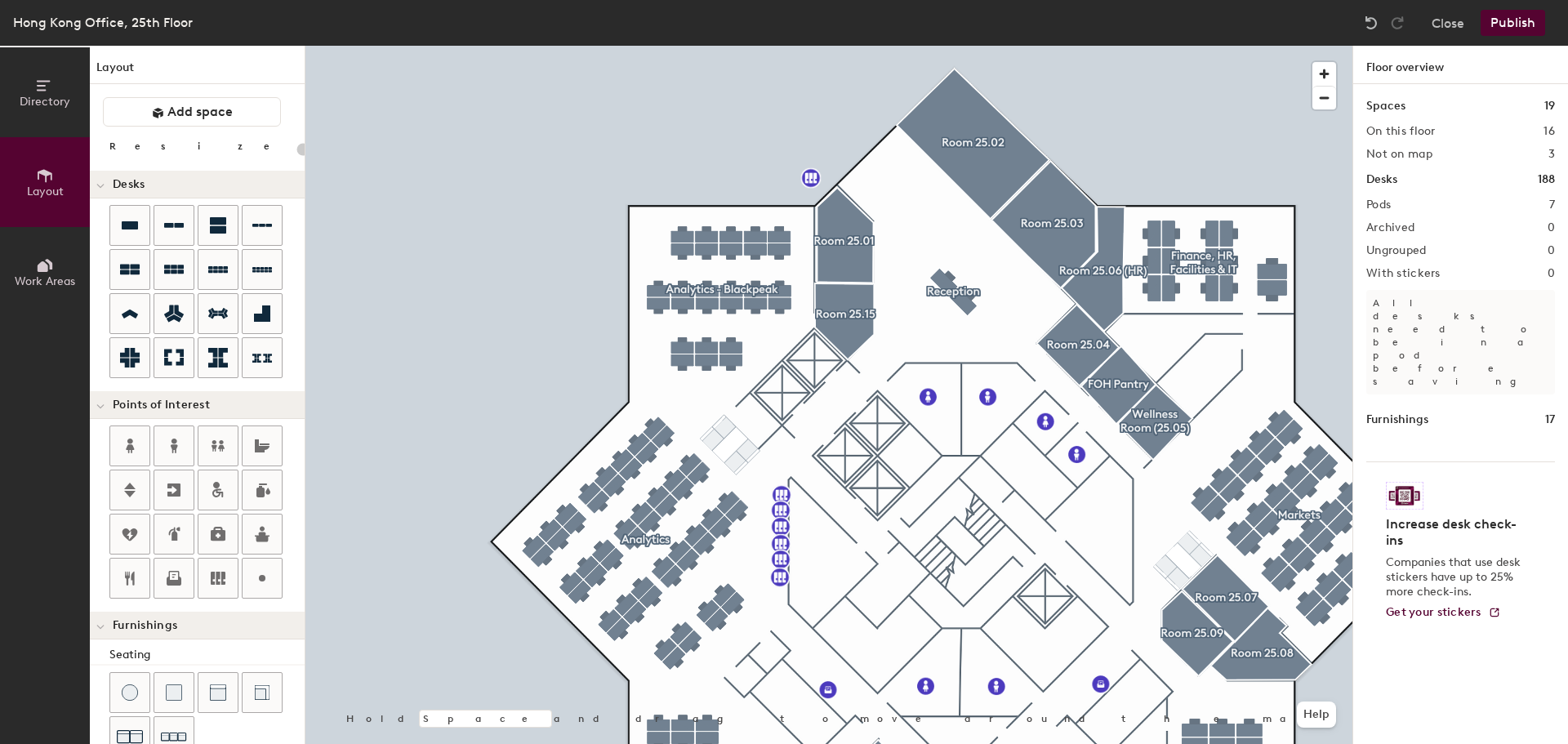
click at [723, 46] on div at bounding box center [828, 46] width 1047 height 0
click at [866, 210] on span "Delete" at bounding box center [868, 214] width 57 height 28
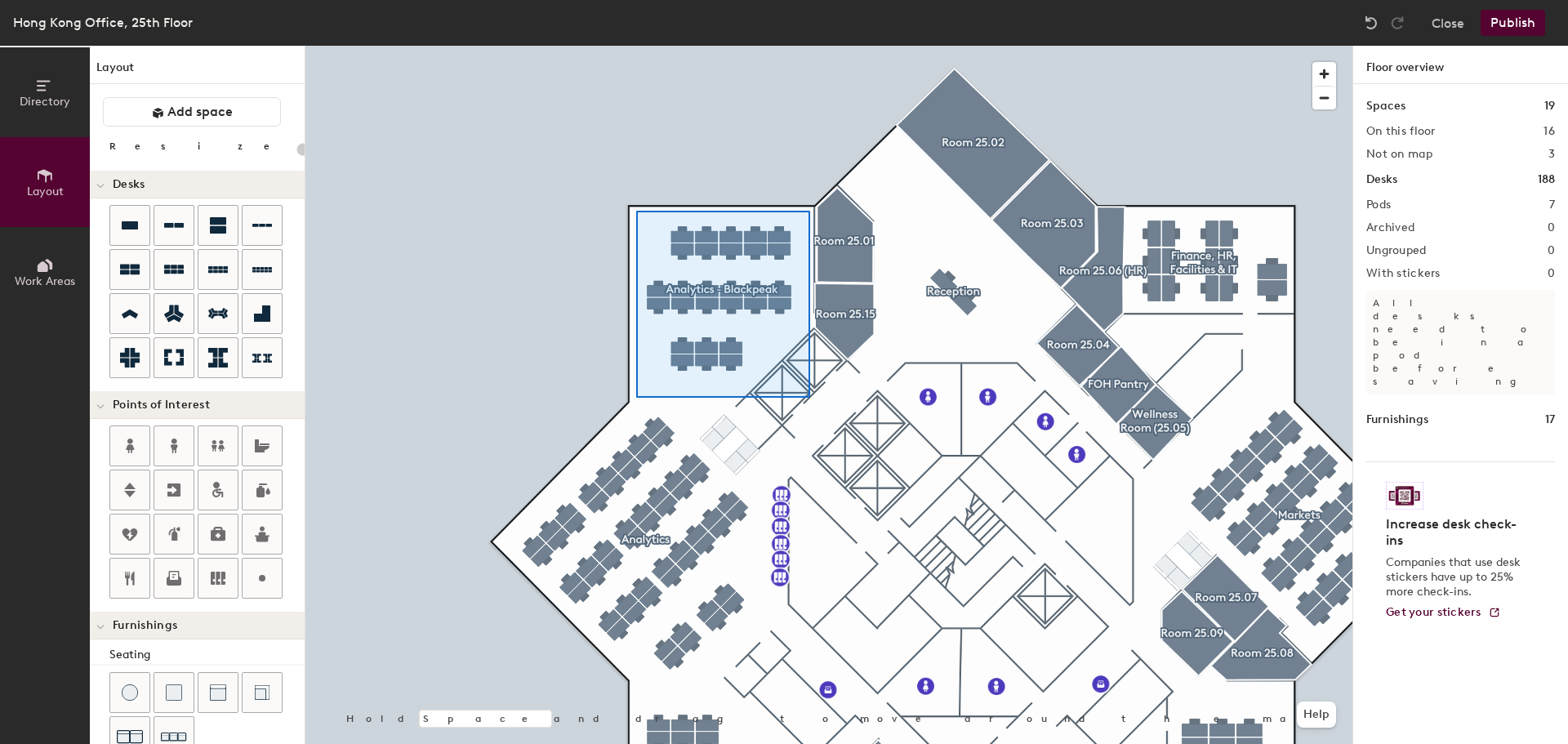
type input "80"
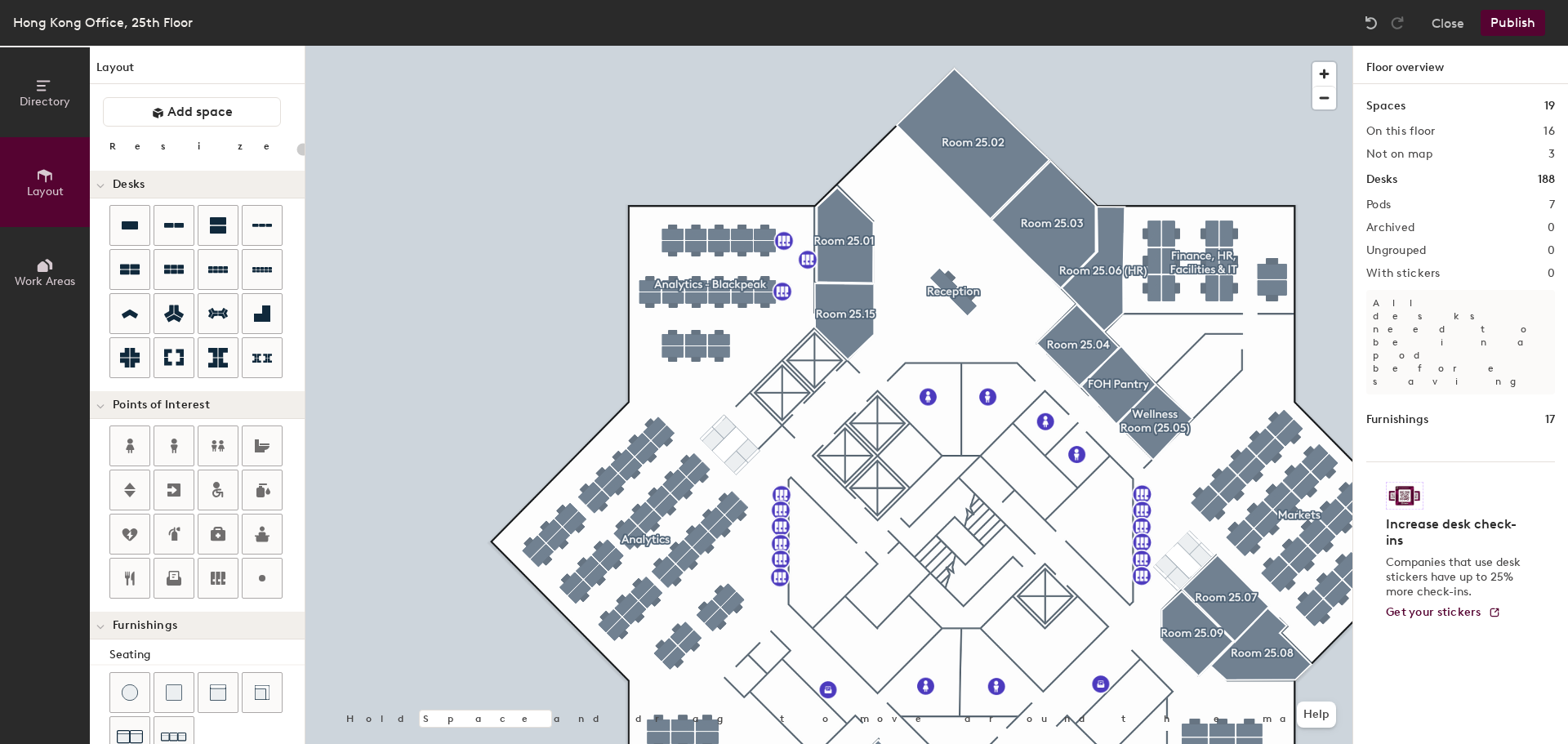
type input "20"
click at [257, 578] on icon at bounding box center [262, 578] width 19 height 19
